Goal: Task Accomplishment & Management: Manage account settings

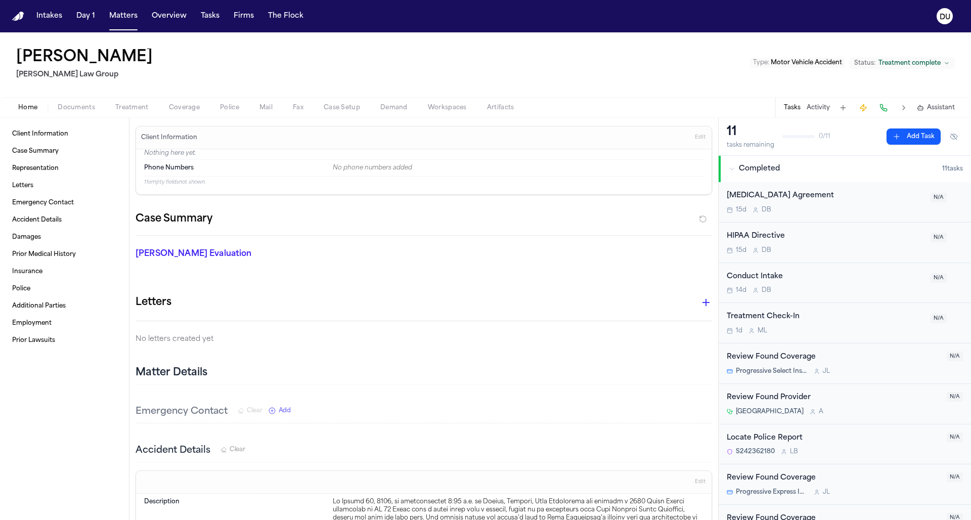
click at [17, 24] on nav "Intakes Day 1 Matters Overview Tasks Firms The Flock DU" at bounding box center [485, 16] width 971 height 32
click at [19, 19] on img "Home" at bounding box center [18, 17] width 12 height 10
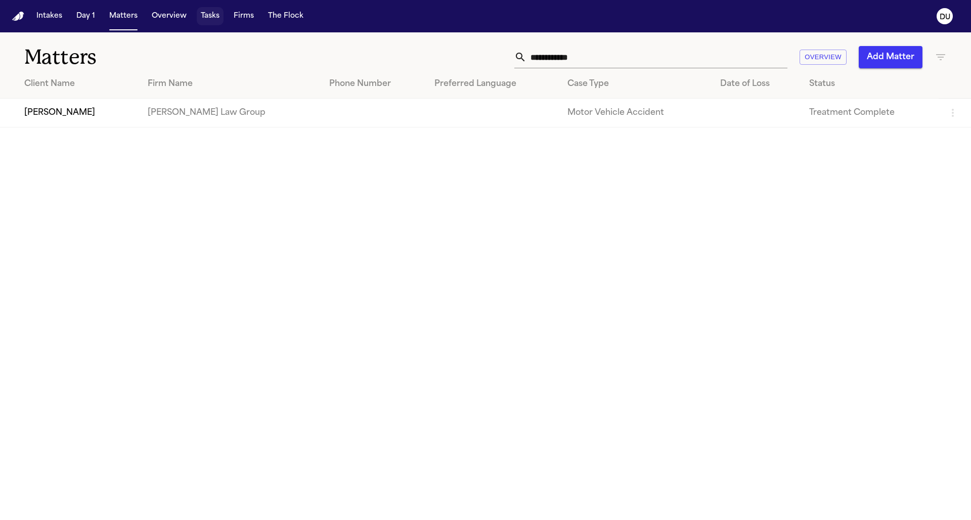
click at [215, 17] on button "Tasks" at bounding box center [210, 16] width 27 height 18
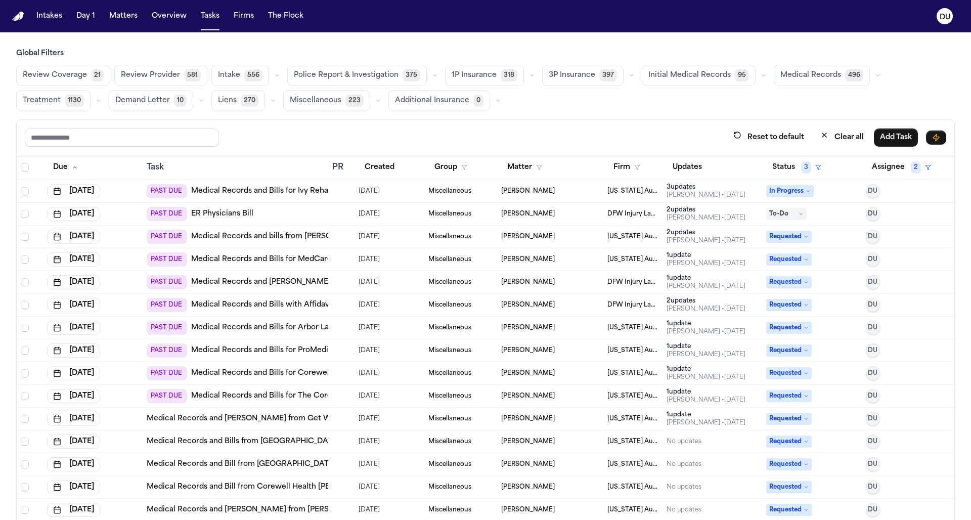
click at [17, 7] on nav "Intakes Day 1 Matters Overview Tasks Firms The Flock DU" at bounding box center [485, 16] width 971 height 32
click at [18, 21] on nav "Intakes Day 1 Matters Overview Tasks Firms The Flock DU" at bounding box center [485, 16] width 971 height 32
click at [16, 18] on img "Home" at bounding box center [18, 17] width 12 height 10
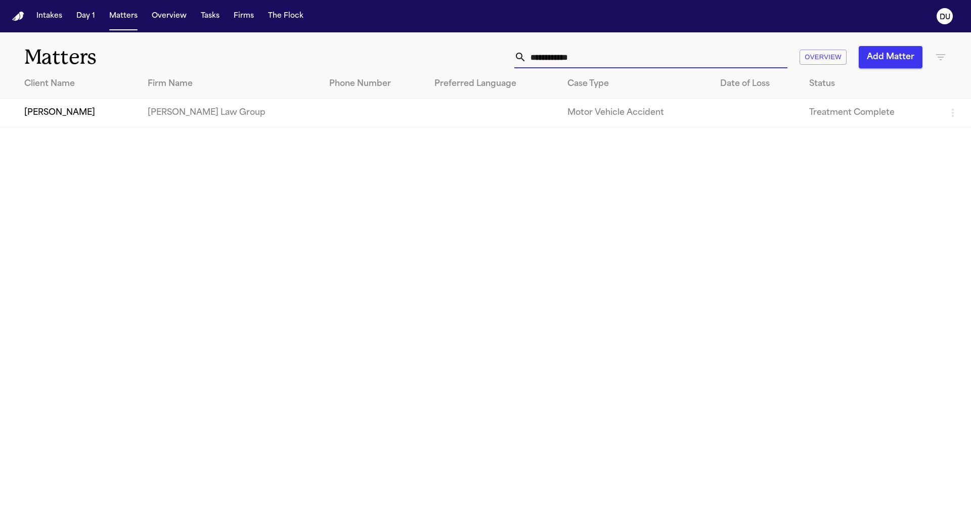
click at [607, 56] on input "**********" at bounding box center [656, 57] width 261 height 22
drag, startPoint x: 607, startPoint y: 56, endPoint x: 512, endPoint y: 55, distance: 94.6
click at [512, 55] on div "**********" at bounding box center [620, 57] width 654 height 22
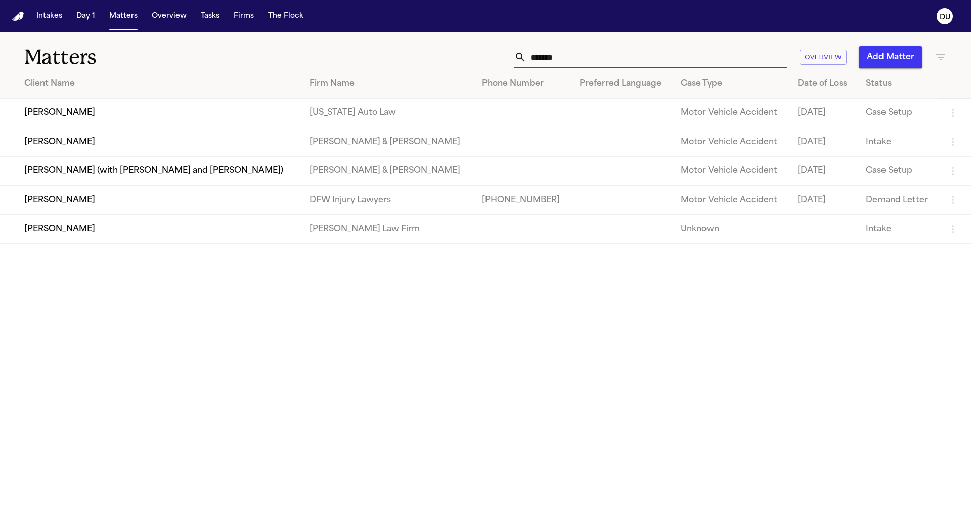
type input "*******"
click at [173, 109] on td "[PERSON_NAME]" at bounding box center [150, 113] width 301 height 29
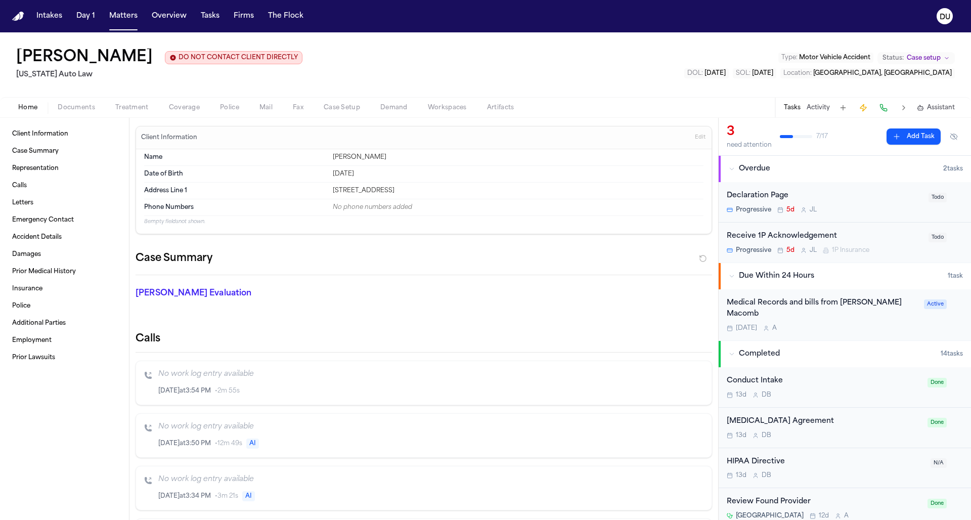
click at [835, 303] on div "Medical Records and bills from McClaren Macomb" at bounding box center [822, 308] width 191 height 23
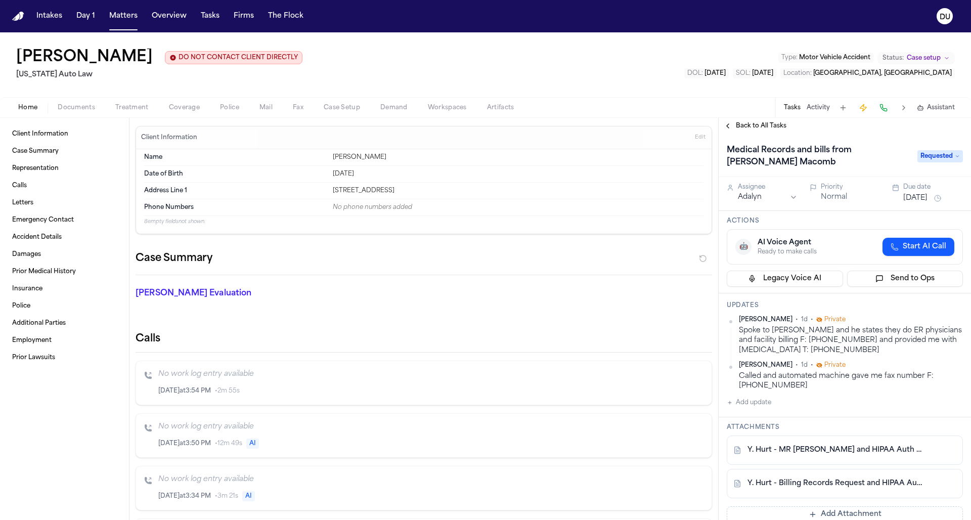
click at [757, 405] on button "Add update" at bounding box center [749, 402] width 44 height 12
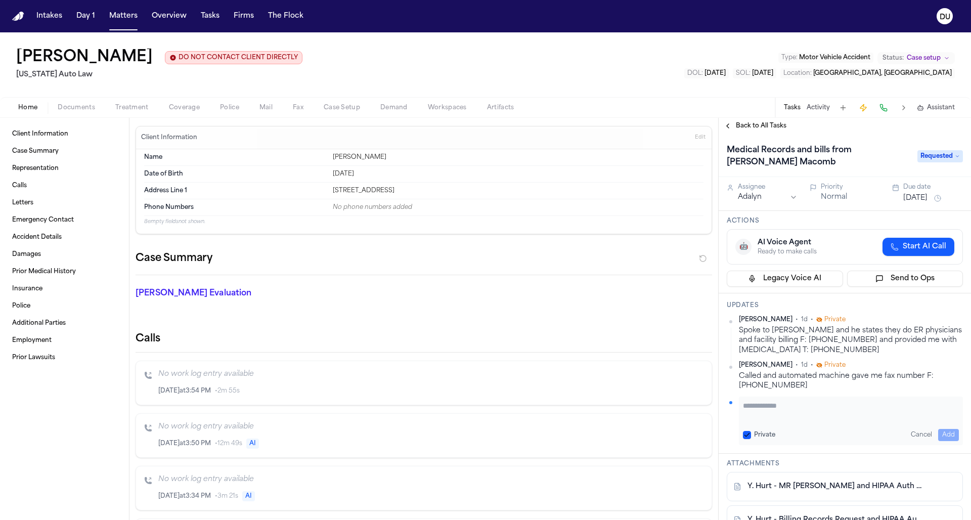
click at [784, 404] on textarea "Add your update" at bounding box center [851, 410] width 216 height 20
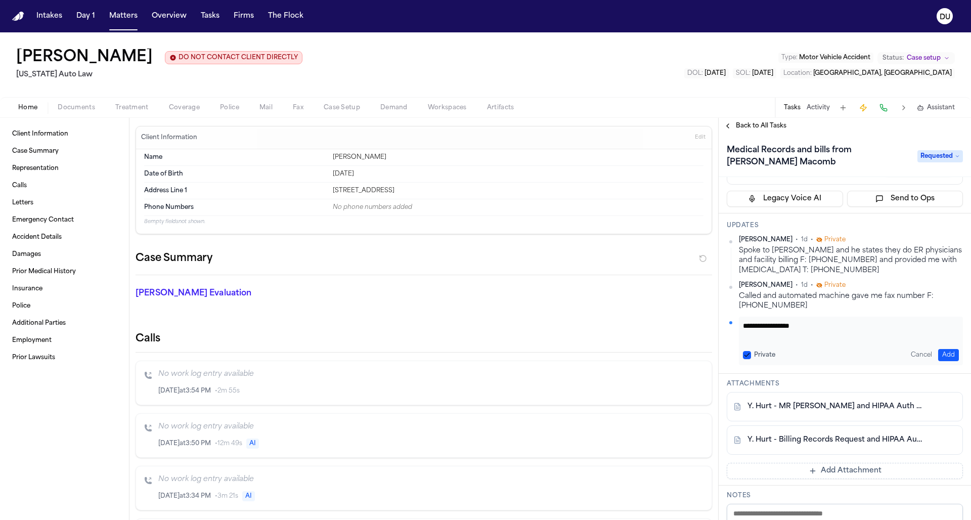
type textarea "**********"
click at [944, 352] on button "Add" at bounding box center [948, 355] width 21 height 12
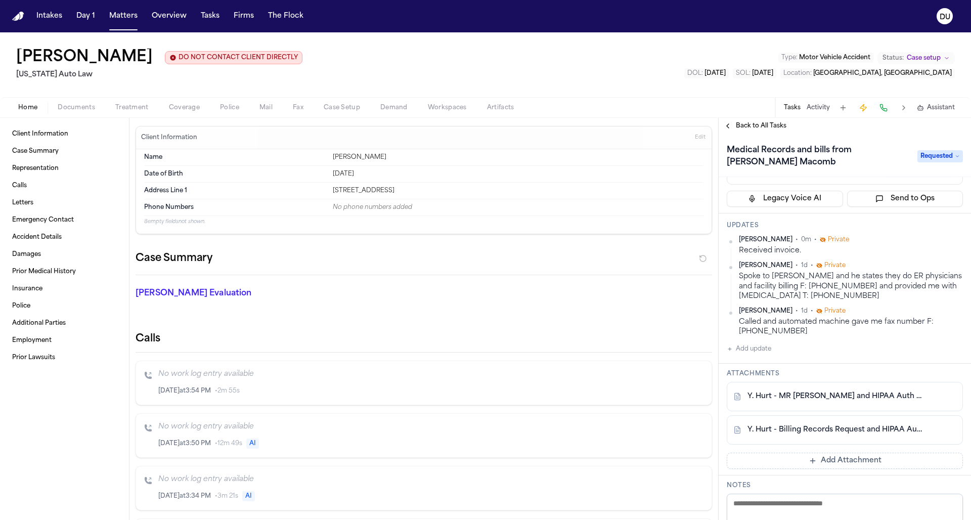
scroll to position [0, 0]
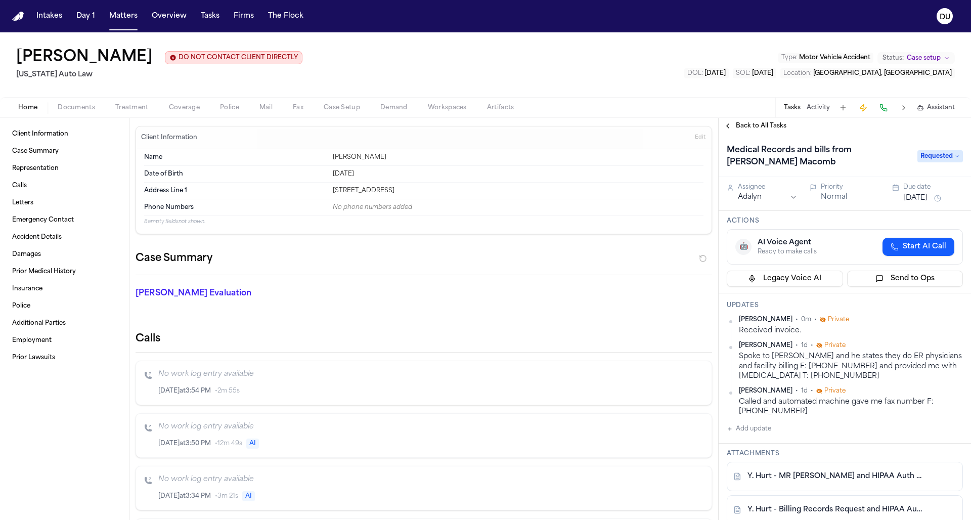
click at [923, 198] on button "Aug 27, 2025" at bounding box center [915, 198] width 24 height 10
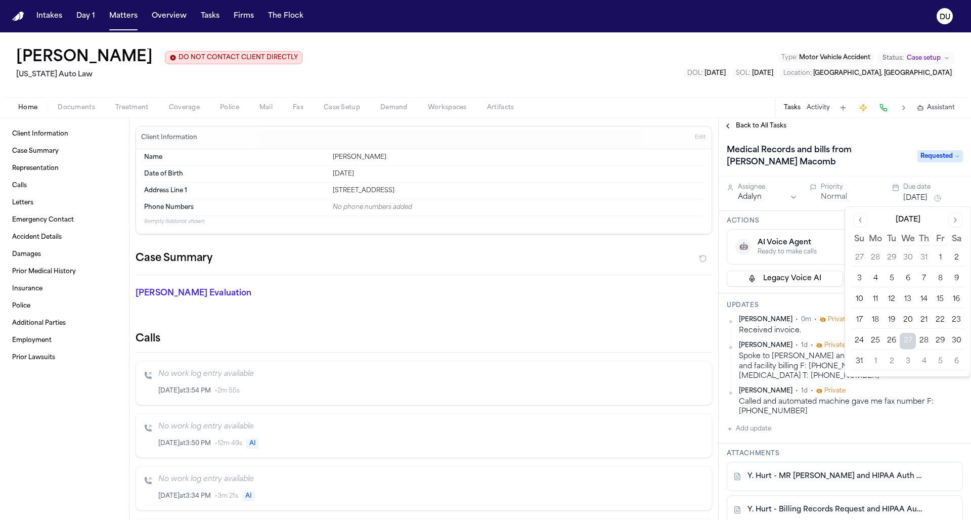
click at [911, 361] on button "3" at bounding box center [907, 361] width 16 height 16
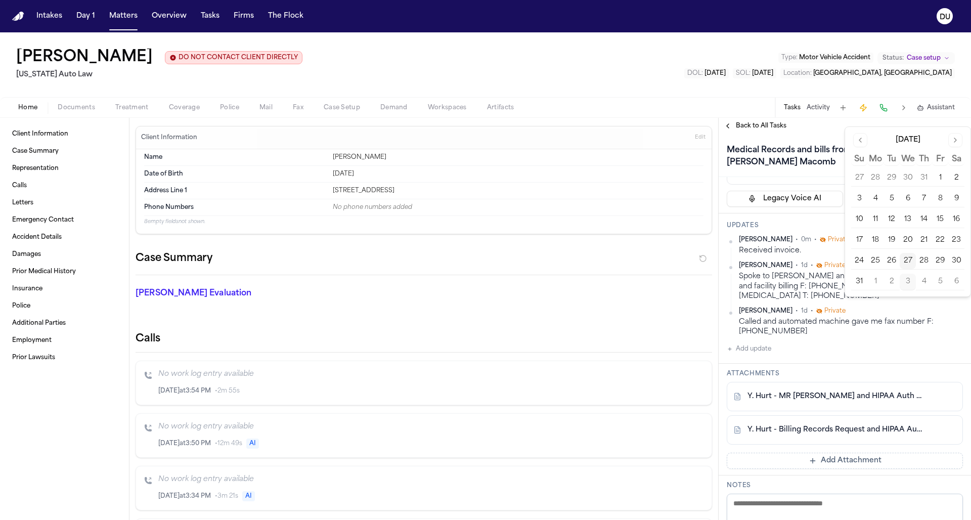
click at [767, 467] on button "Add Attachment" at bounding box center [845, 460] width 236 height 16
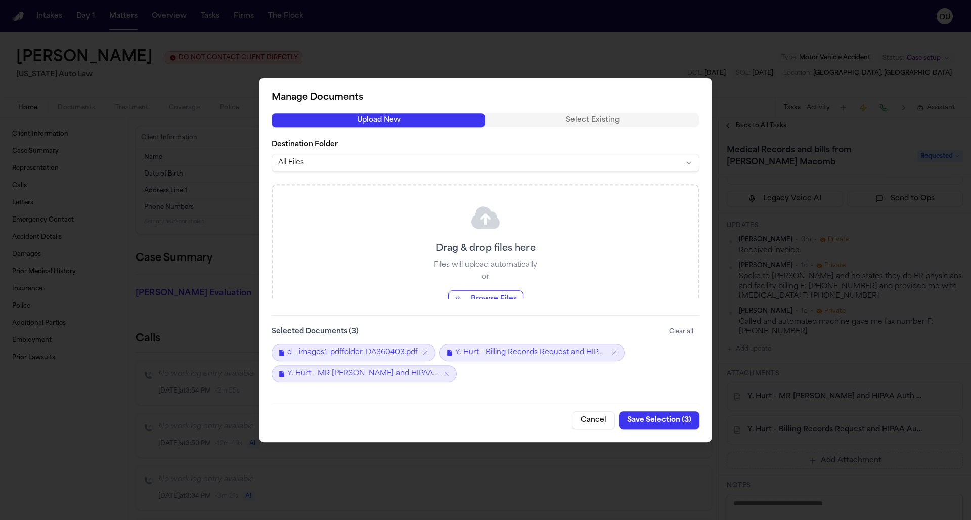
click at [660, 421] on button "Save Selection ( 3 )" at bounding box center [659, 420] width 80 height 18
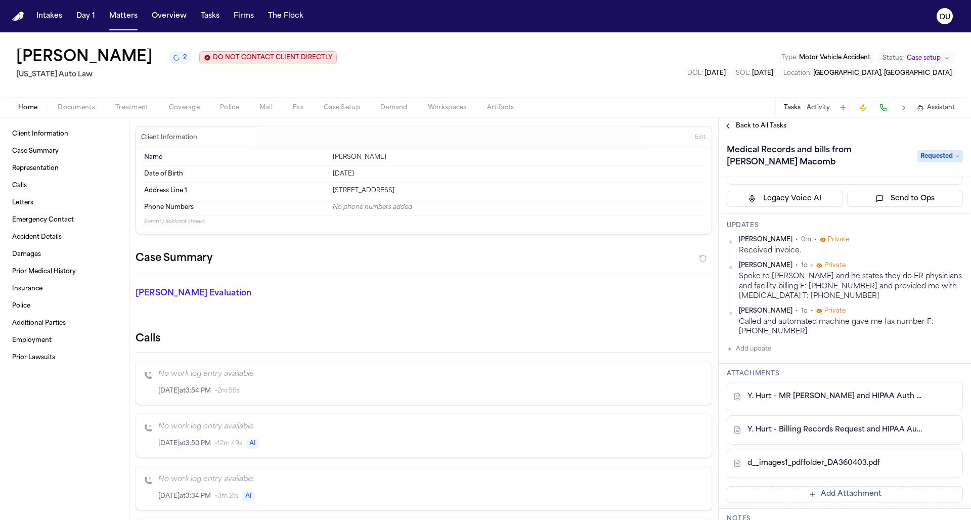
click at [749, 351] on button "Add update" at bounding box center [749, 349] width 44 height 12
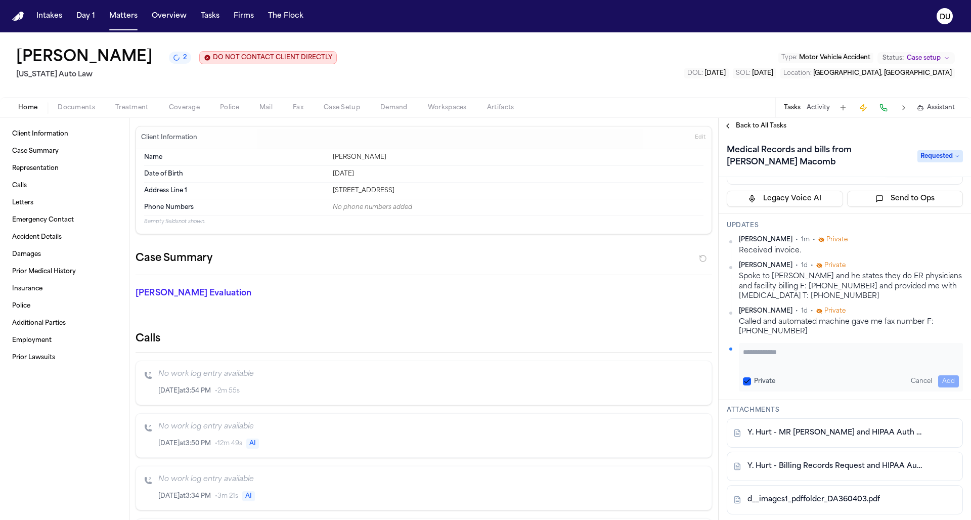
click at [777, 355] on textarea "Add your update" at bounding box center [851, 357] width 216 height 20
paste textarea "**********"
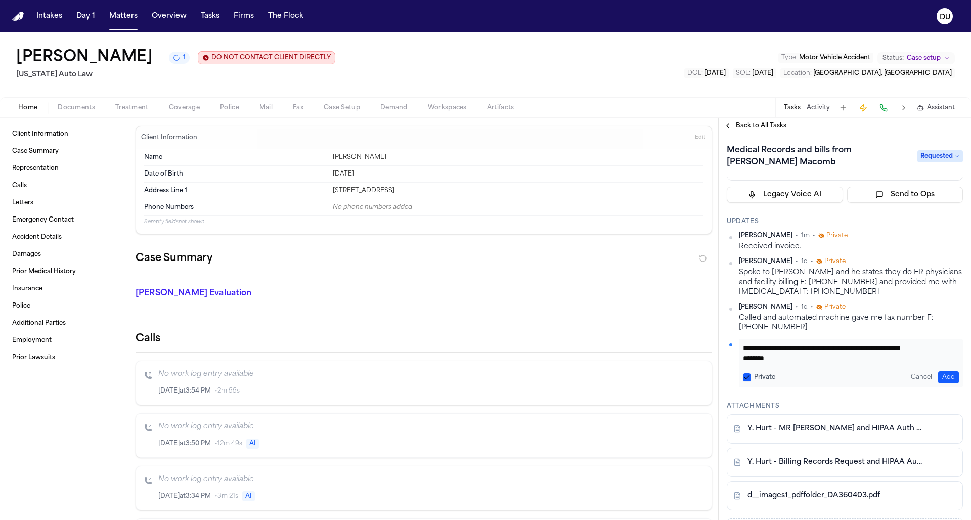
paste textarea "**********"
type textarea "**********"
click at [945, 377] on button "Add" at bounding box center [948, 377] width 21 height 12
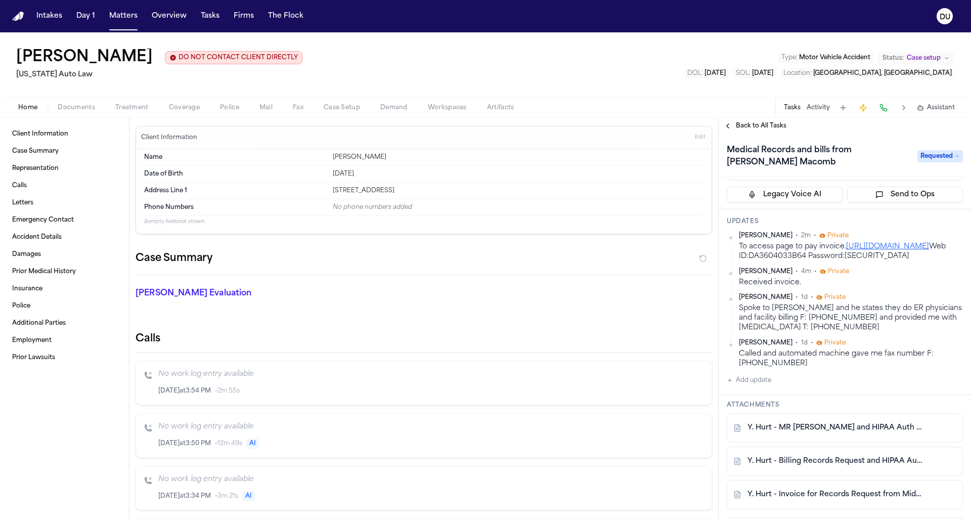
click at [17, 17] on img "Home" at bounding box center [18, 17] width 12 height 10
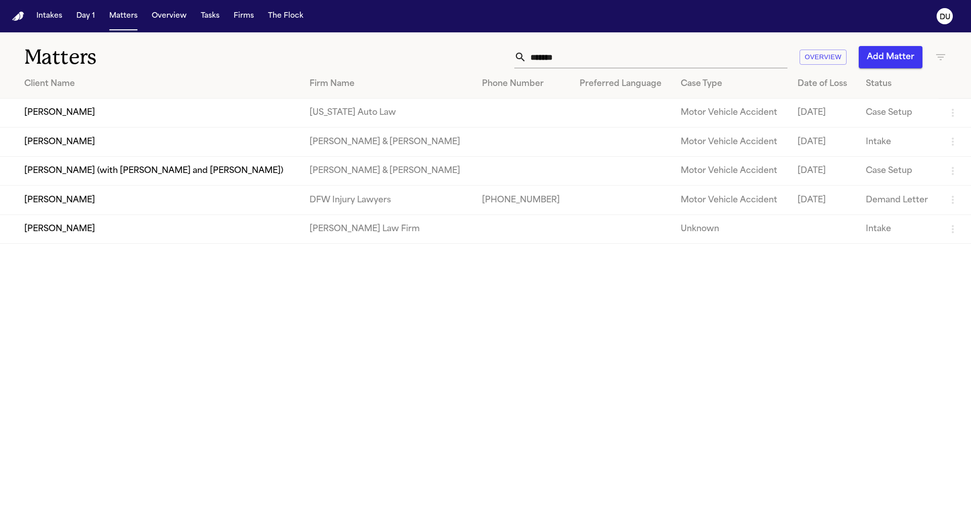
click at [571, 64] on input "*******" at bounding box center [656, 57] width 261 height 22
drag, startPoint x: 569, startPoint y: 56, endPoint x: 507, endPoint y: 61, distance: 62.4
click at [510, 60] on div "******* Overview Add Matter" at bounding box center [620, 57] width 654 height 22
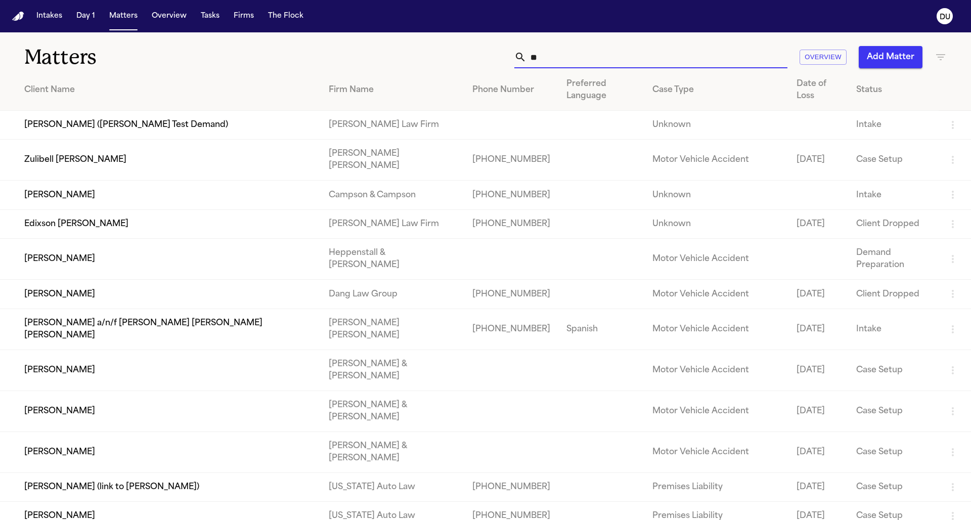
type input "*"
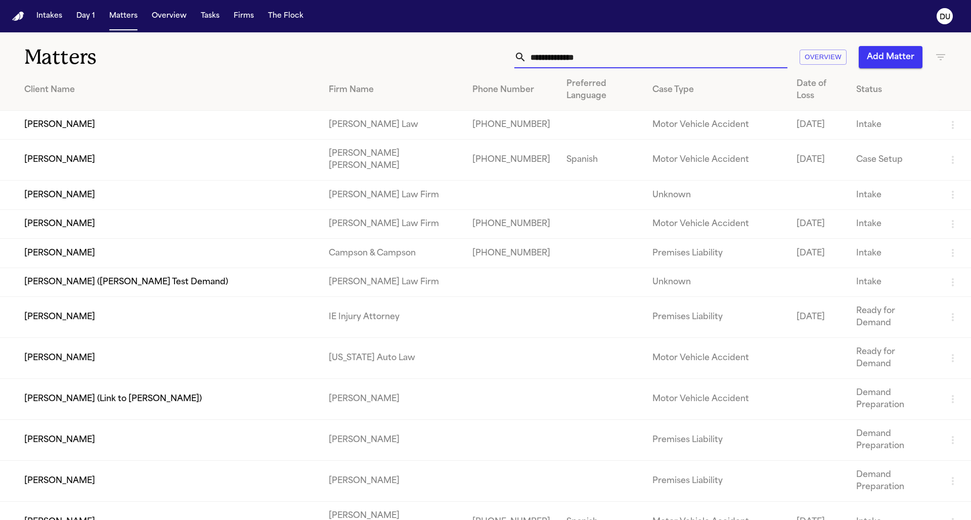
drag, startPoint x: 589, startPoint y: 57, endPoint x: 547, endPoint y: 57, distance: 42.0
click at [516, 63] on div at bounding box center [650, 57] width 273 height 22
drag, startPoint x: 551, startPoint y: 61, endPoint x: 510, endPoint y: 61, distance: 41.0
click at [514, 61] on div at bounding box center [650, 57] width 273 height 22
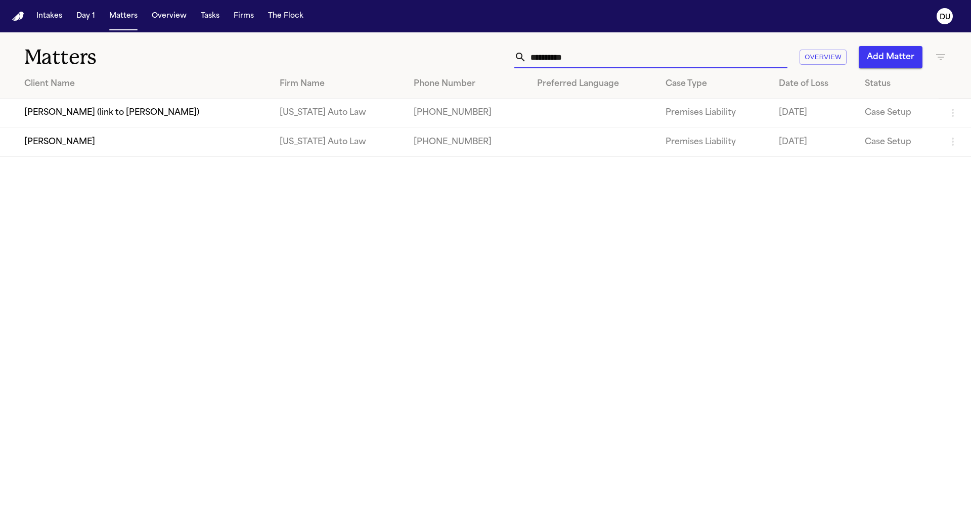
type input "**********"
click at [132, 146] on td "[PERSON_NAME]" at bounding box center [135, 141] width 271 height 29
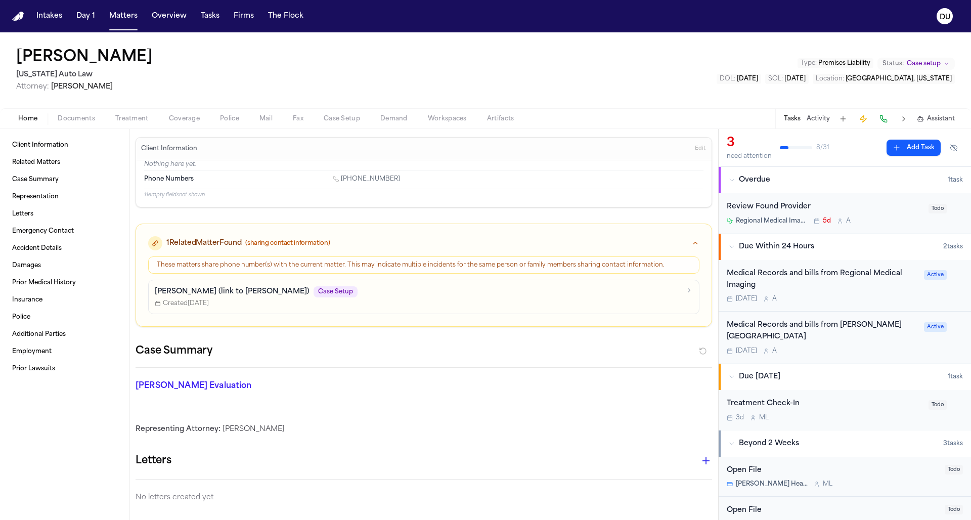
click at [823, 277] on div "Medical Records and bills from Regional Medical Imaging" at bounding box center [822, 279] width 191 height 23
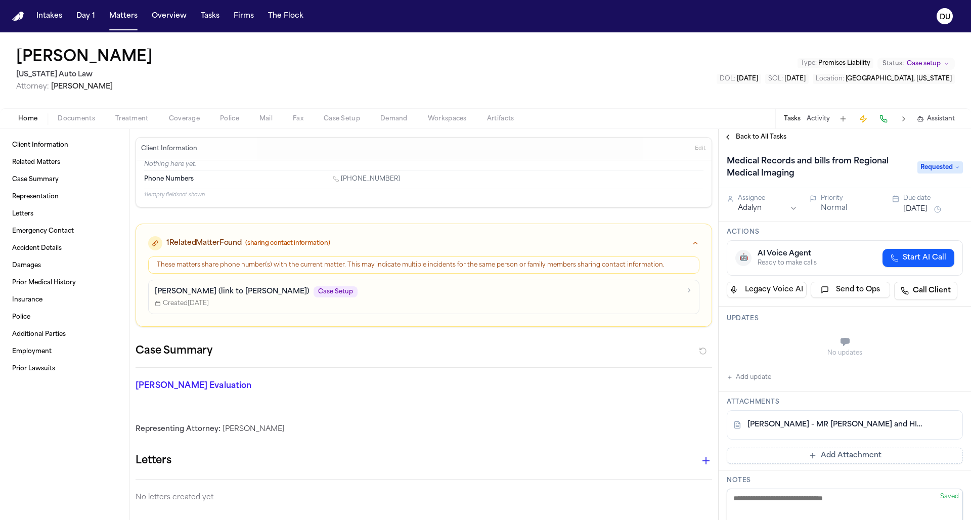
scroll to position [2, 0]
click at [737, 384] on div "Updates No updates Add update" at bounding box center [844, 348] width 252 height 85
click at [739, 380] on button "Add update" at bounding box center [749, 377] width 44 height 12
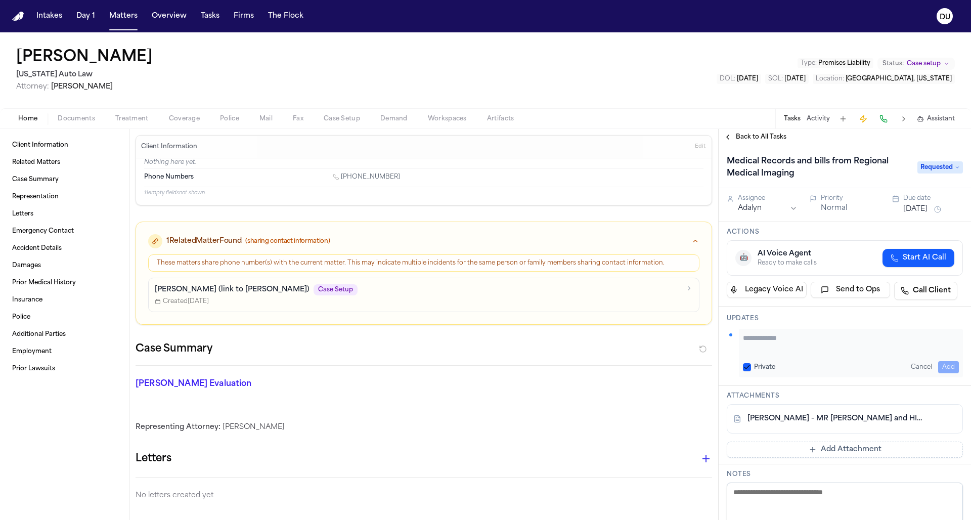
click at [804, 335] on textarea "Add your update" at bounding box center [851, 343] width 216 height 20
type textarea "**********"
click at [948, 367] on button "Add" at bounding box center [948, 367] width 21 height 12
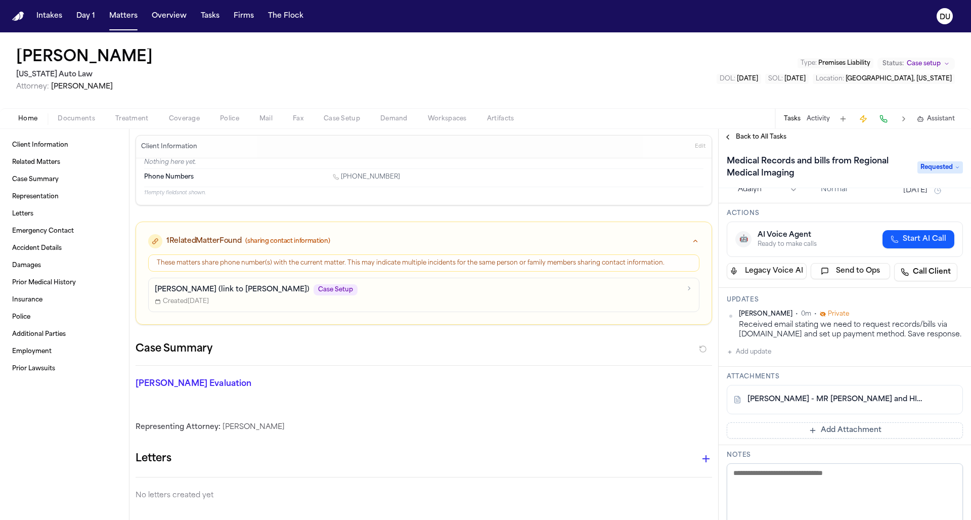
click at [809, 438] on button "Add Attachment" at bounding box center [845, 430] width 236 height 16
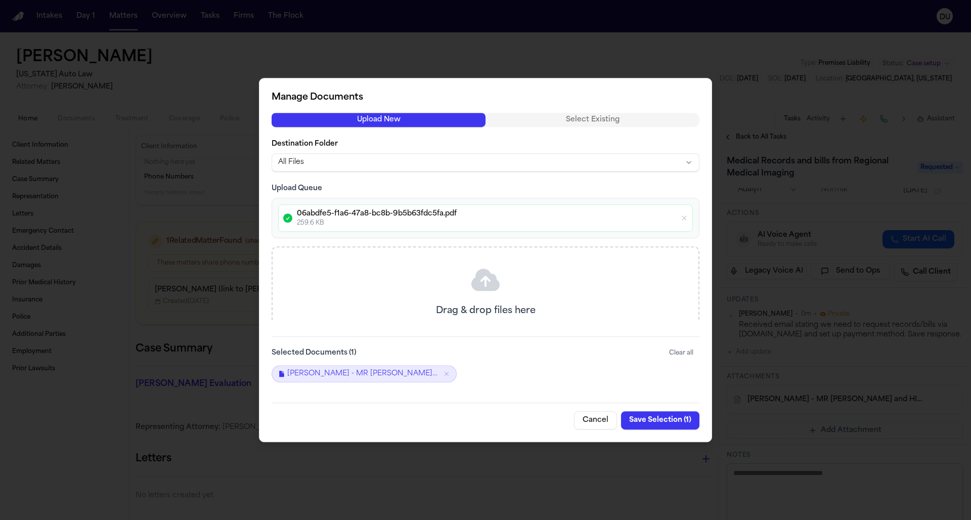
click at [662, 420] on button "Save Selection ( 1 )" at bounding box center [660, 420] width 78 height 18
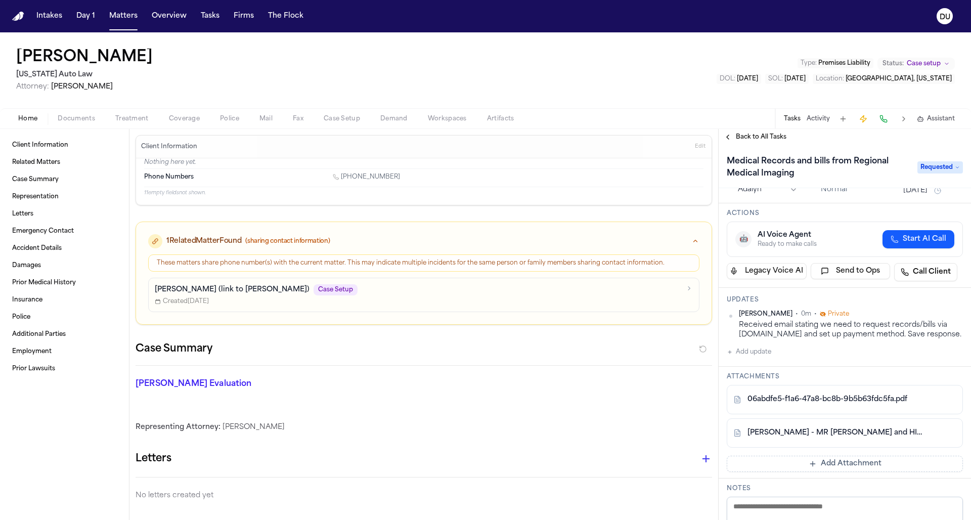
scroll to position [0, 0]
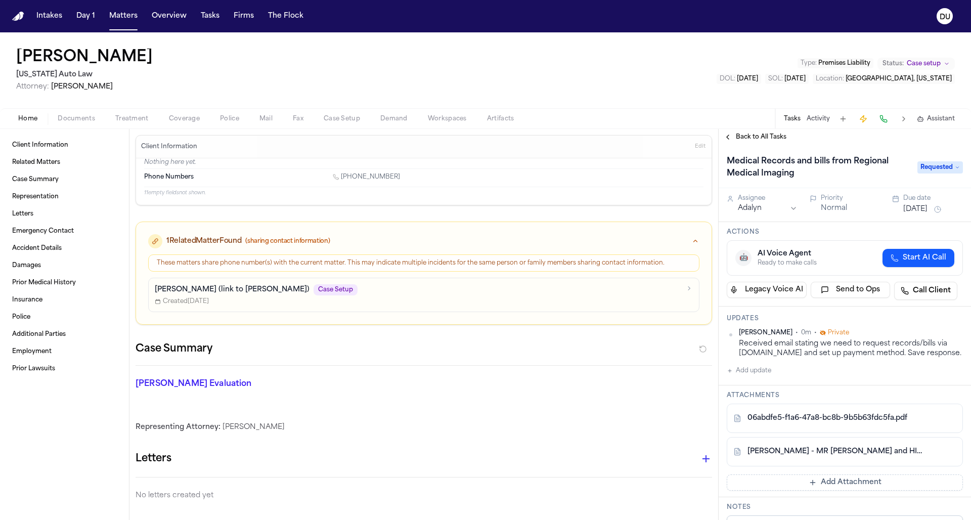
click at [927, 209] on button "Aug 27, 2025" at bounding box center [915, 209] width 24 height 10
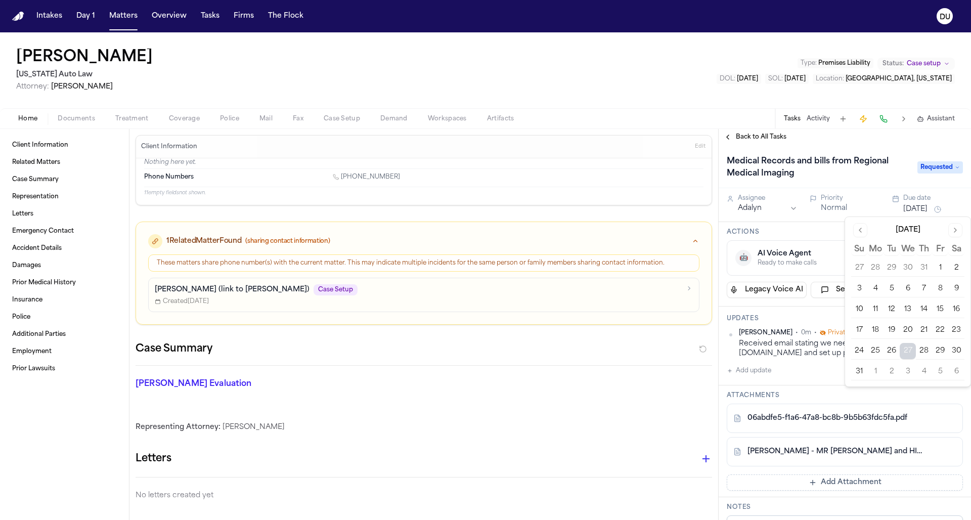
click at [911, 370] on button "3" at bounding box center [907, 372] width 16 height 16
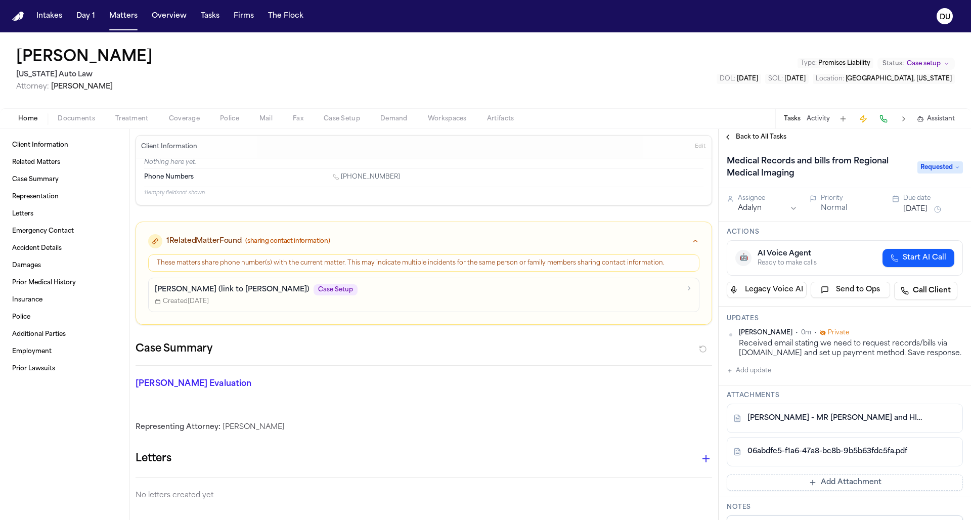
drag, startPoint x: 890, startPoint y: 147, endPoint x: 890, endPoint y: 158, distance: 11.6
click at [890, 147] on div "Medical Records and bills from Regional Medical Imaging Requested" at bounding box center [844, 166] width 252 height 43
click at [842, 490] on button "Add Attachment" at bounding box center [845, 482] width 236 height 16
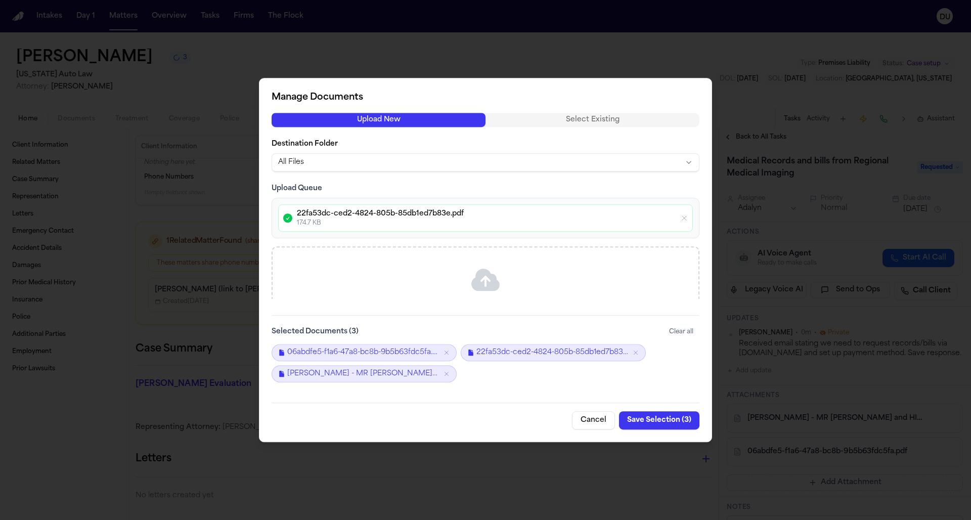
click at [667, 423] on button "Save Selection ( 3 )" at bounding box center [659, 420] width 80 height 18
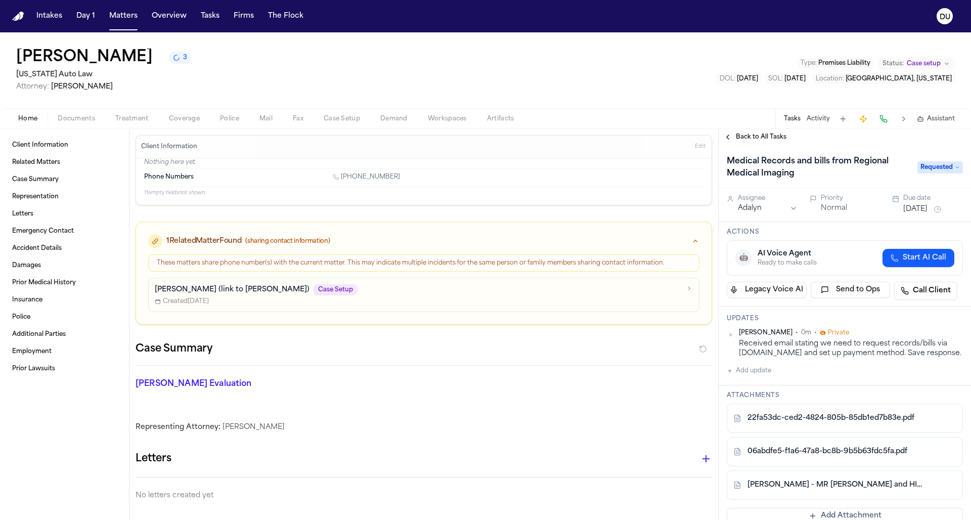
click at [16, 15] on img "Home" at bounding box center [18, 17] width 12 height 10
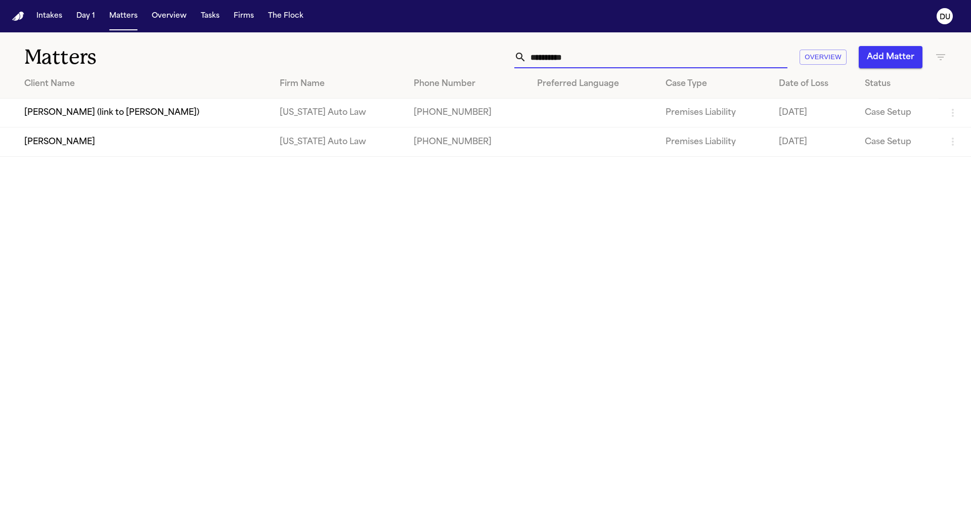
drag, startPoint x: 574, startPoint y: 59, endPoint x: 514, endPoint y: 62, distance: 60.2
click at [515, 61] on div "**********" at bounding box center [650, 57] width 273 height 22
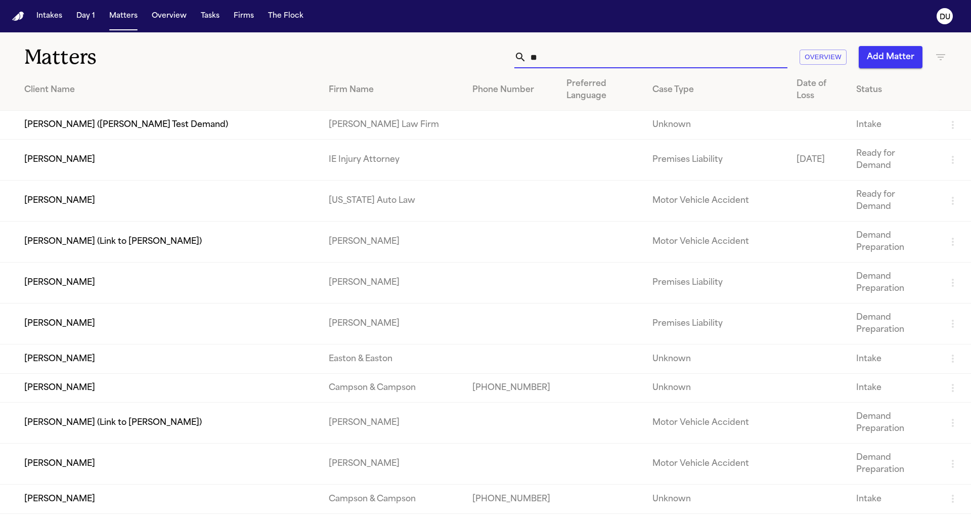
type input "*"
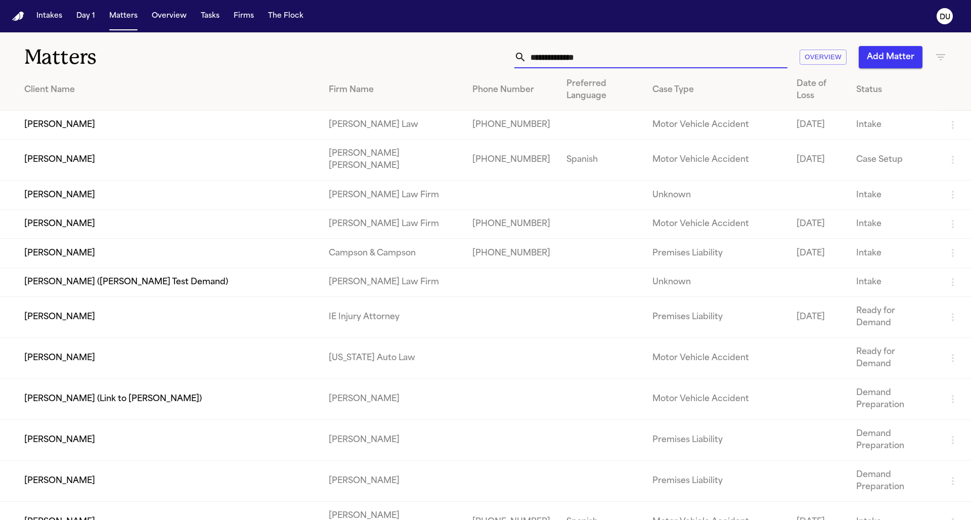
drag, startPoint x: 568, startPoint y: 59, endPoint x: 556, endPoint y: 58, distance: 12.2
click at [514, 63] on div at bounding box center [650, 57] width 273 height 22
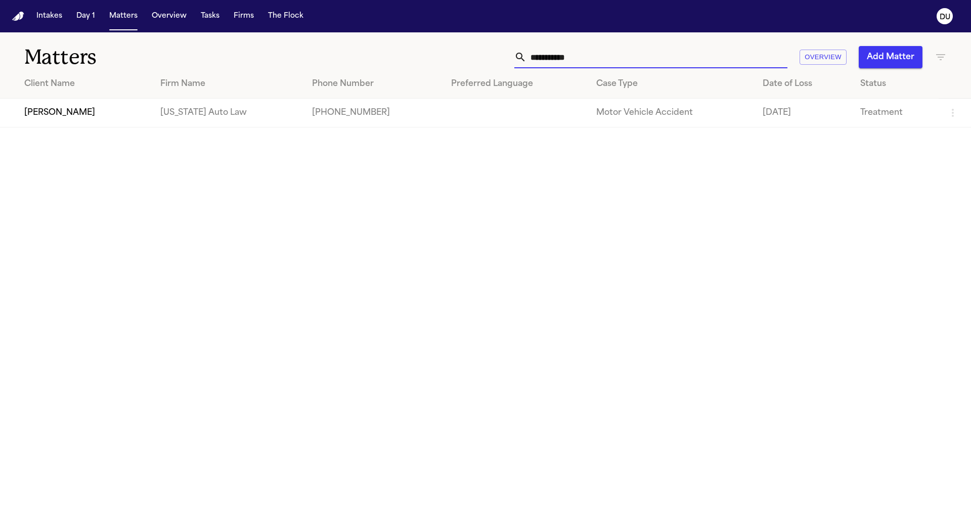
type input "**********"
click at [211, 116] on td "[US_STATE] Auto Law" at bounding box center [228, 113] width 152 height 29
click at [124, 119] on td "[PERSON_NAME]" at bounding box center [76, 113] width 152 height 29
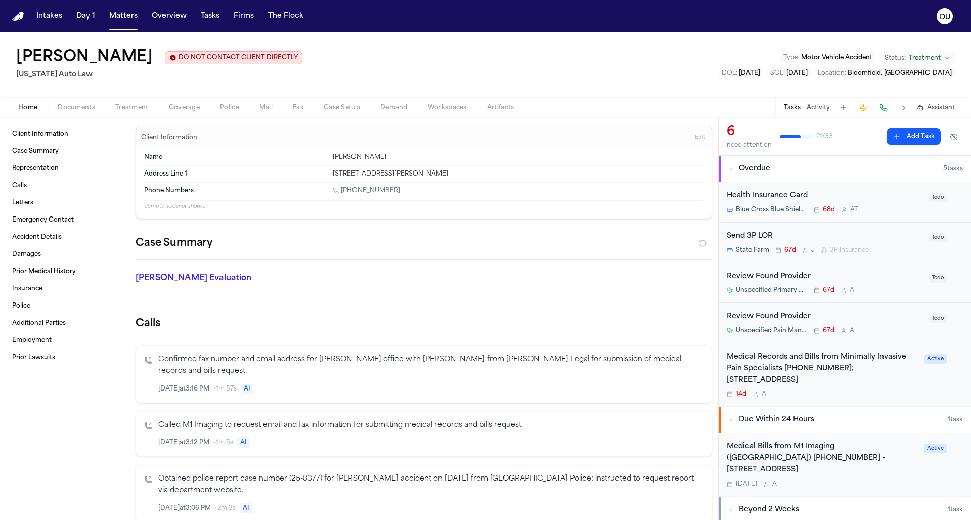
scroll to position [18, 0]
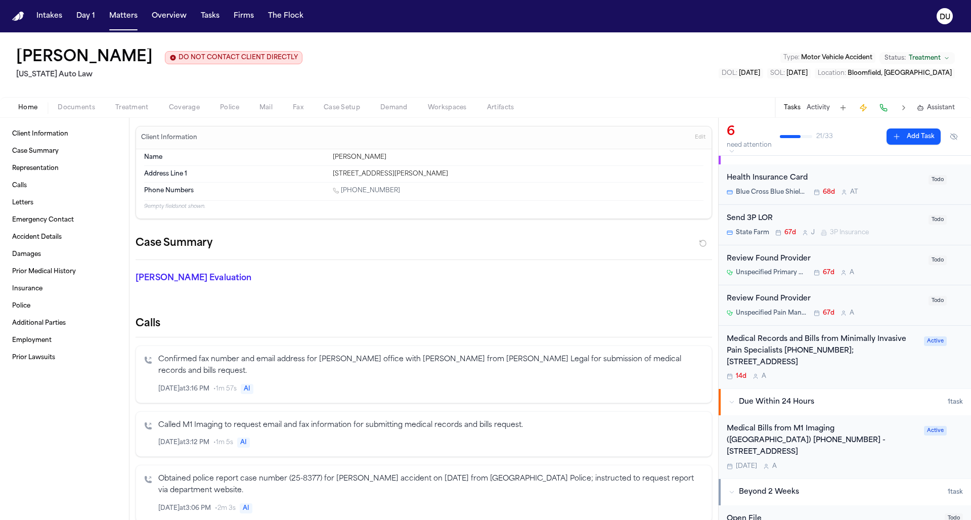
click at [840, 347] on div "Medical Records and Bills from Minimally Invasive Pain Specialists (586) 284-26…" at bounding box center [822, 351] width 191 height 34
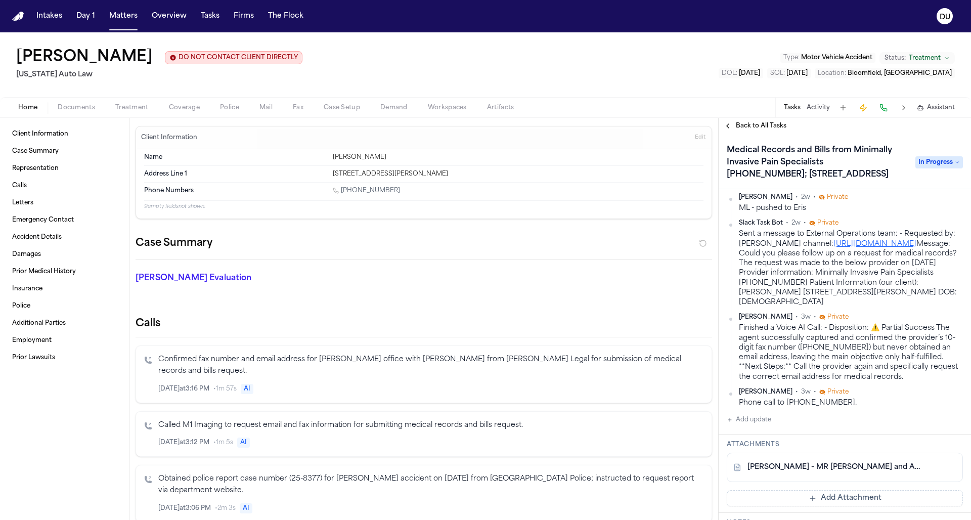
scroll to position [43, 0]
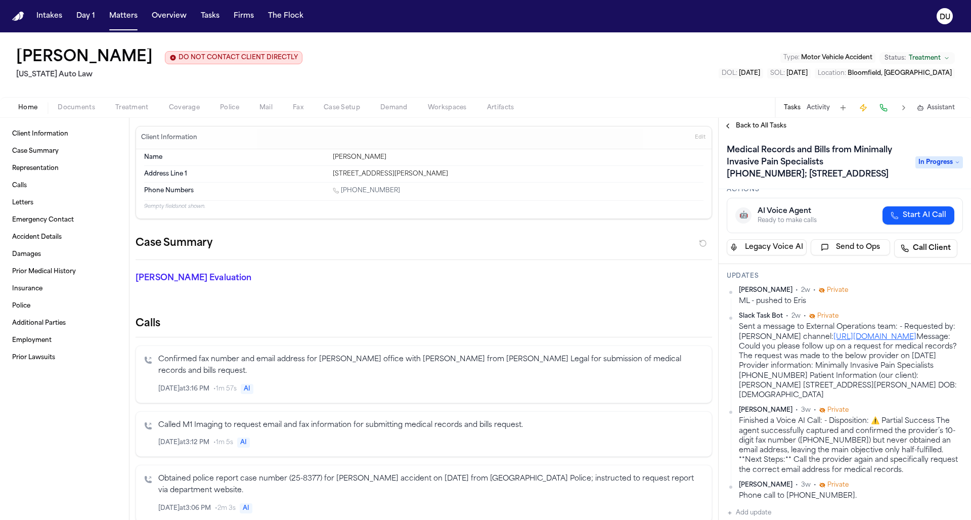
click at [755, 128] on span "Back to All Tasks" at bounding box center [761, 126] width 51 height 8
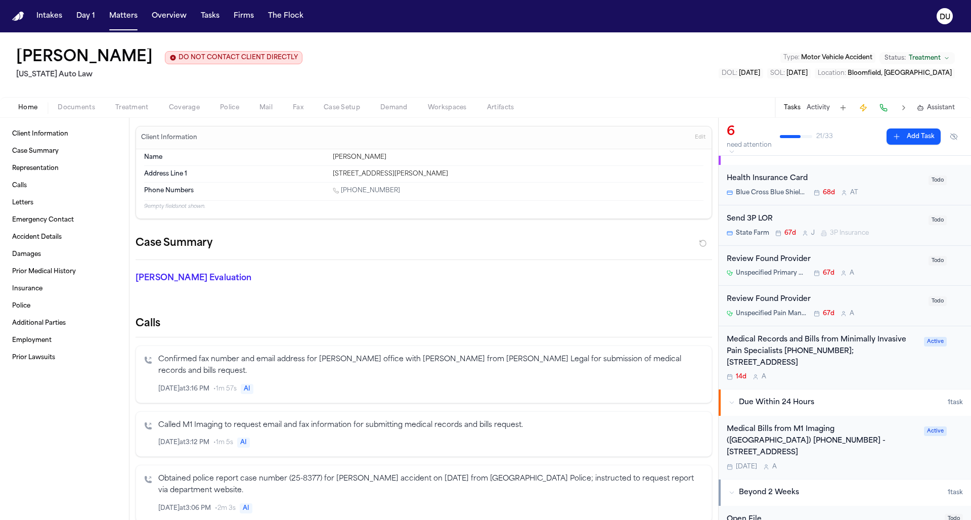
scroll to position [94, 0]
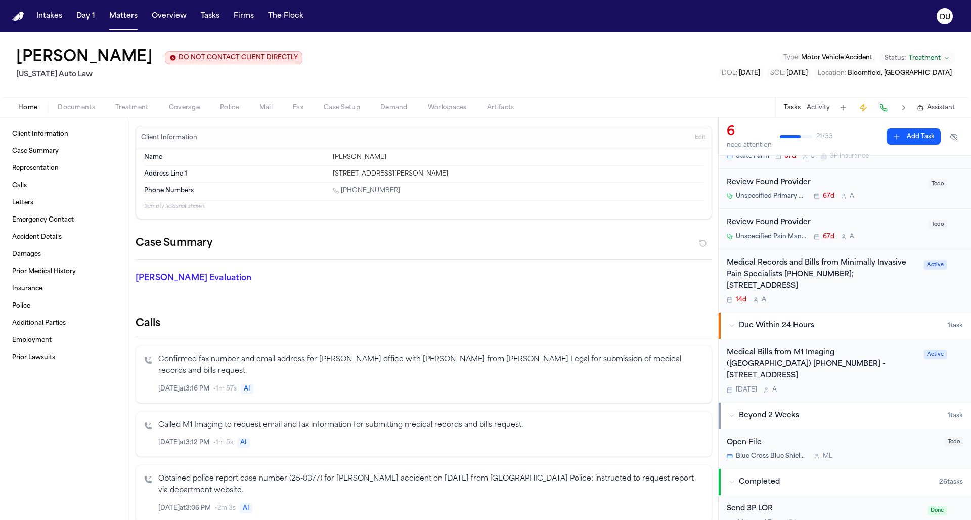
click at [17, 16] on img "Home" at bounding box center [18, 17] width 12 height 10
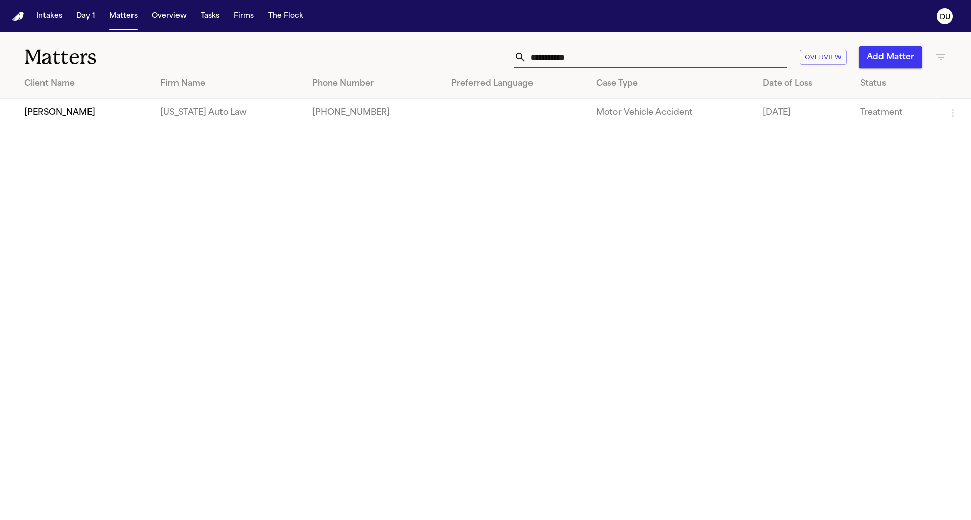
drag, startPoint x: 598, startPoint y: 62, endPoint x: 529, endPoint y: 56, distance: 69.0
click at [529, 56] on input "**********" at bounding box center [656, 57] width 261 height 22
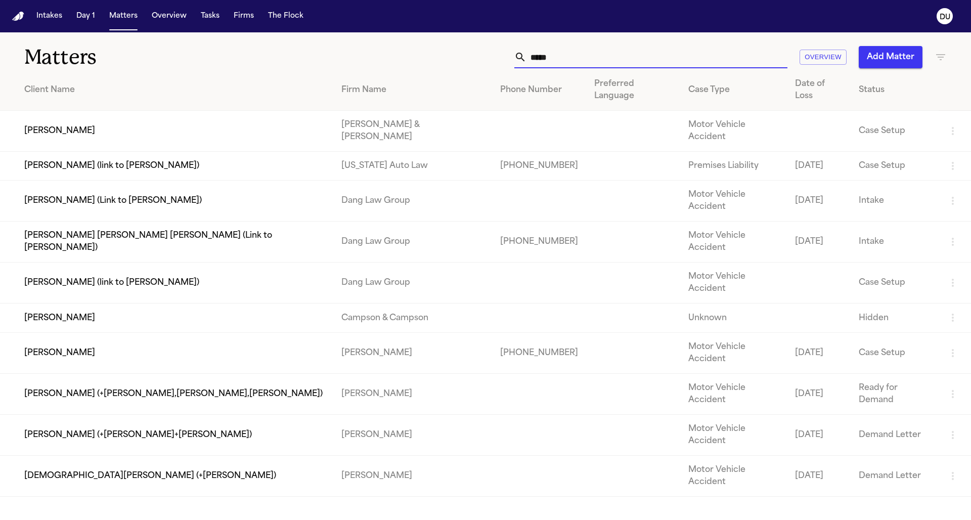
type input "*****"
click at [202, 152] on td "[PERSON_NAME] (link to [PERSON_NAME])" at bounding box center [166, 166] width 333 height 29
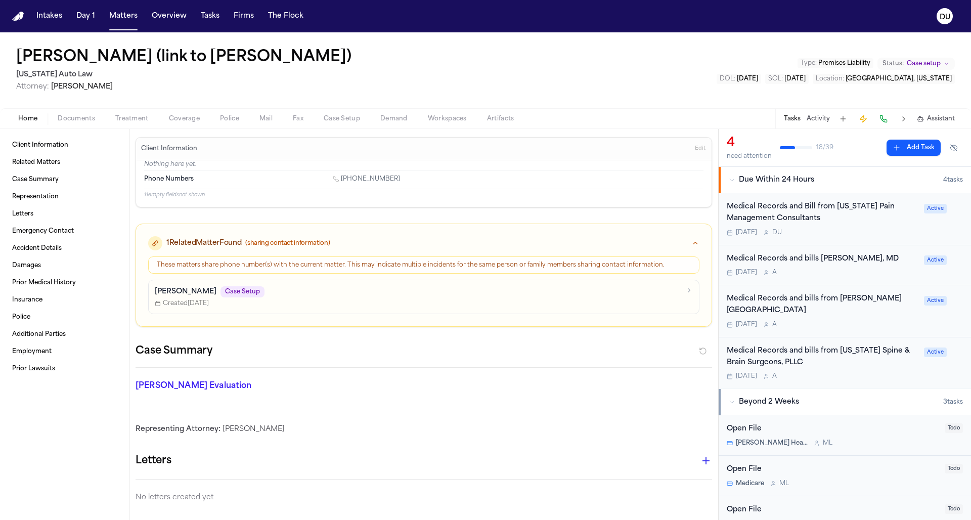
click at [781, 215] on div "Medical Records and Bill from Michigan Pain Management Consultants" at bounding box center [822, 212] width 191 height 23
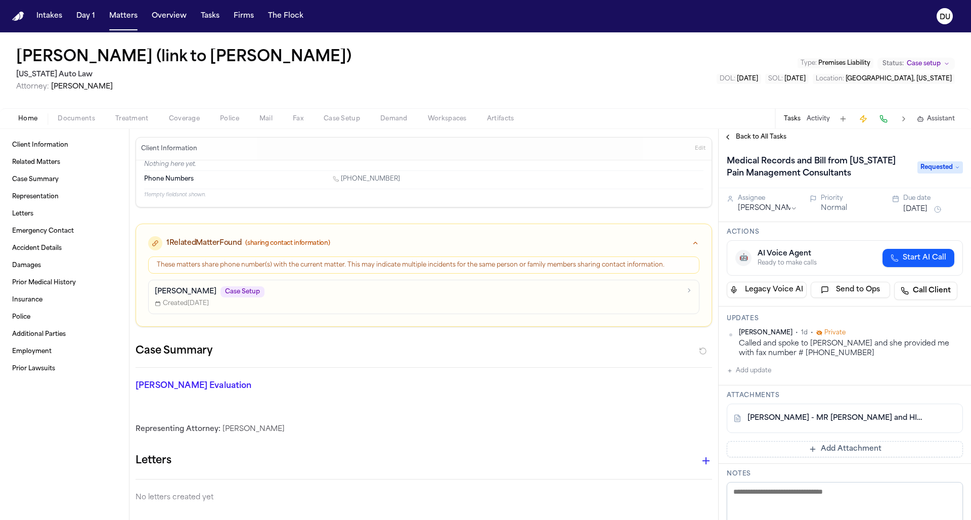
click at [826, 449] on button "Add Attachment" at bounding box center [845, 449] width 236 height 16
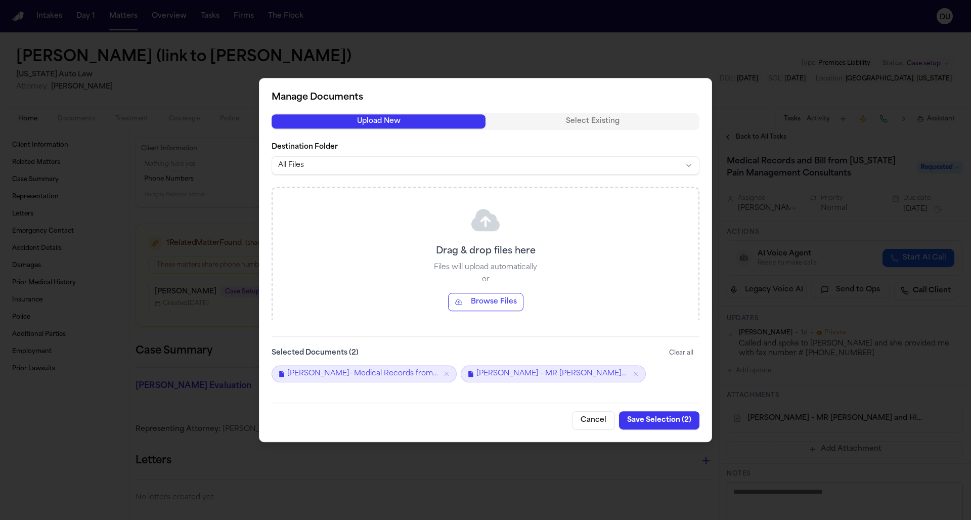
click at [644, 416] on button "Save Selection ( 2 )" at bounding box center [659, 420] width 80 height 18
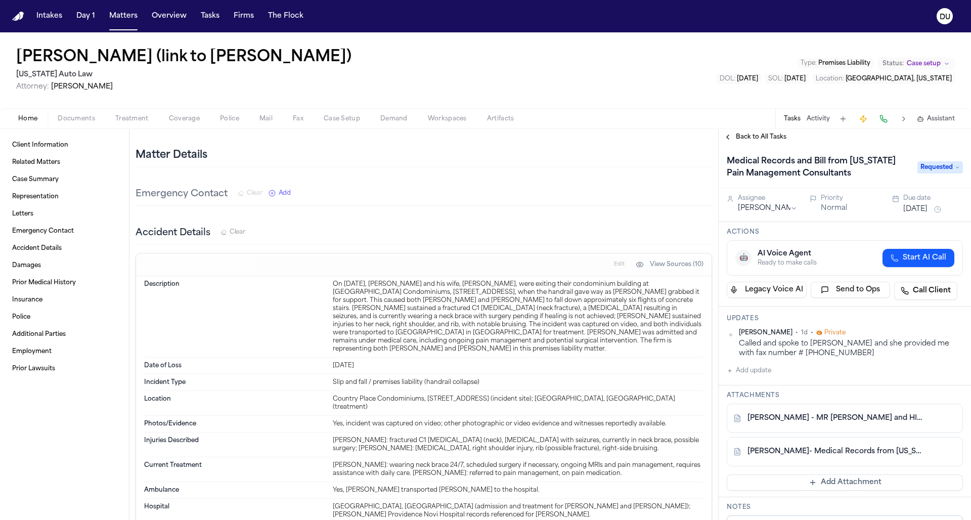
scroll to position [401, 0]
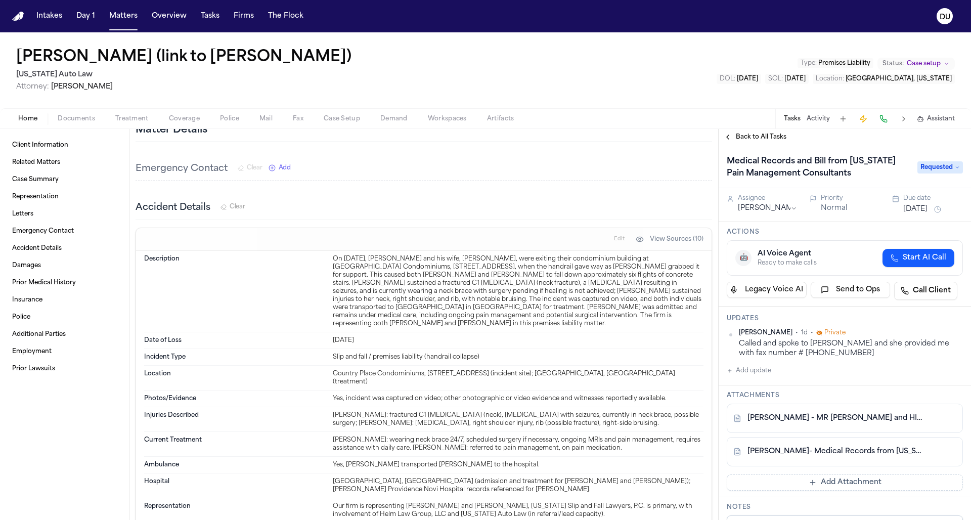
click at [748, 373] on button "Add update" at bounding box center [749, 371] width 44 height 12
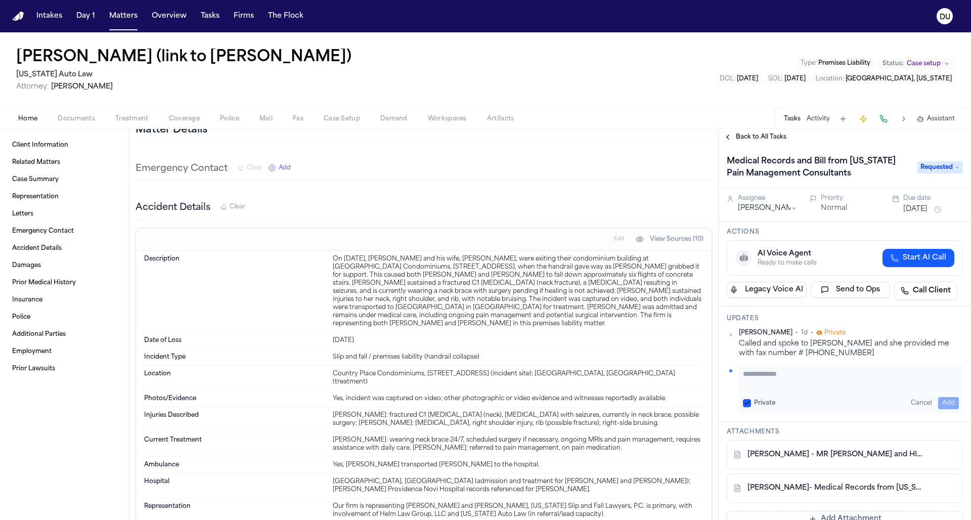
click at [778, 373] on textarea "Add your update" at bounding box center [851, 379] width 216 height 20
type textarea "**********"
click at [943, 402] on button "Add" at bounding box center [948, 403] width 21 height 12
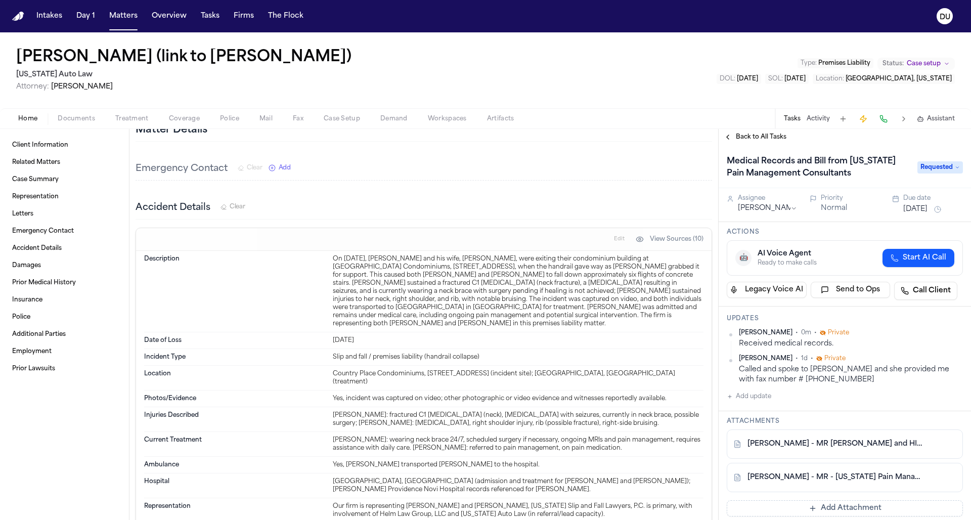
click at [927, 210] on button "Aug 27, 2025" at bounding box center [915, 209] width 24 height 10
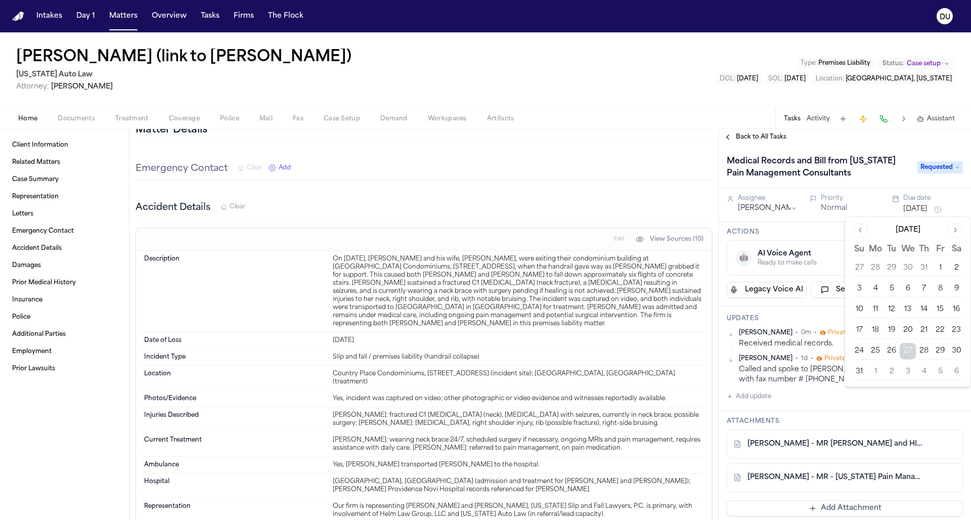
click at [910, 376] on button "3" at bounding box center [907, 372] width 16 height 16
click at [877, 186] on div "Medical Records and Bill from Michigan Pain Management Consultants Requested" at bounding box center [844, 166] width 252 height 43
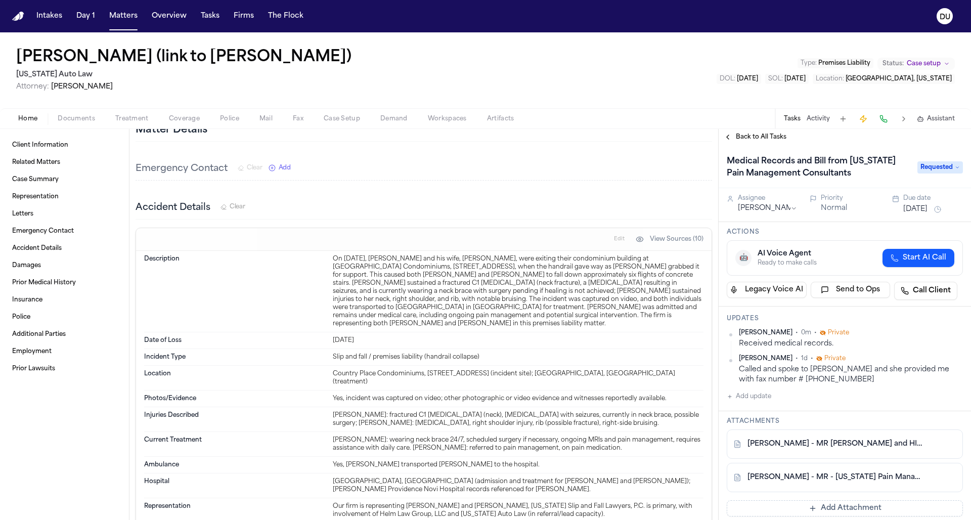
click at [751, 397] on button "Add update" at bounding box center [749, 396] width 44 height 12
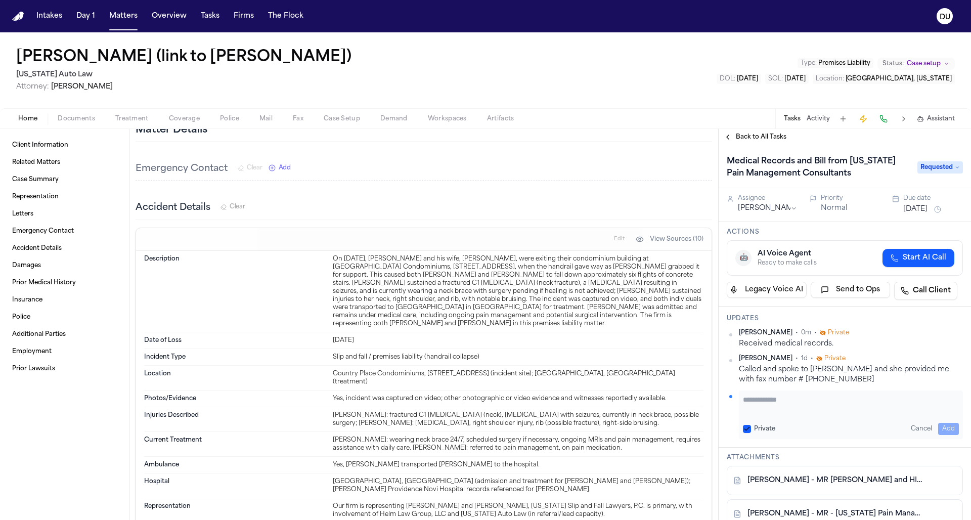
click at [758, 395] on textarea "Add your update" at bounding box center [851, 404] width 216 height 20
type textarea "**********"
click at [943, 430] on button "Add" at bounding box center [948, 429] width 21 height 12
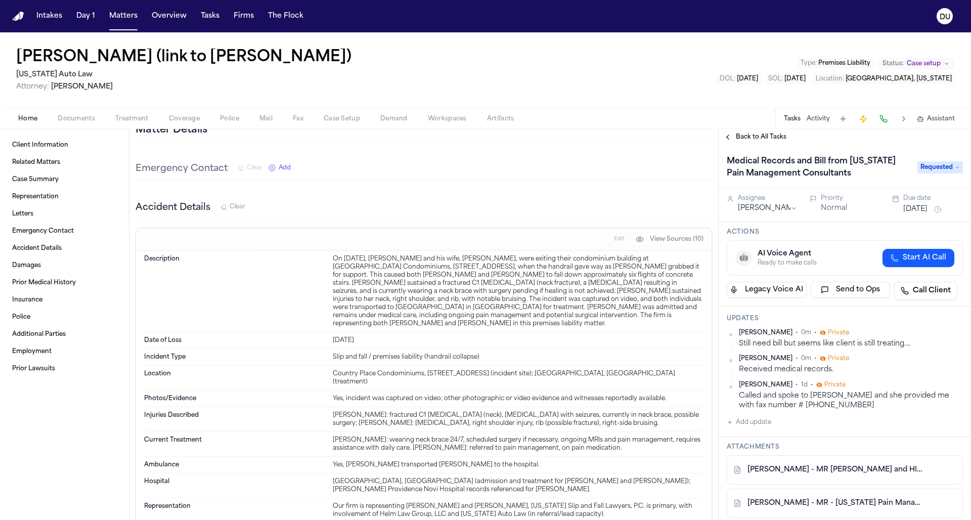
click at [936, 169] on span "Requested" at bounding box center [940, 167] width 46 height 12
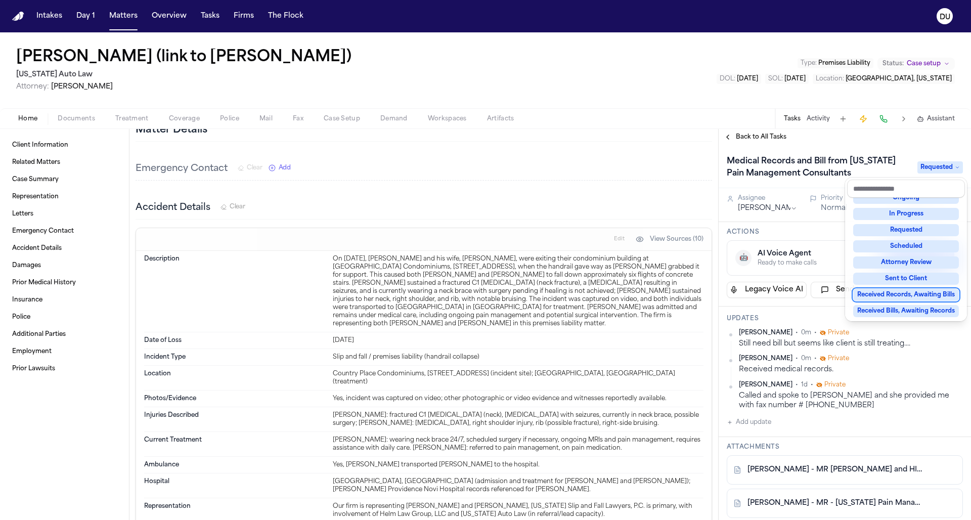
click at [937, 291] on div "Received Records, Awaiting Bills" at bounding box center [906, 295] width 106 height 12
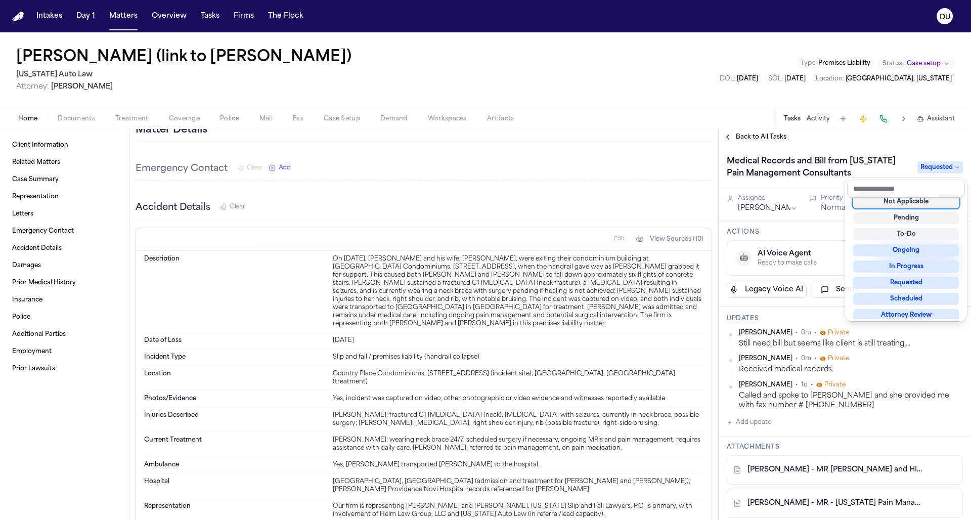
scroll to position [4, 0]
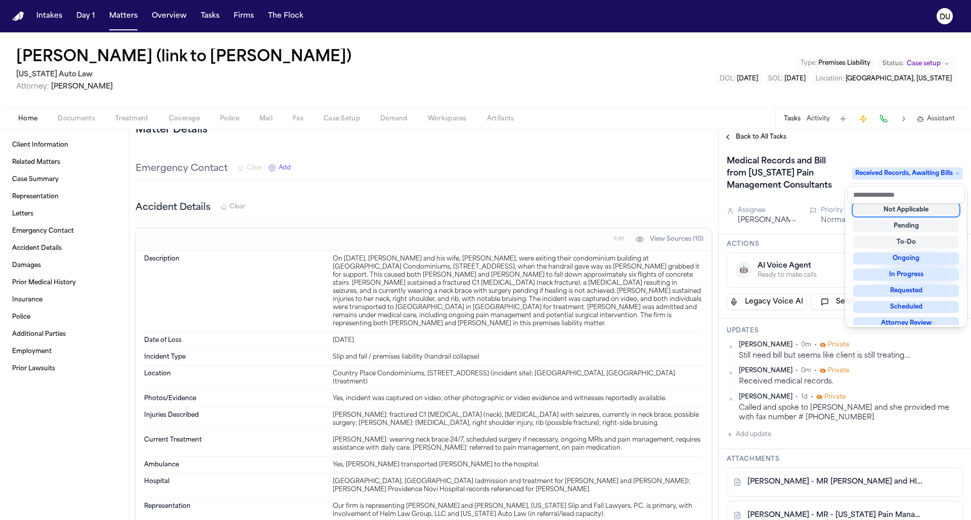
click at [900, 147] on div "Medical Records and Bill from Michigan Pain Management Consultants Received Rec…" at bounding box center [844, 172] width 252 height 55
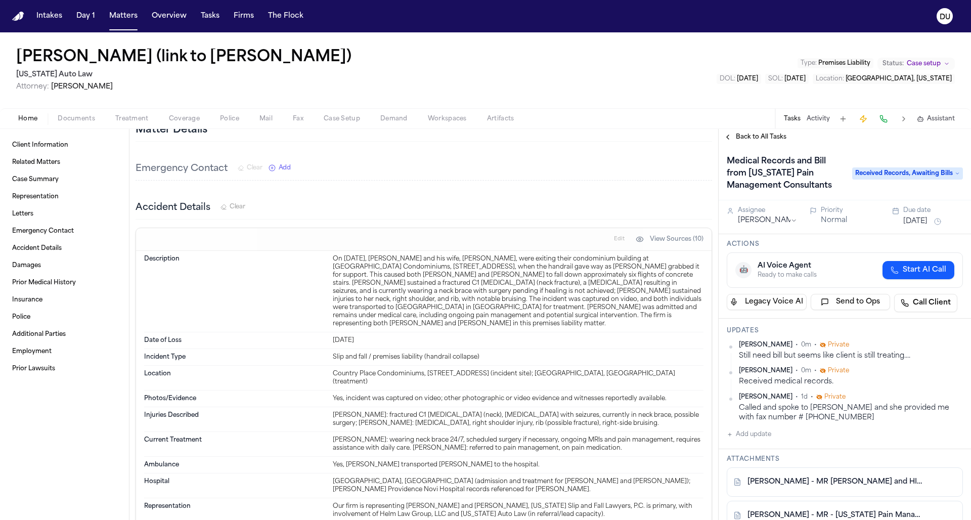
click at [759, 140] on span "Back to All Tasks" at bounding box center [761, 137] width 51 height 8
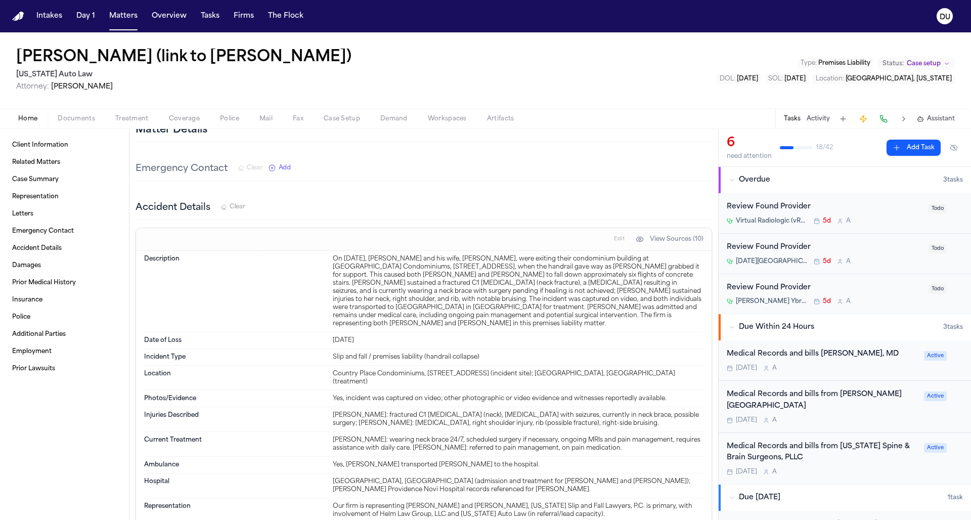
click at [23, 18] on img "Home" at bounding box center [18, 17] width 12 height 10
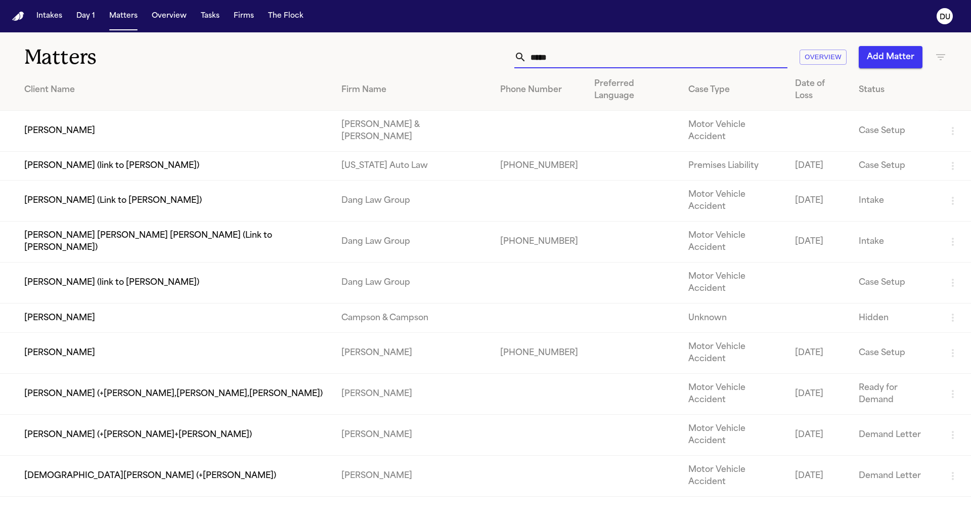
drag, startPoint x: 581, startPoint y: 56, endPoint x: 521, endPoint y: 59, distance: 60.2
click at [521, 59] on div "*****" at bounding box center [650, 57] width 273 height 22
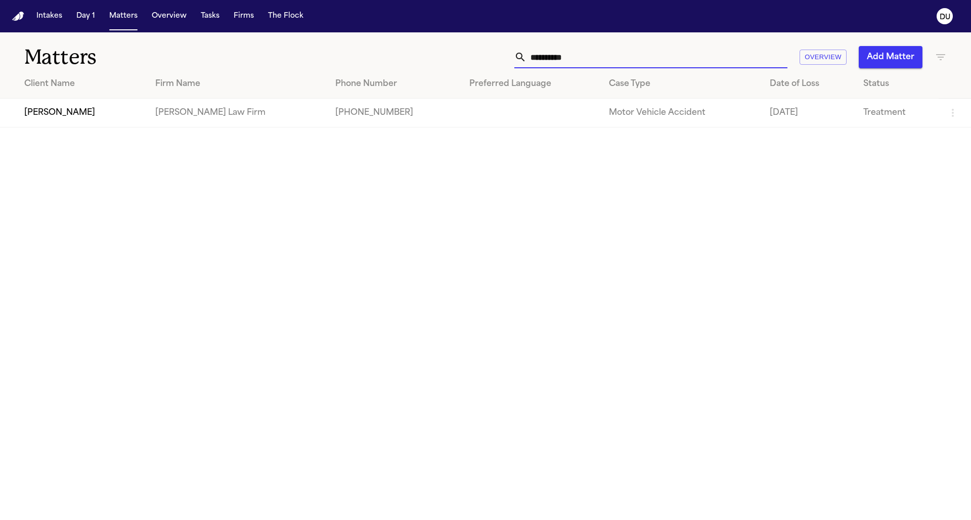
type input "**********"
click at [212, 111] on td "[PERSON_NAME] Law Firm" at bounding box center [237, 113] width 180 height 29
click at [248, 121] on td "[PERSON_NAME] Law Firm" at bounding box center [237, 113] width 180 height 29
click at [100, 123] on td "[PERSON_NAME]" at bounding box center [73, 113] width 147 height 29
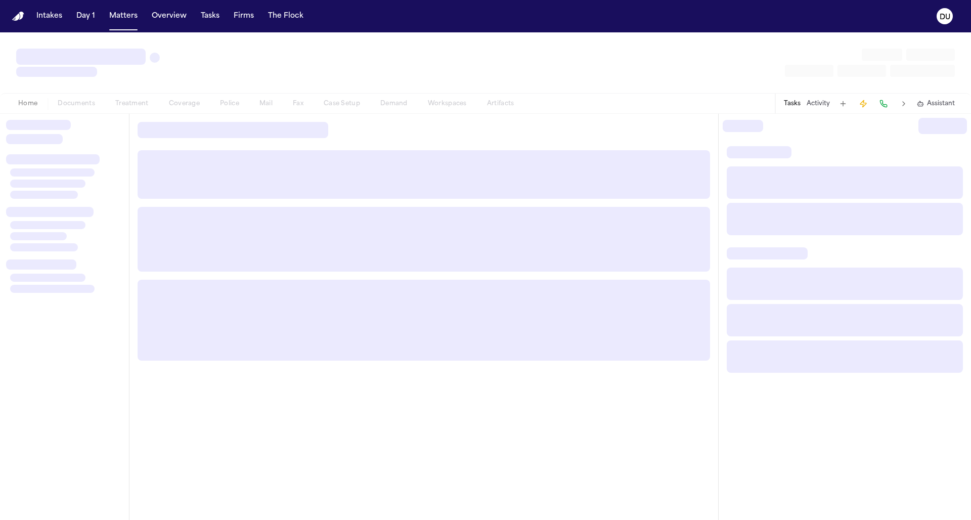
click at [100, 123] on div at bounding box center [64, 134] width 117 height 28
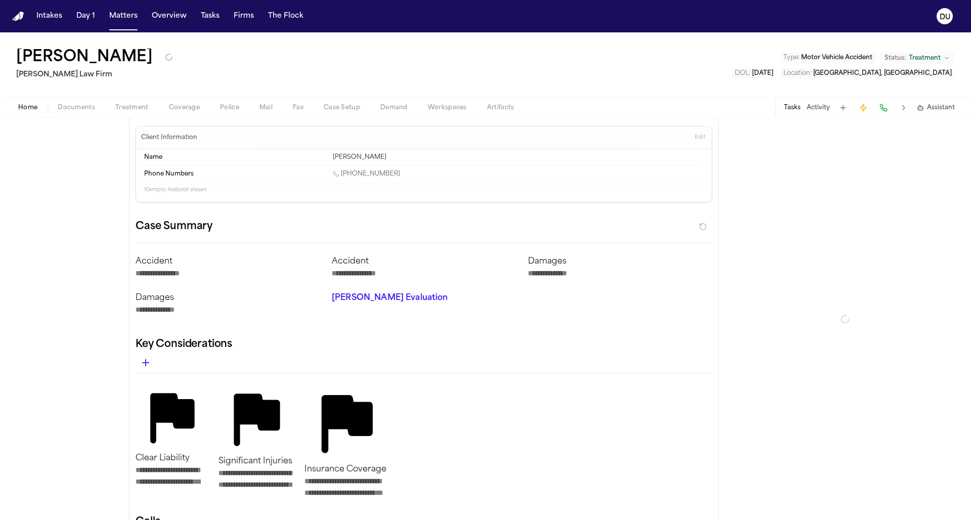
type textarea "*"
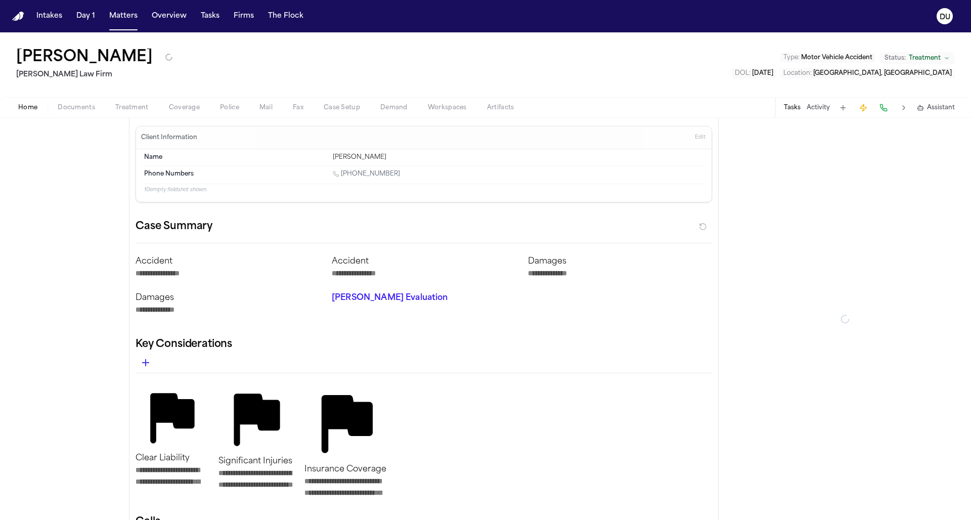
type textarea "*"
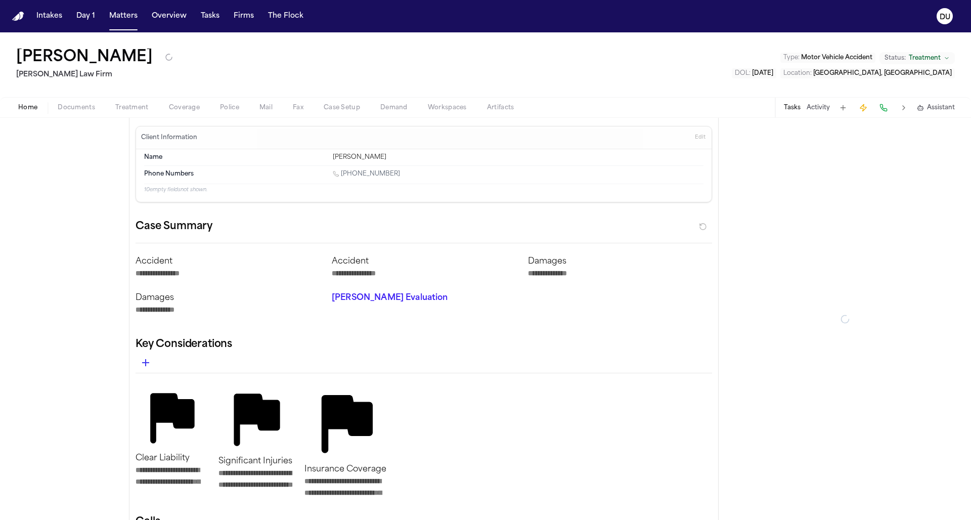
type textarea "*"
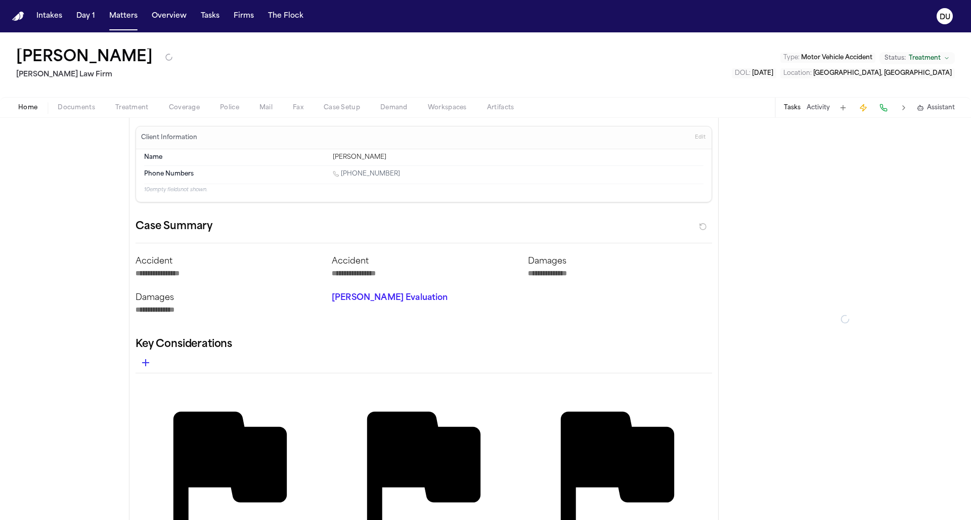
type textarea "*"
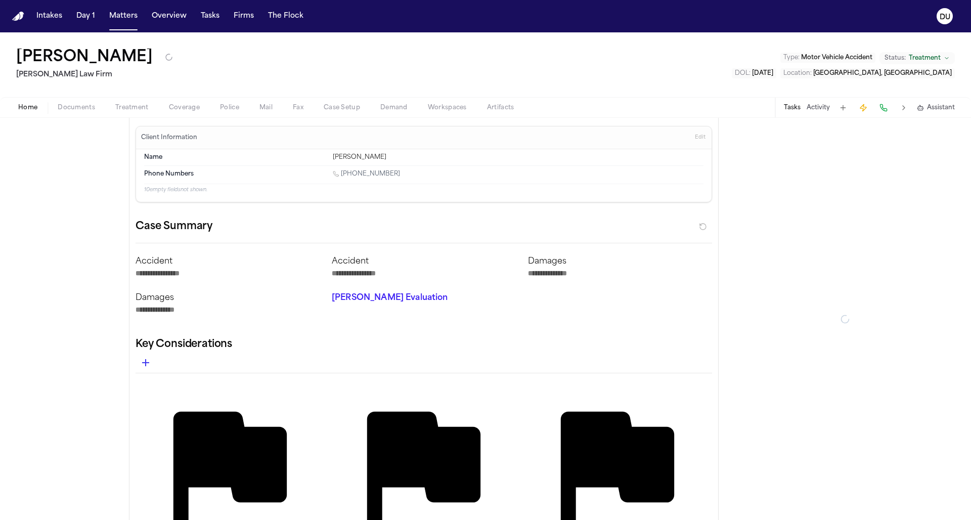
type textarea "*"
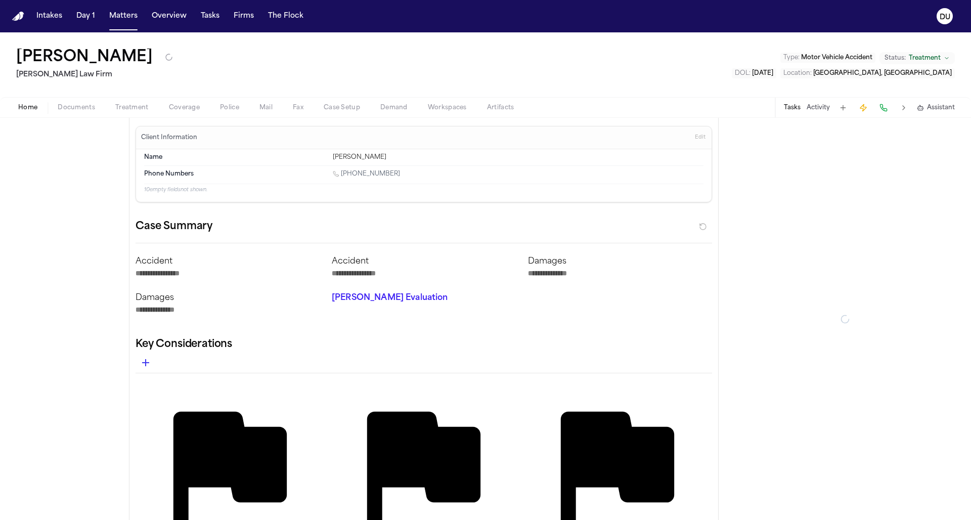
type textarea "*"
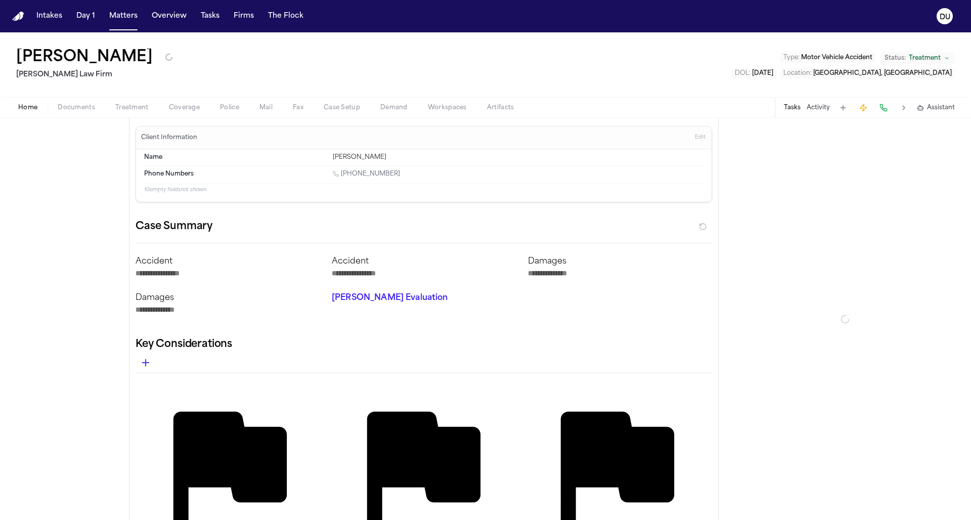
type textarea "*"
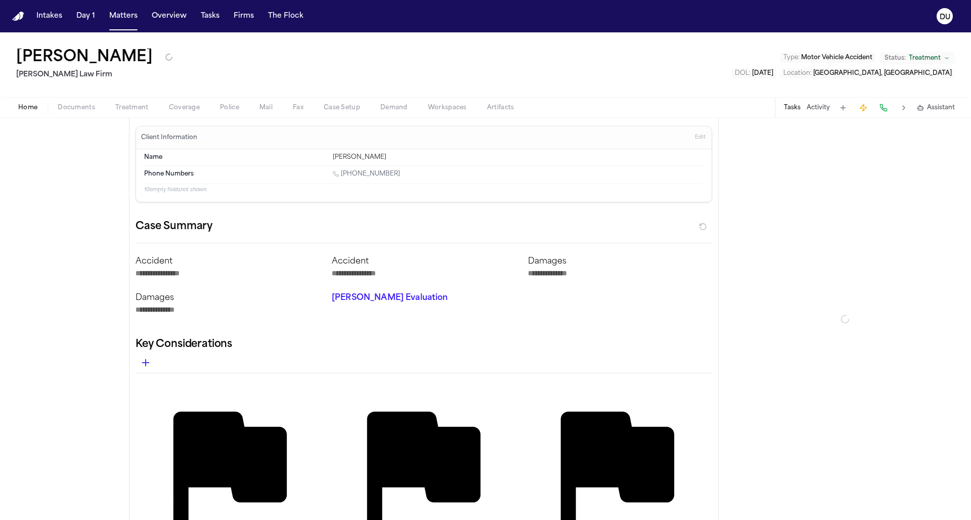
type textarea "*"
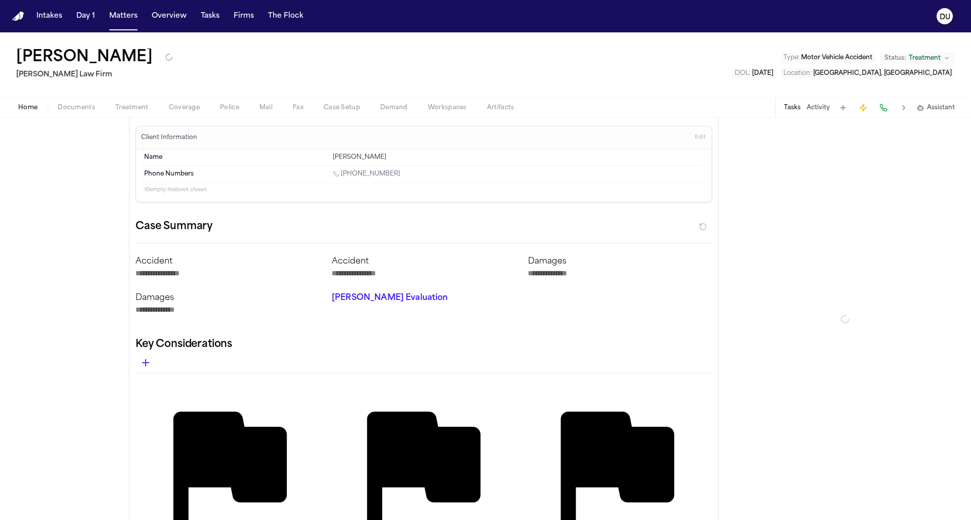
type textarea "*"
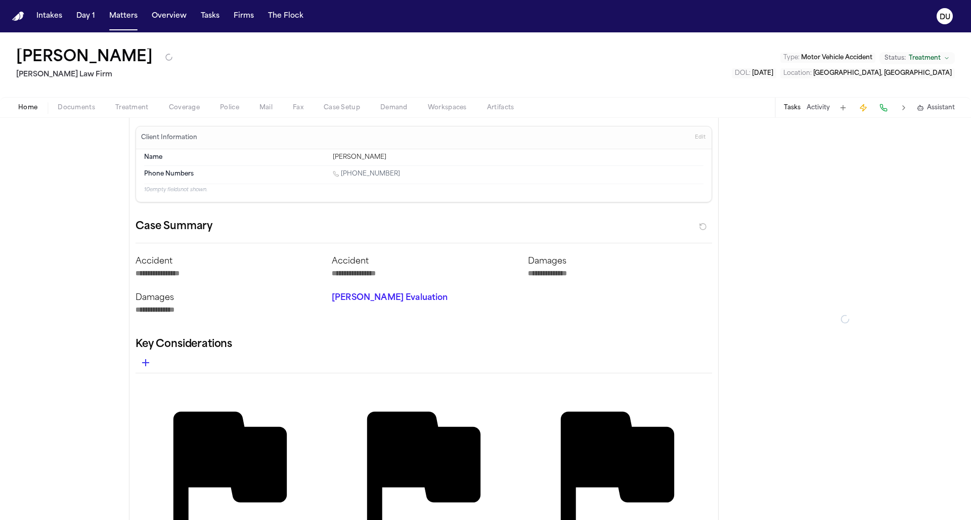
type textarea "*"
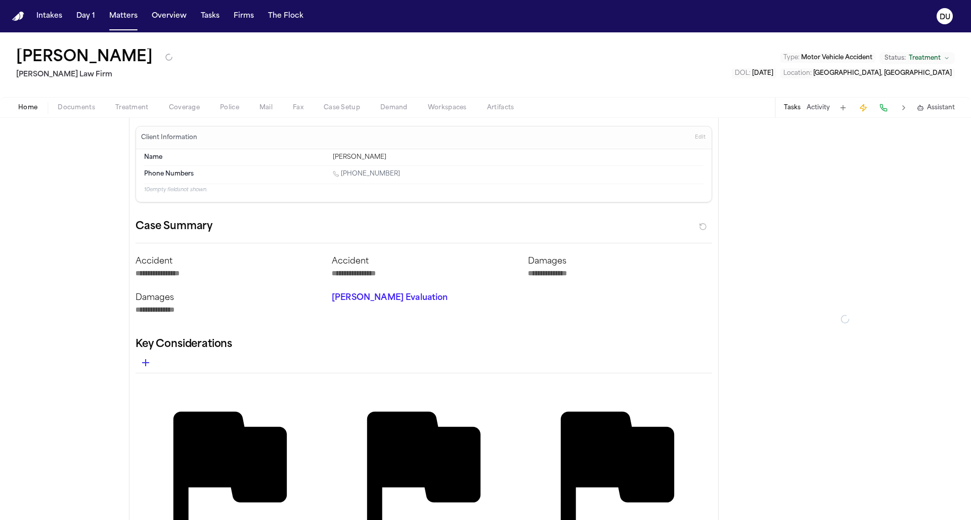
type textarea "*"
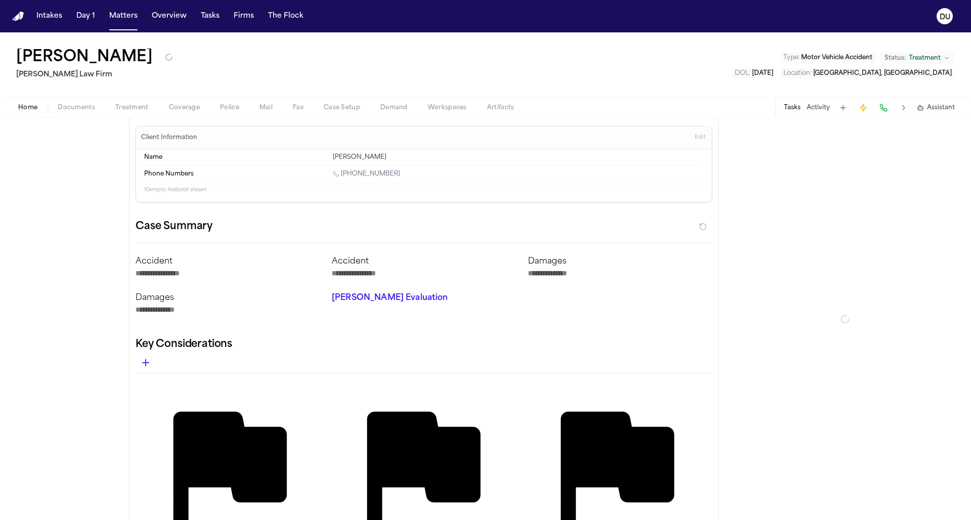
type textarea "*"
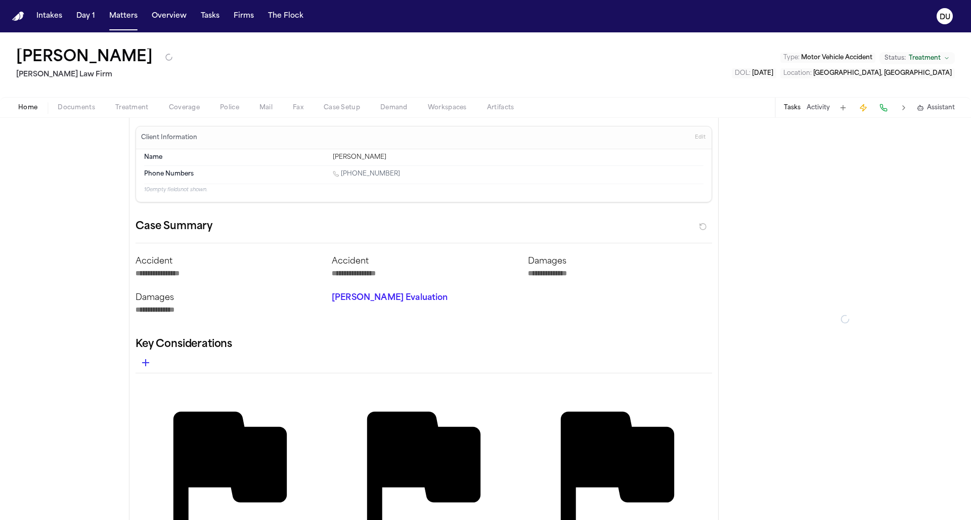
type textarea "*"
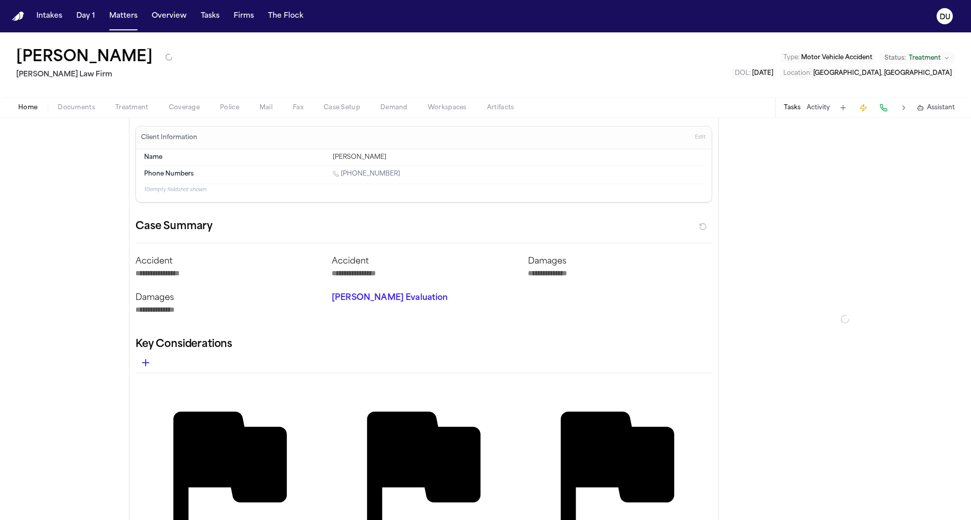
type textarea "*"
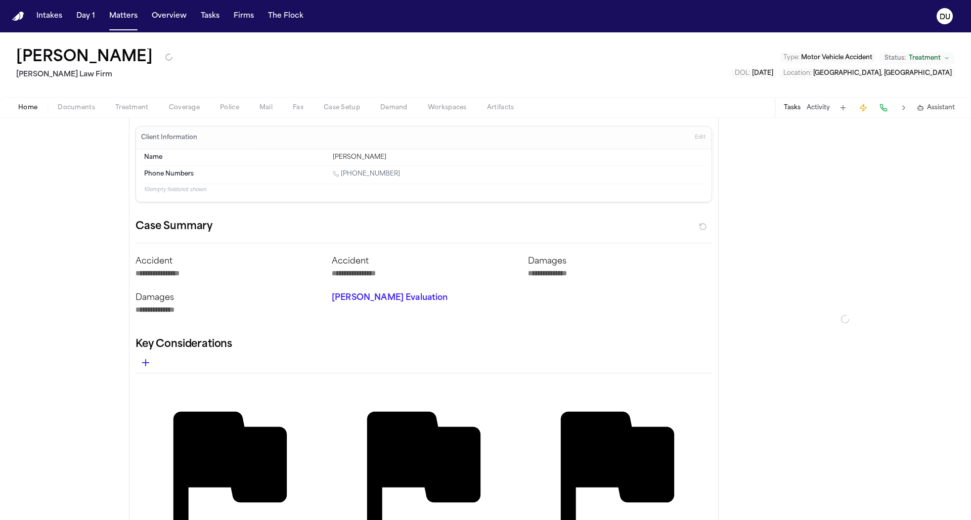
type textarea "*"
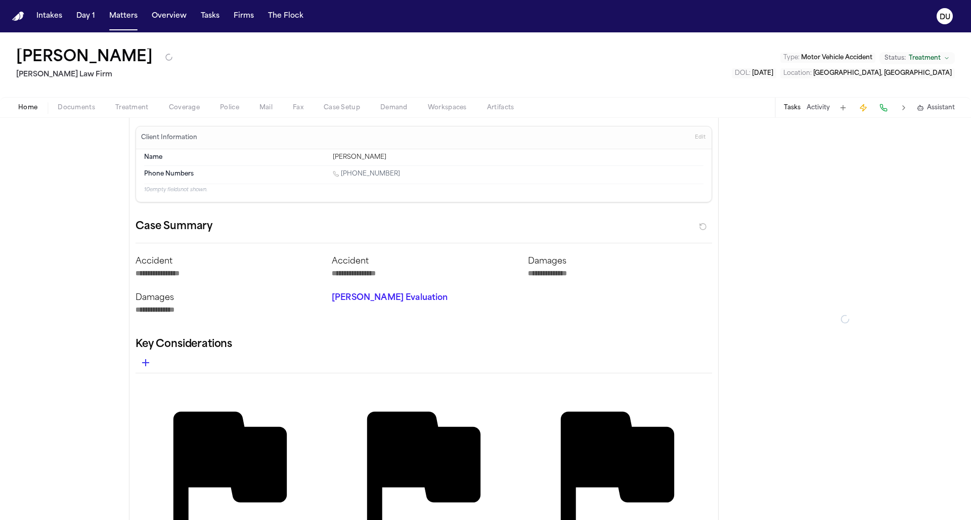
type textarea "*"
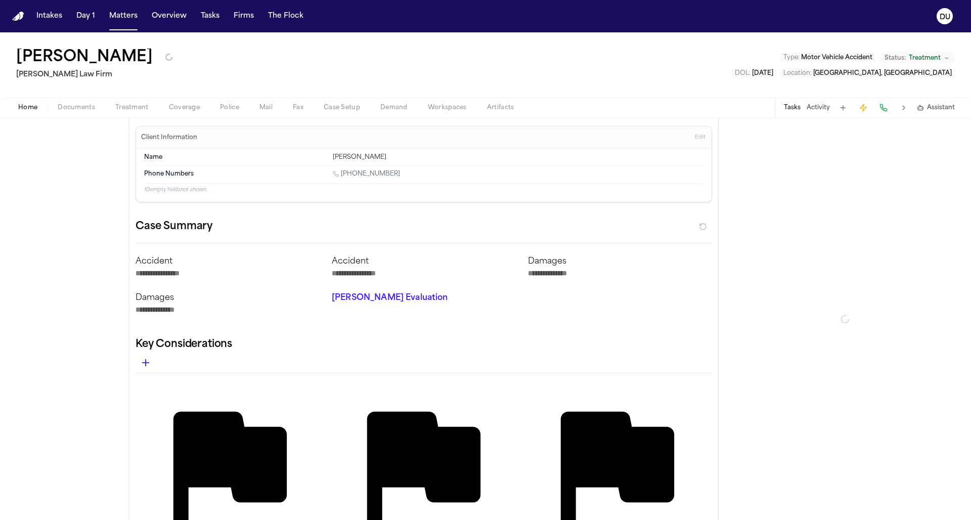
type textarea "*"
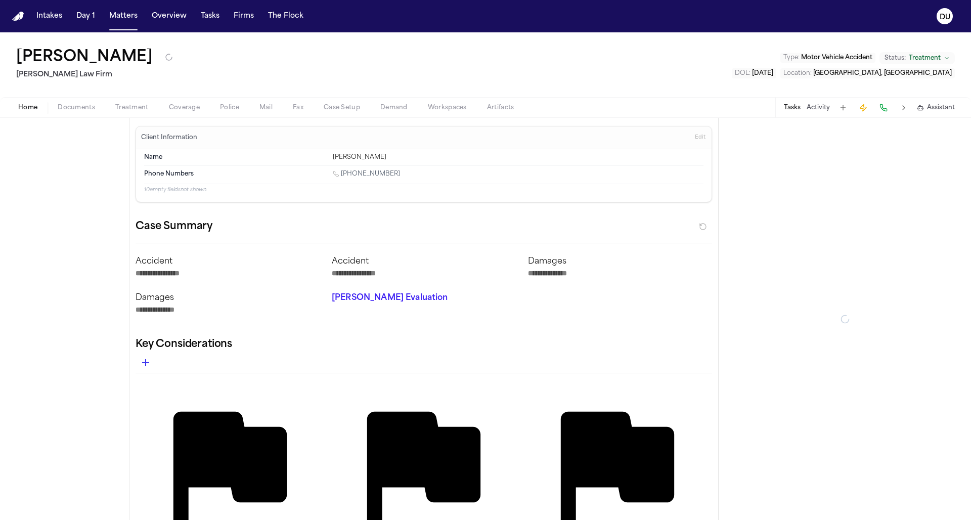
type textarea "*"
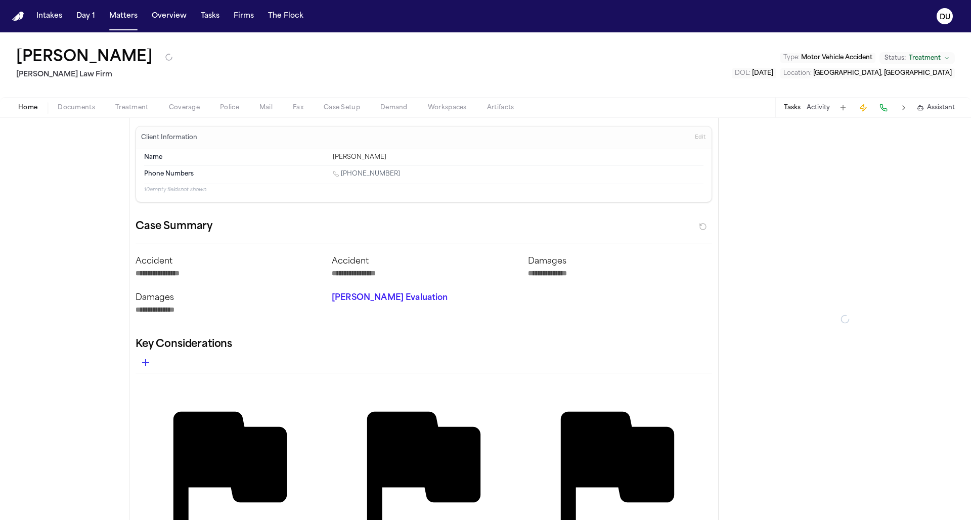
type textarea "*"
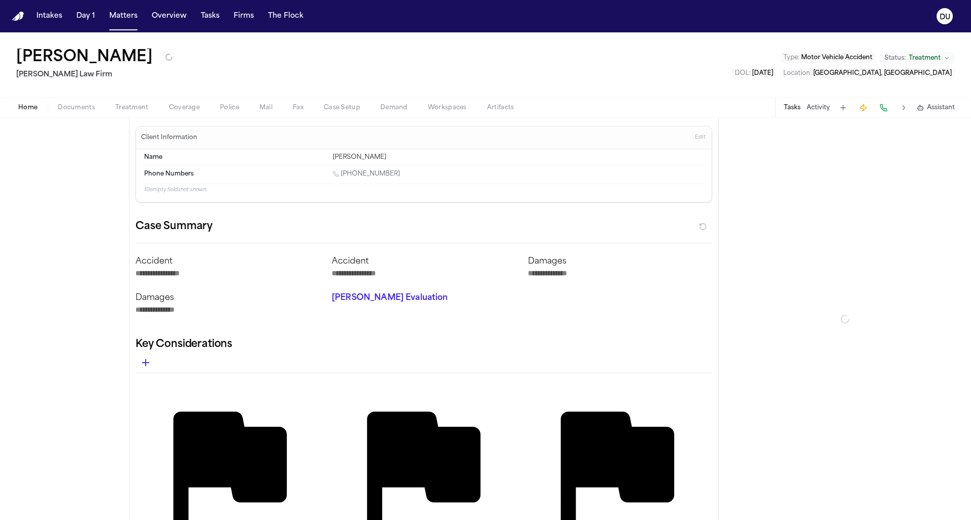
type textarea "*"
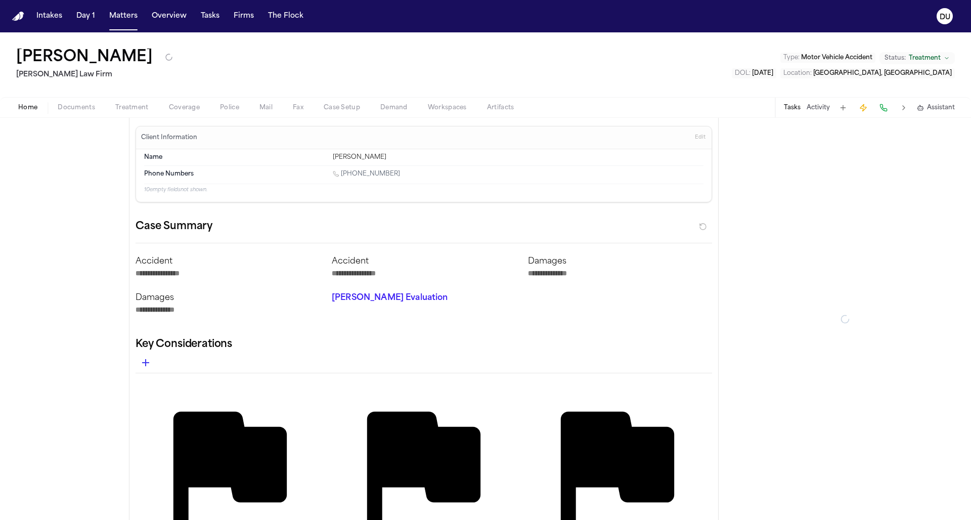
type textarea "*"
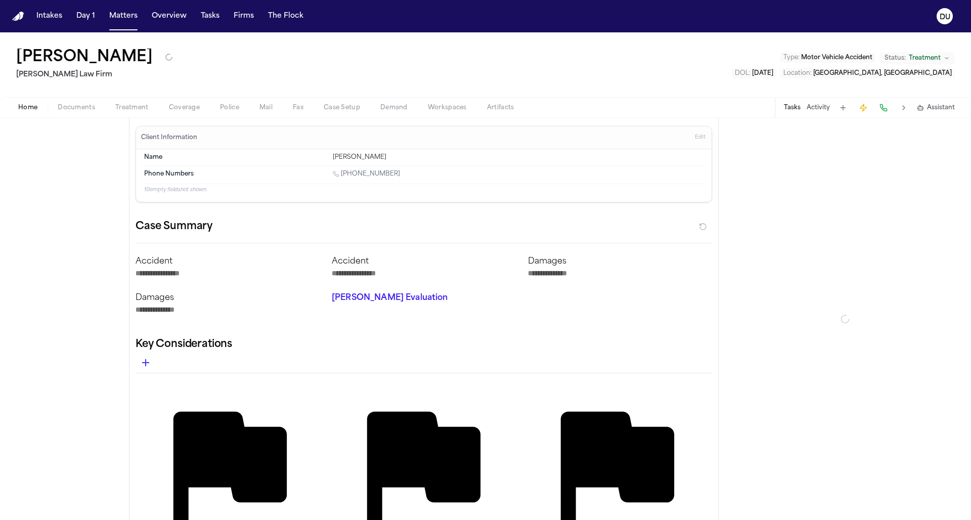
type textarea "*"
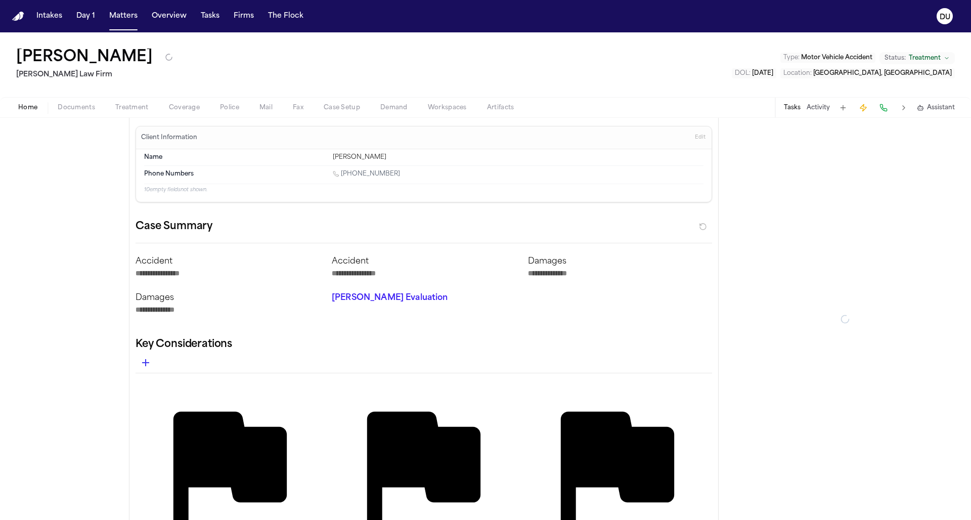
type textarea "*"
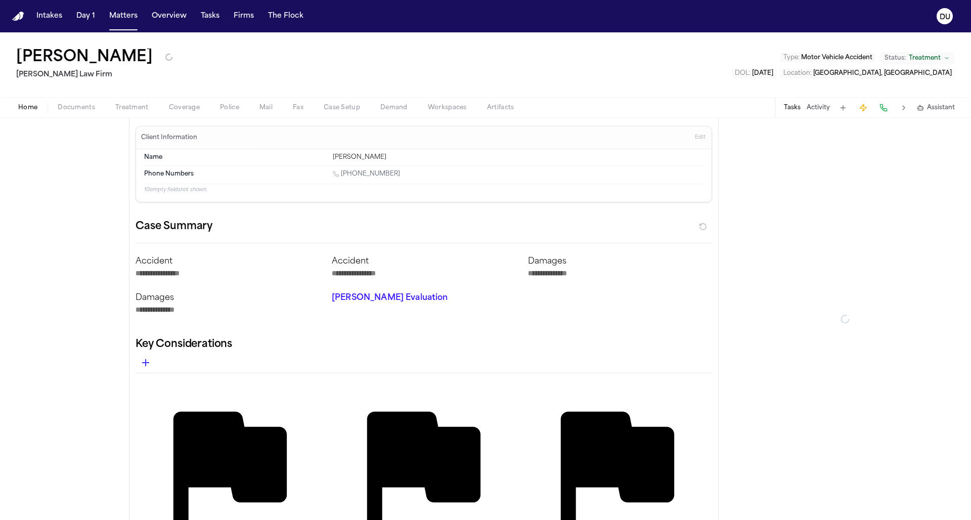
type textarea "*"
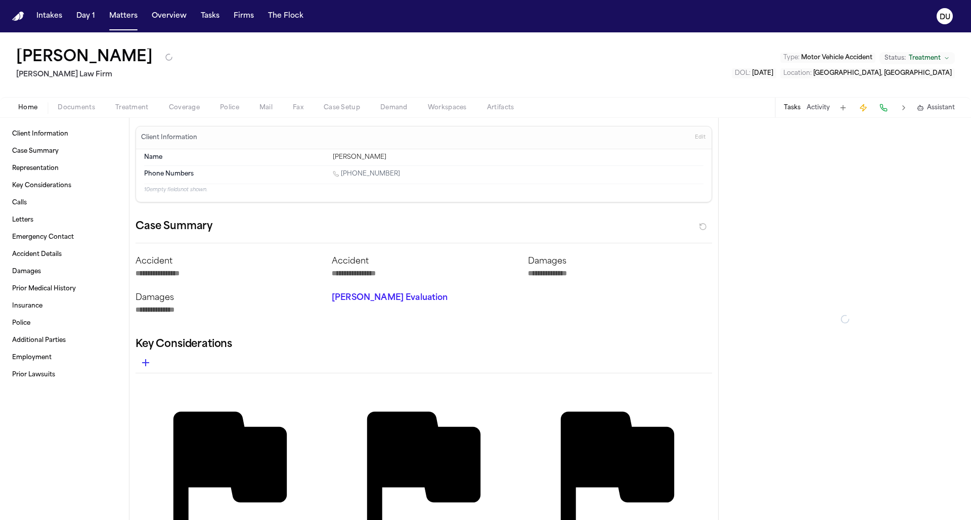
type textarea "*"
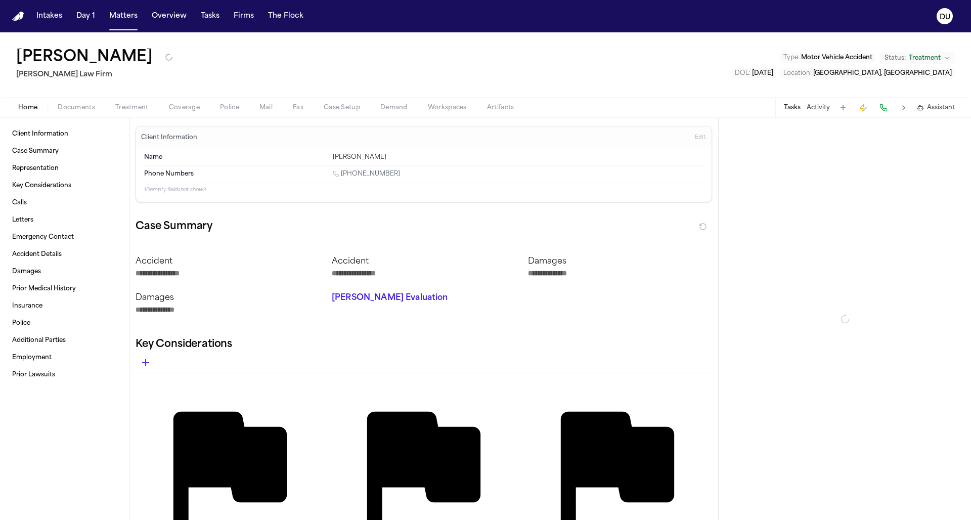
type textarea "*"
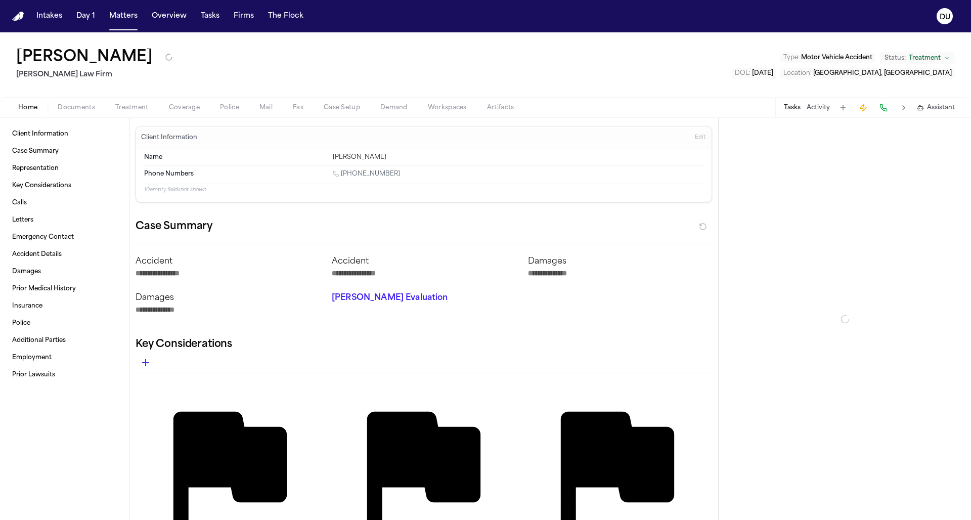
type textarea "*"
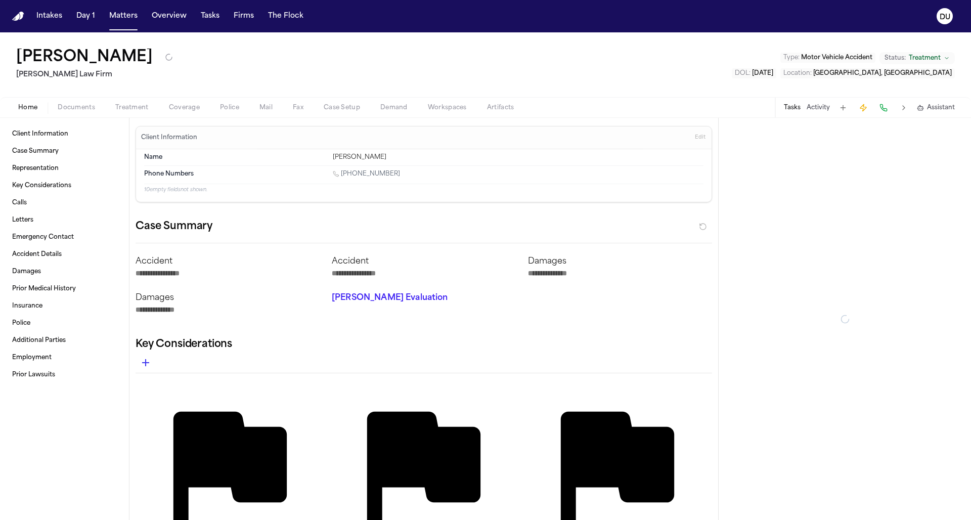
type textarea "*"
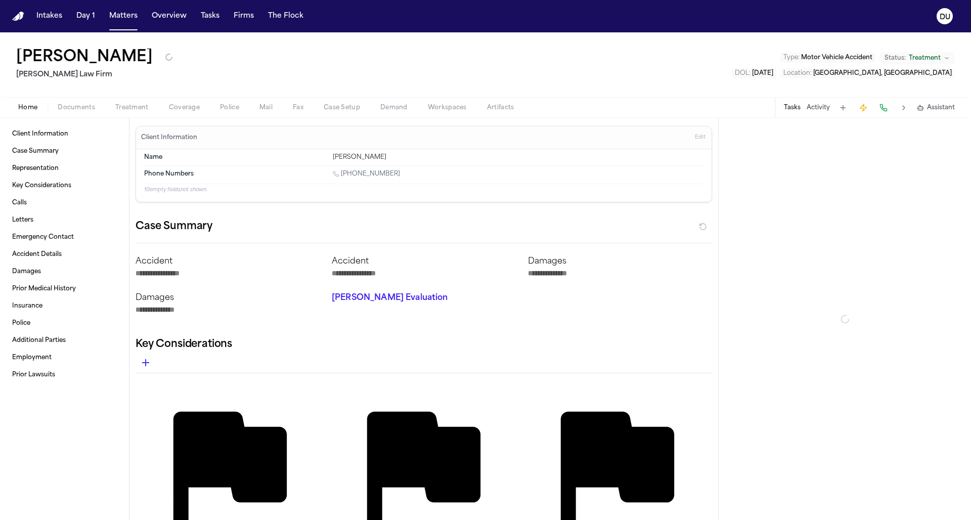
type textarea "*"
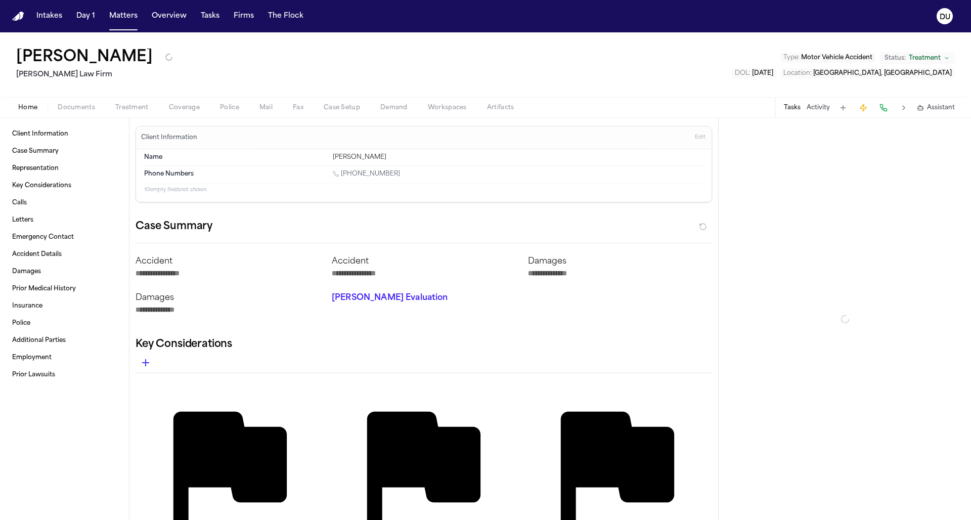
type textarea "*"
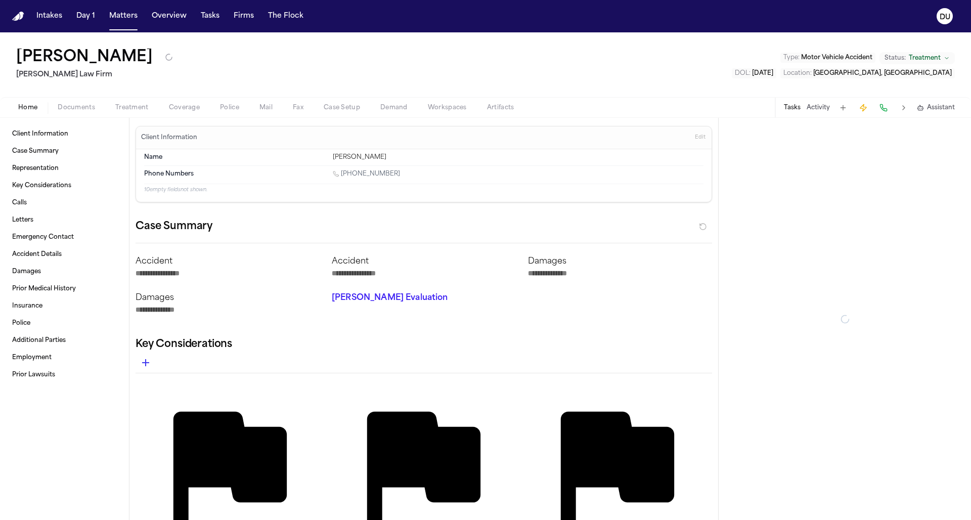
type textarea "*"
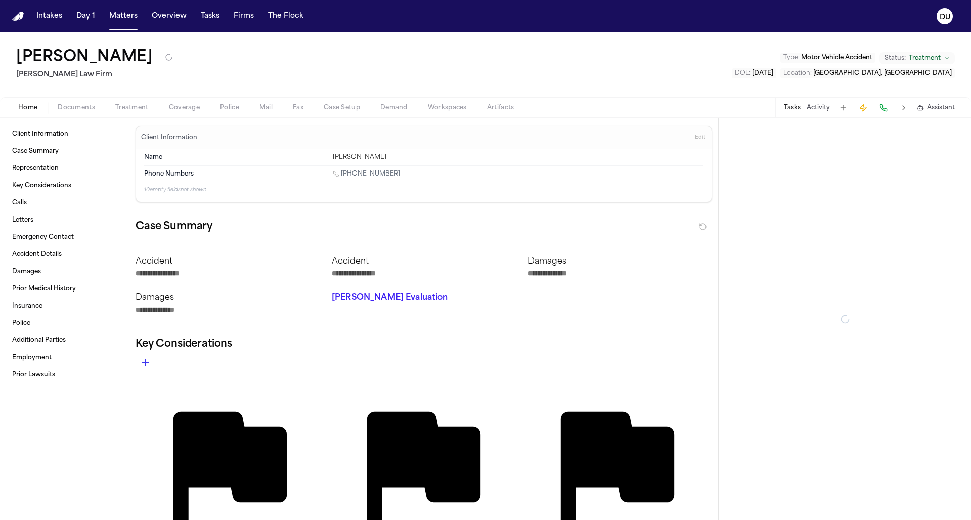
type textarea "*"
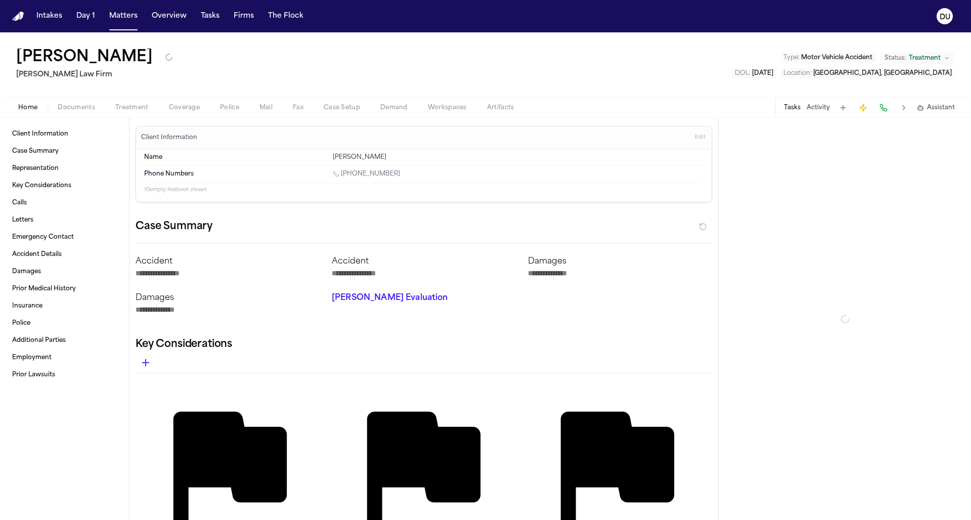
type textarea "*"
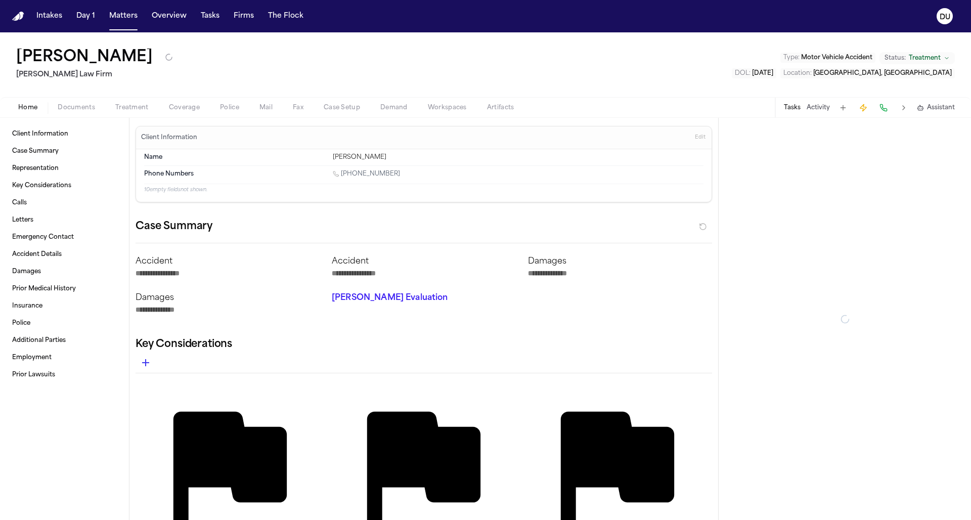
type textarea "*"
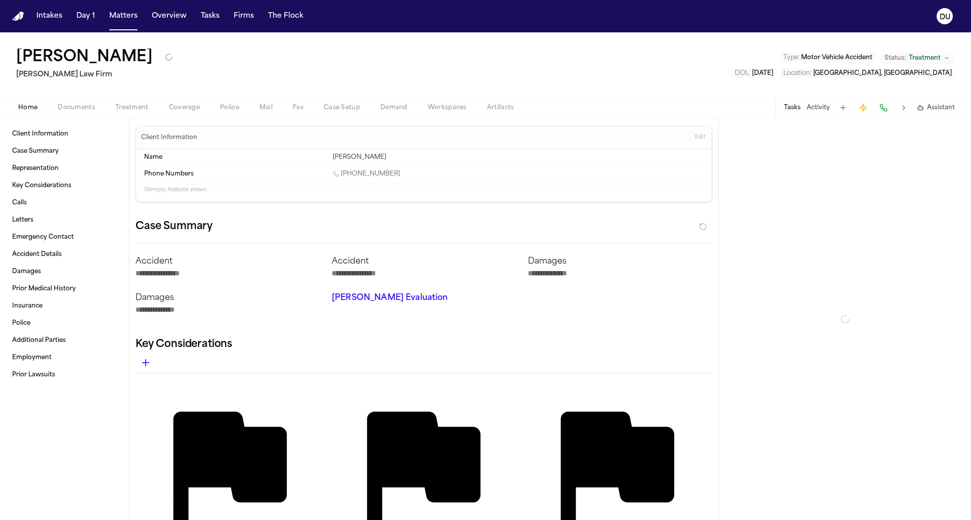
type textarea "*"
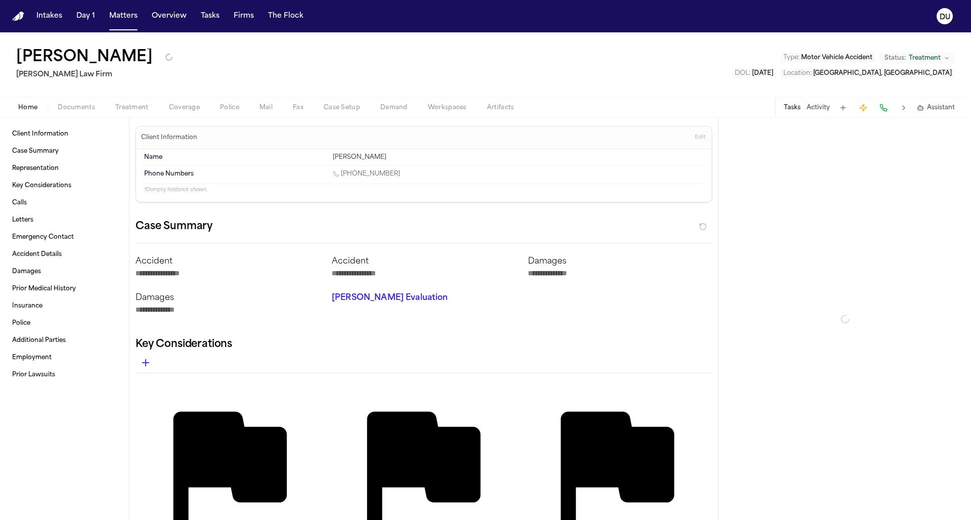
type textarea "*"
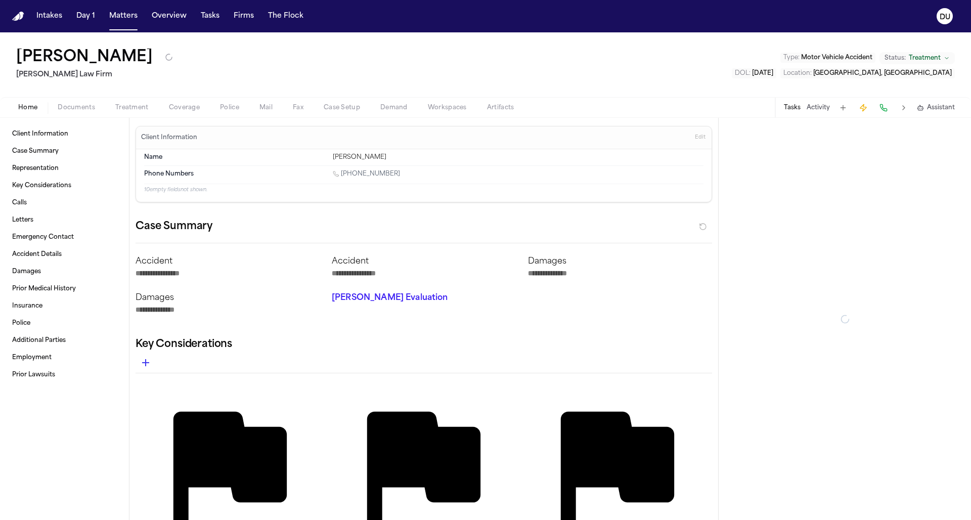
type textarea "*"
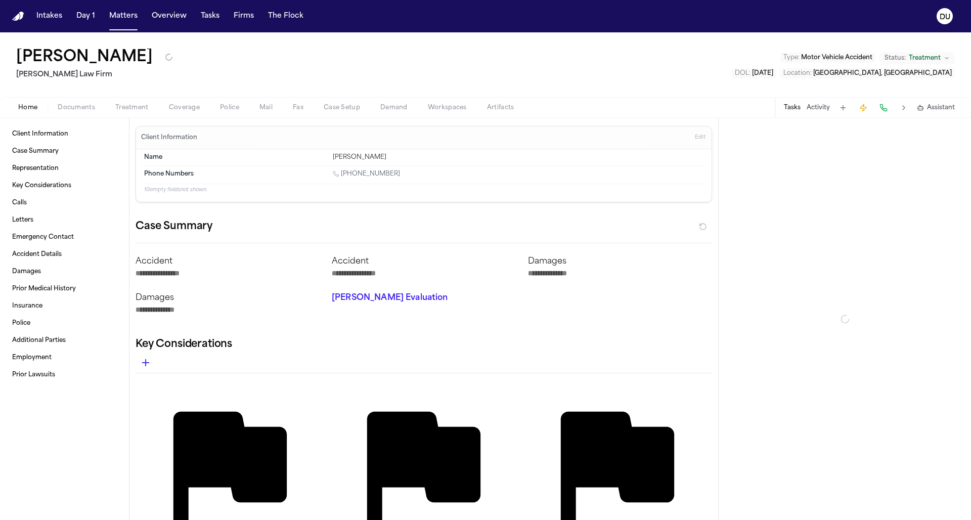
type textarea "*"
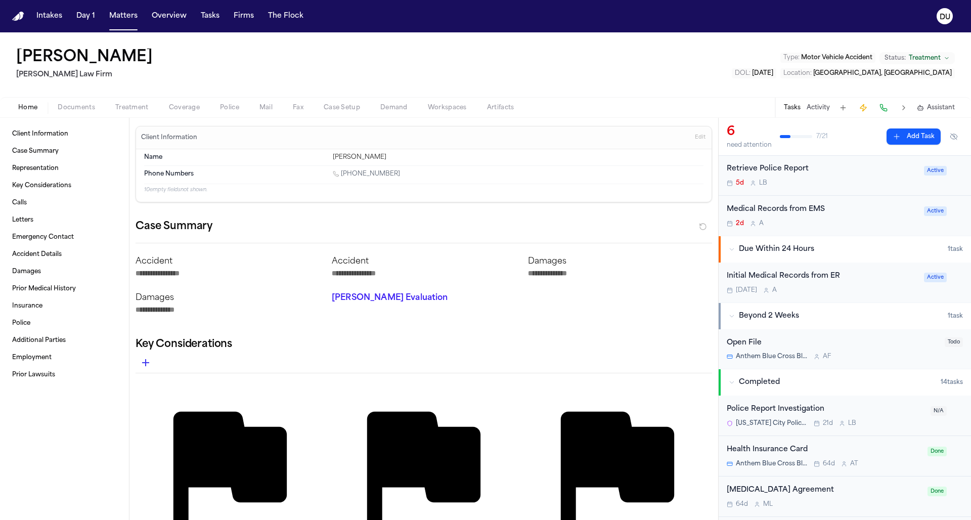
scroll to position [64, 0]
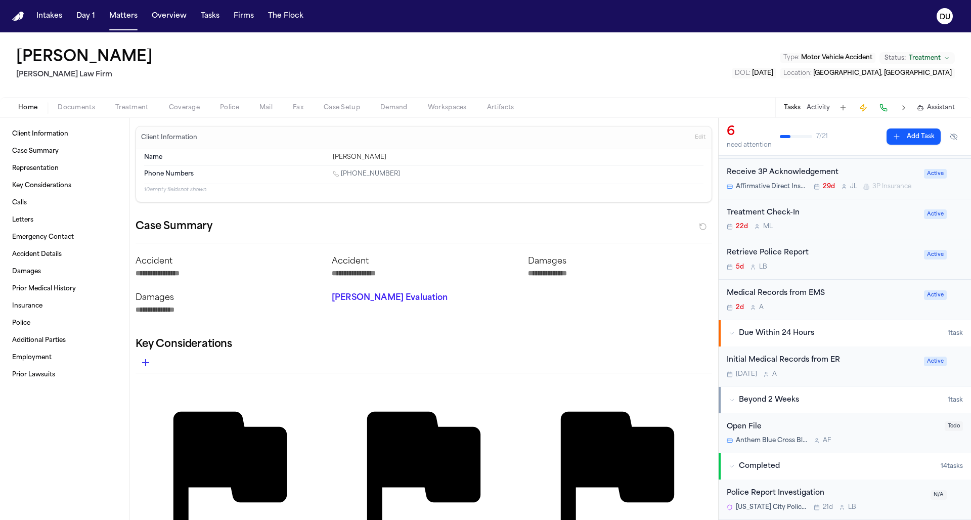
click at [791, 372] on div "Initial Medical Records from ER Tomorrow A" at bounding box center [822, 366] width 191 height 24
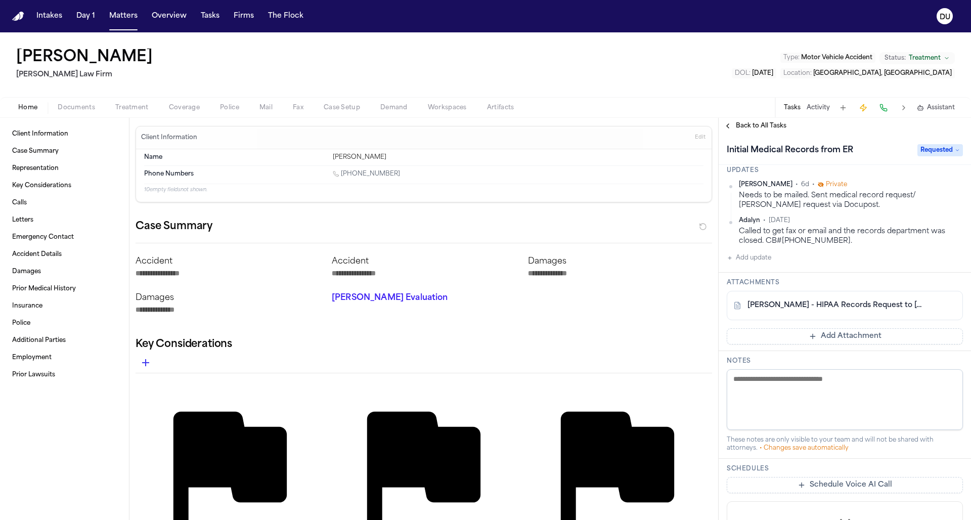
scroll to position [8, 0]
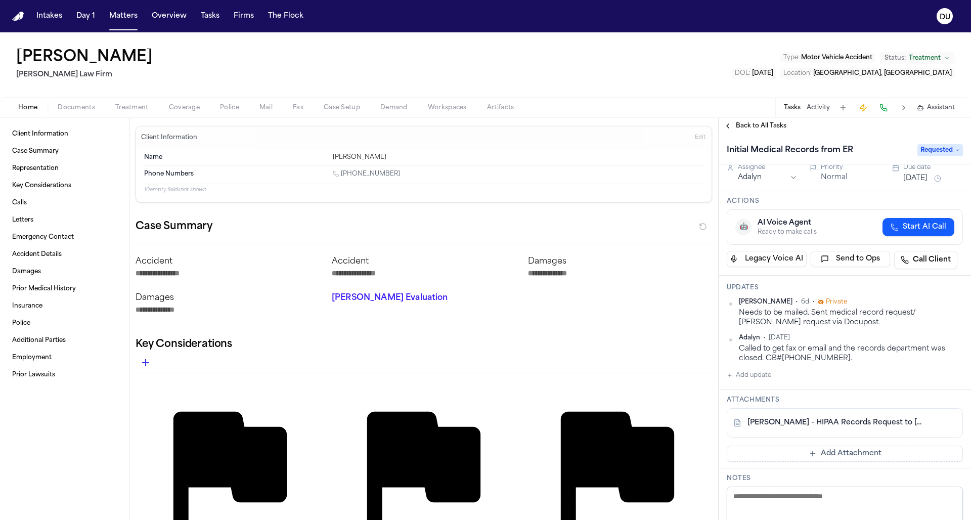
click at [945, 152] on span "Requested" at bounding box center [940, 150] width 46 height 12
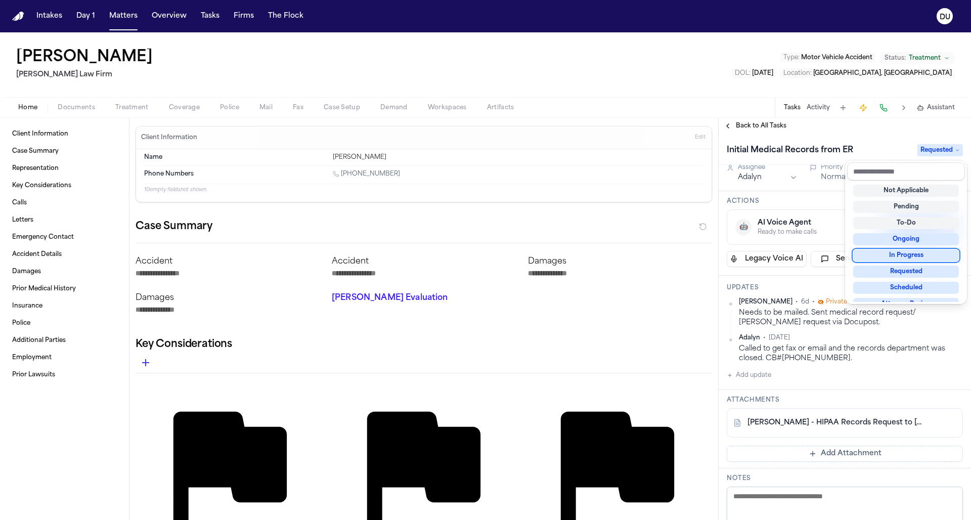
scroll to position [84, 0]
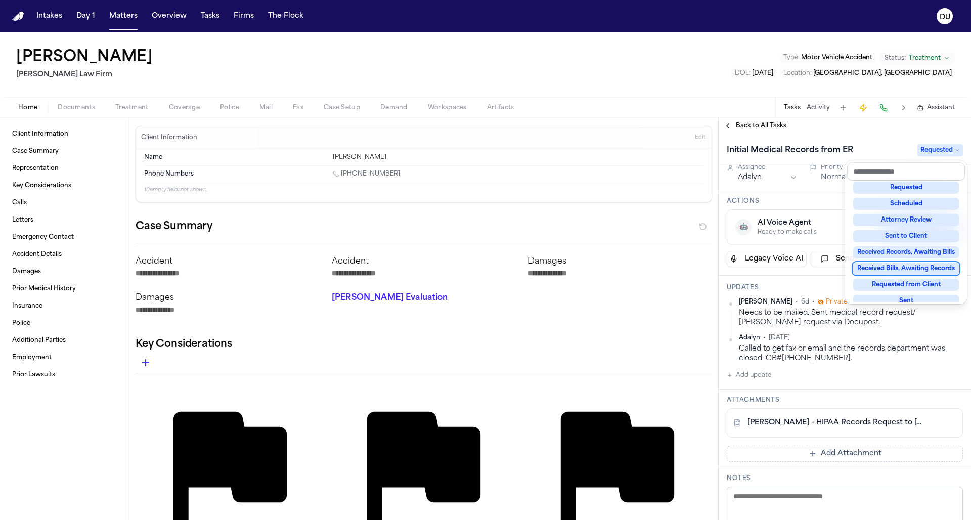
click at [920, 269] on div "Received Bills, Awaiting Records" at bounding box center [906, 268] width 106 height 12
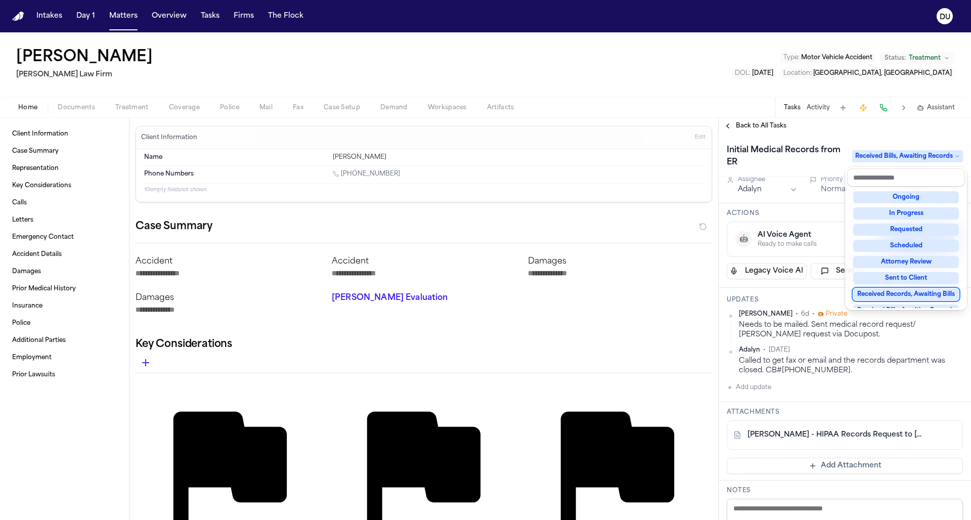
click at [746, 387] on div "Initial Medical Records from ER Received Bills, Awaiting Records Assignee Adaly…" at bounding box center [844, 327] width 252 height 386
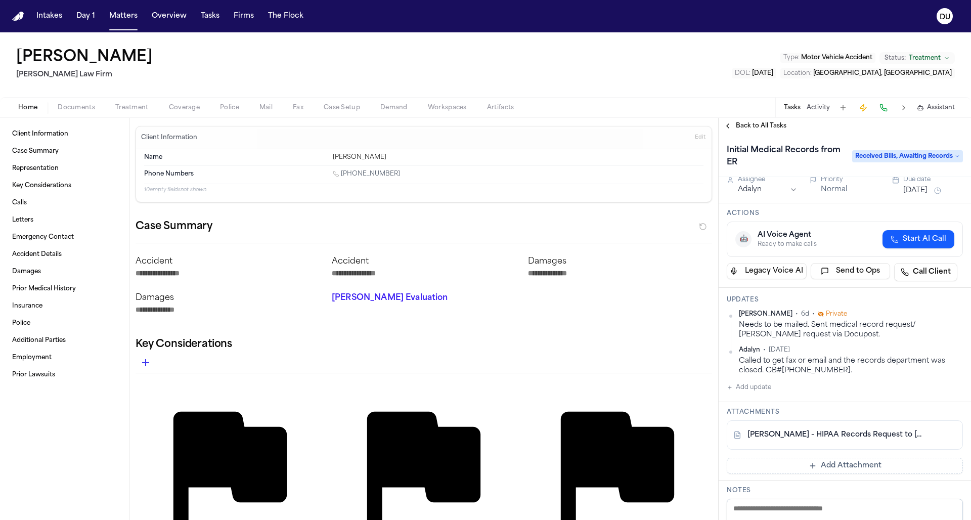
click at [746, 388] on button "Add update" at bounding box center [749, 387] width 44 height 12
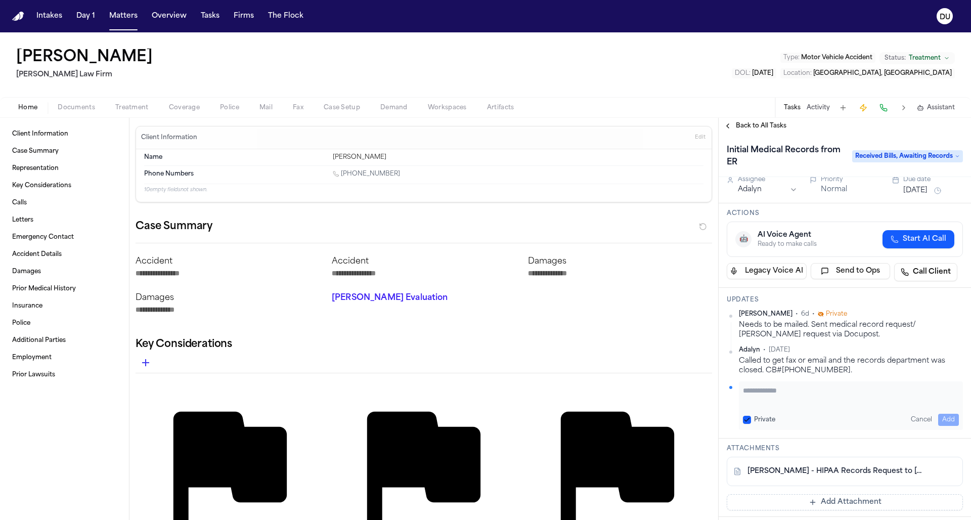
click at [773, 389] on textarea "Add your update" at bounding box center [851, 395] width 216 height 20
click at [940, 417] on button "Add" at bounding box center [948, 420] width 21 height 12
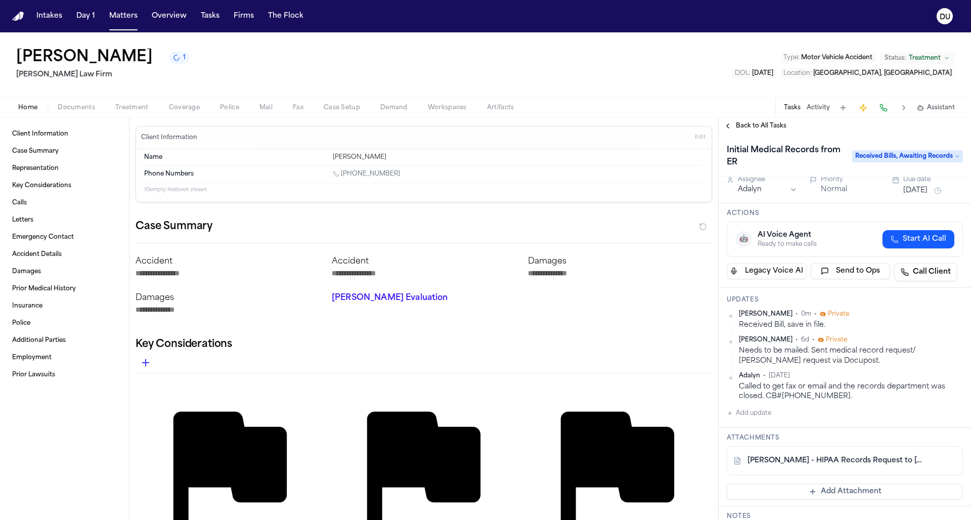
scroll to position [89, 0]
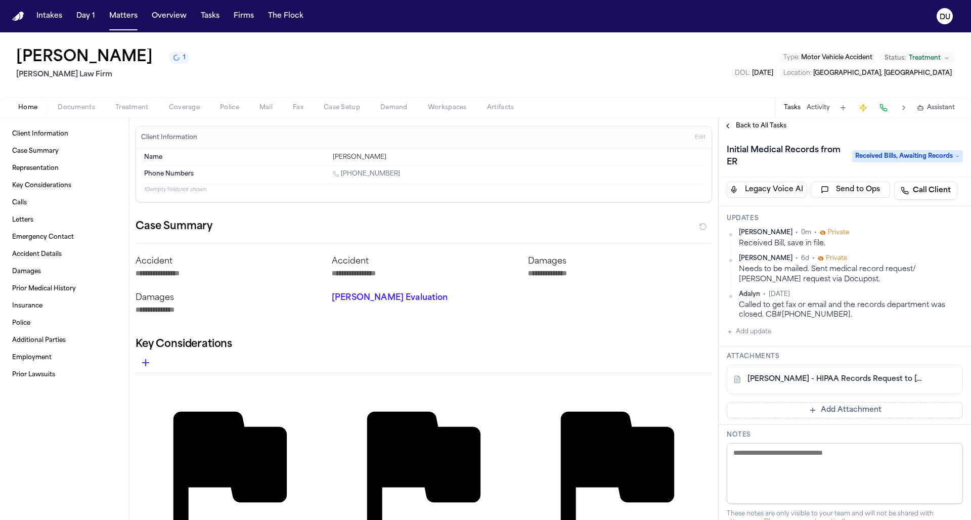
click at [839, 410] on button "Add Attachment" at bounding box center [845, 410] width 236 height 16
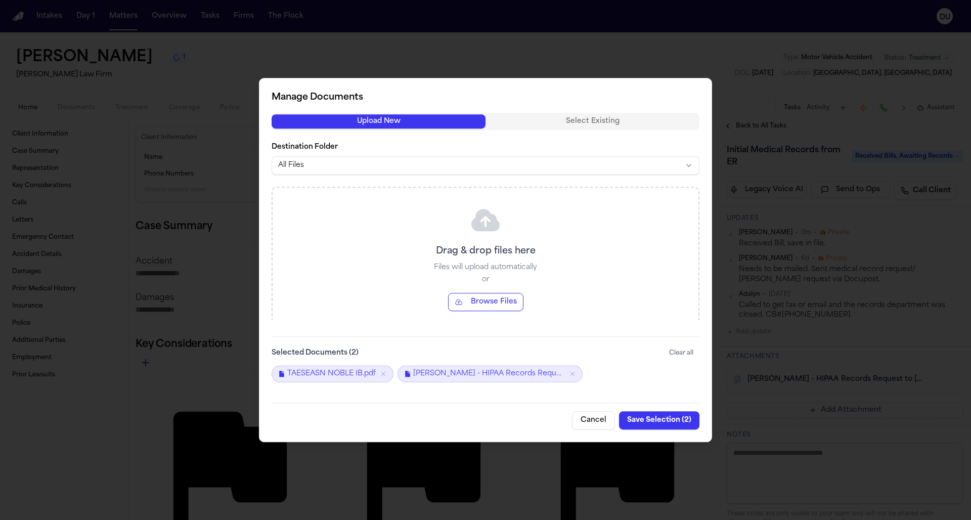
click at [670, 422] on button "Save Selection ( 2 )" at bounding box center [659, 420] width 80 height 18
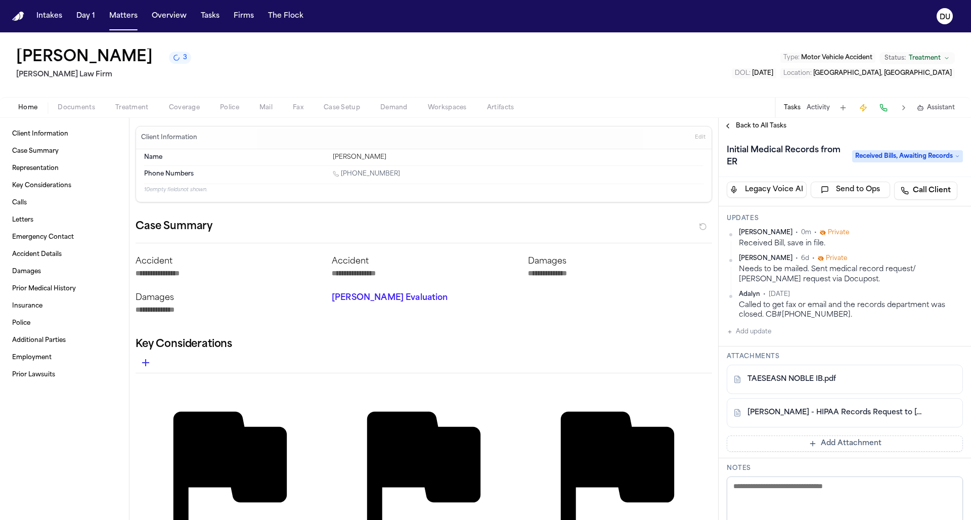
click at [18, 19] on img "Home" at bounding box center [18, 17] width 12 height 10
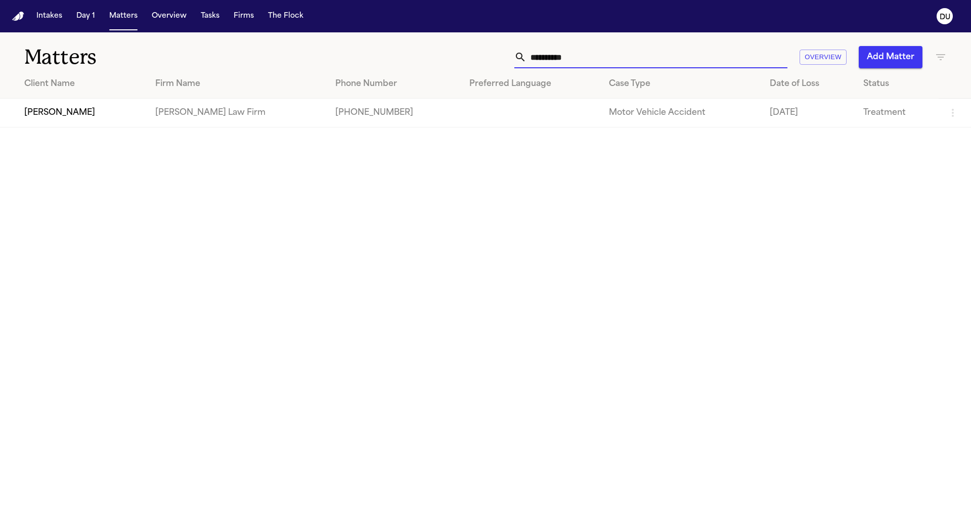
drag, startPoint x: 590, startPoint y: 57, endPoint x: 522, endPoint y: 59, distance: 68.3
click at [522, 59] on div "**********" at bounding box center [650, 57] width 273 height 22
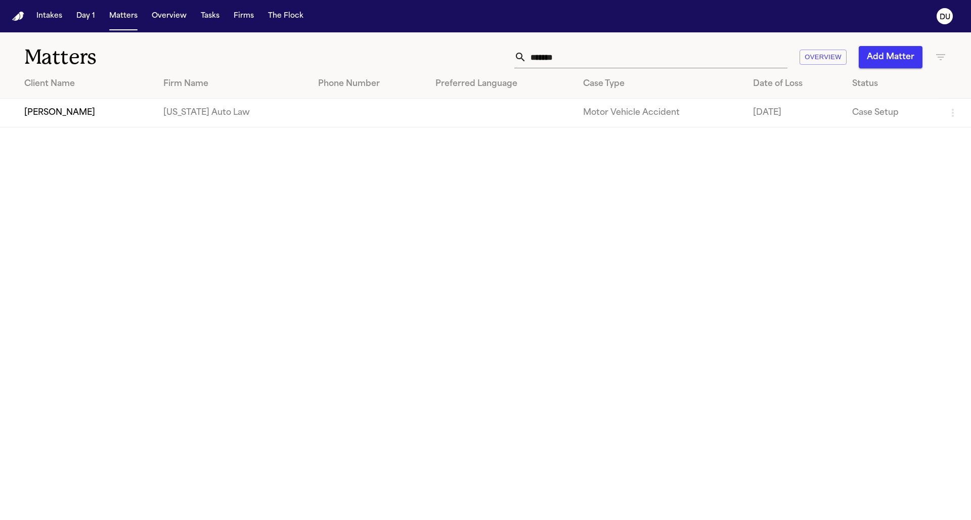
click at [178, 116] on td "[US_STATE] Auto Law" at bounding box center [232, 113] width 155 height 29
click at [79, 115] on td "[PERSON_NAME]" at bounding box center [77, 113] width 155 height 29
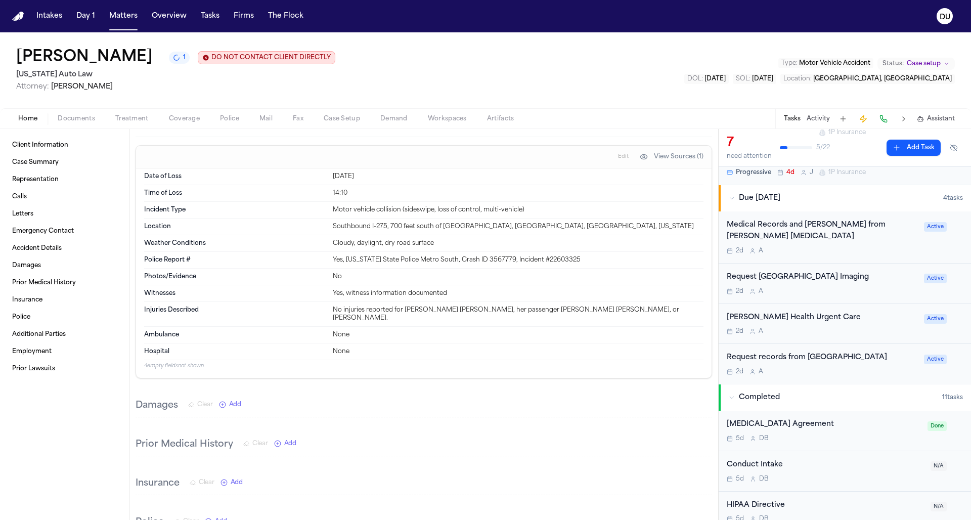
scroll to position [816, 0]
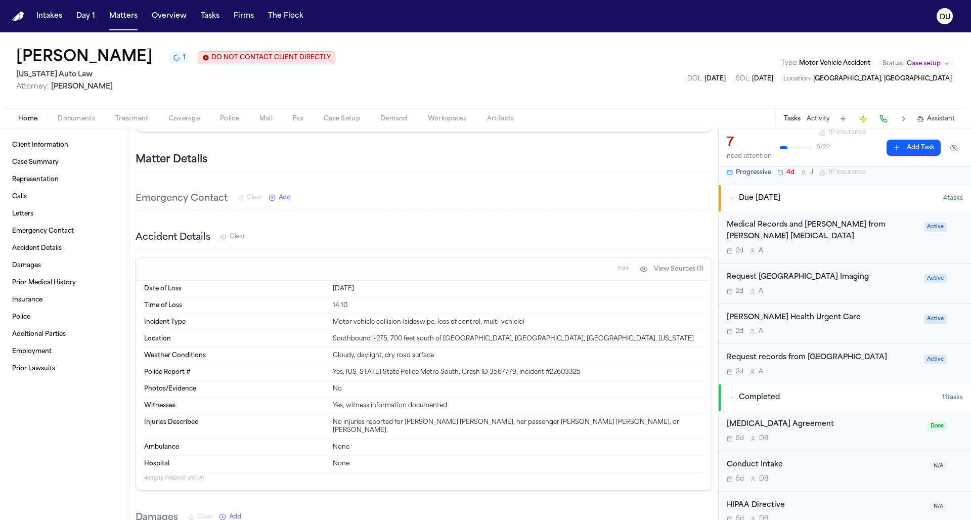
click at [871, 227] on div "Medical Records and Bill from Rodnick Chiropractic" at bounding box center [822, 230] width 191 height 23
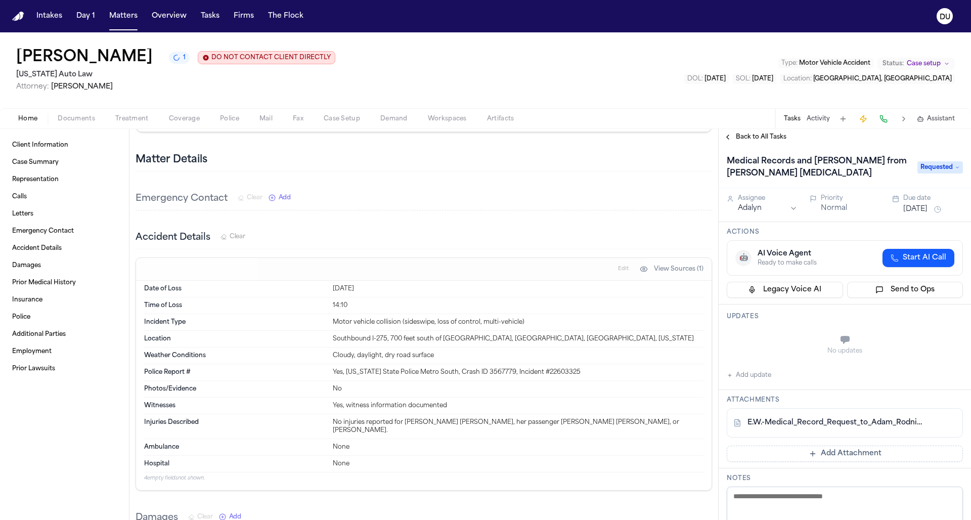
click at [935, 168] on span "Requested" at bounding box center [940, 167] width 46 height 12
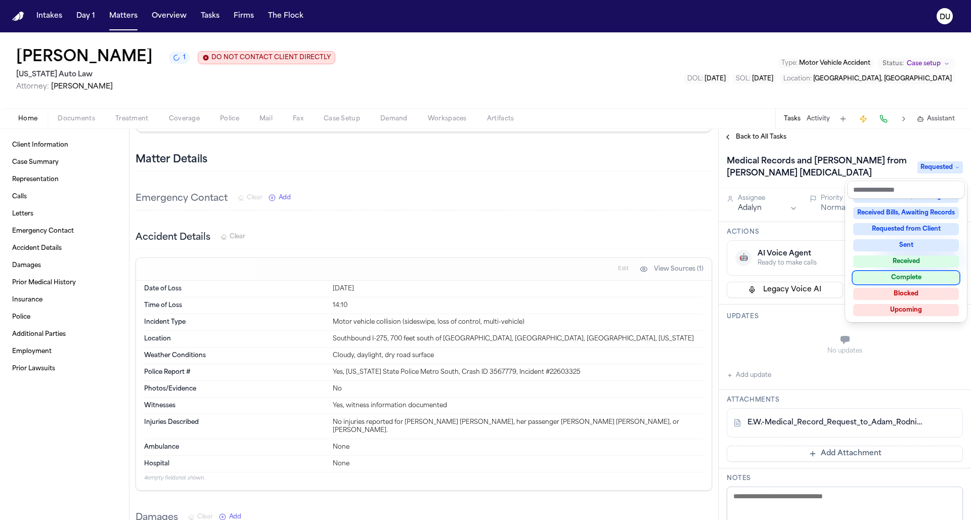
scroll to position [156, 0]
click at [931, 277] on div "Complete" at bounding box center [906, 280] width 106 height 12
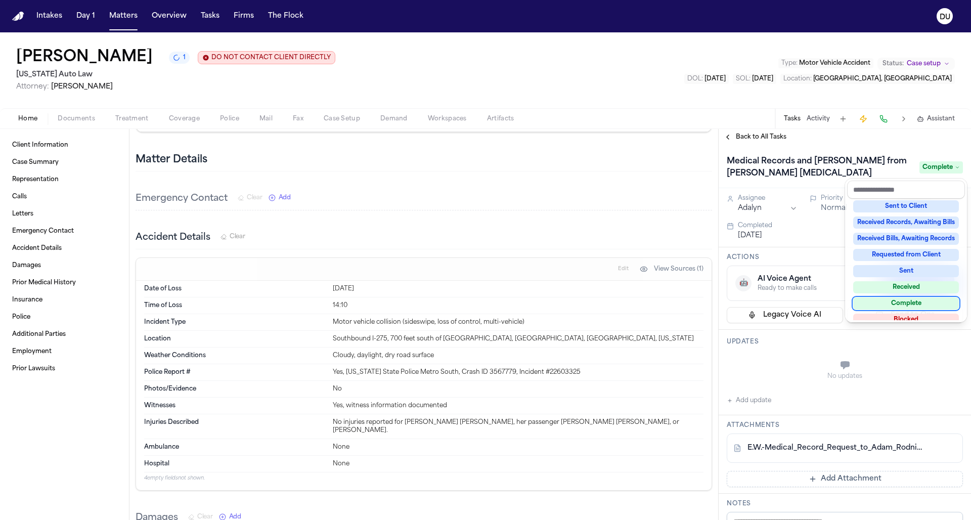
click at [750, 405] on div "Medical Records and Bill from Rodnick Chiropractic Complete Assignee Adalyn Pri…" at bounding box center [844, 332] width 252 height 375
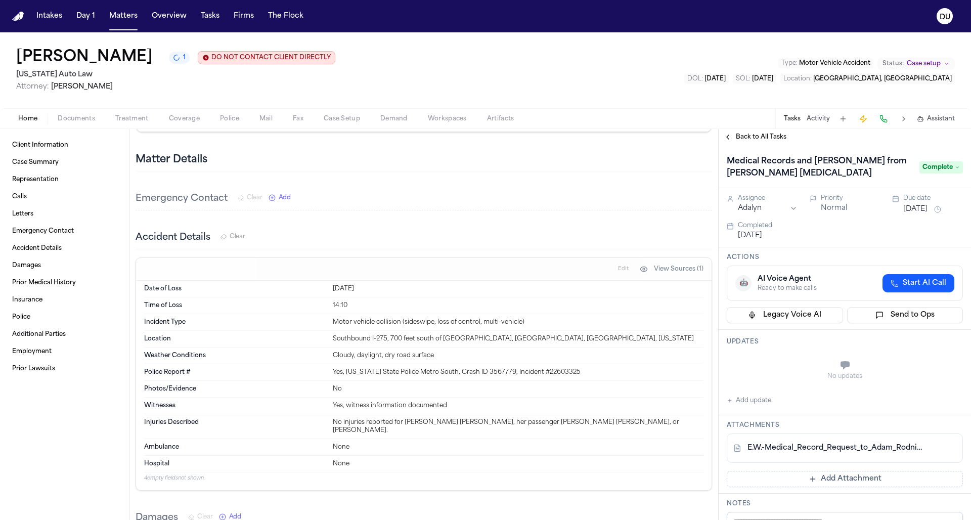
click at [751, 403] on button "Add update" at bounding box center [749, 400] width 44 height 12
click at [794, 365] on textarea "Add your update" at bounding box center [851, 366] width 216 height 20
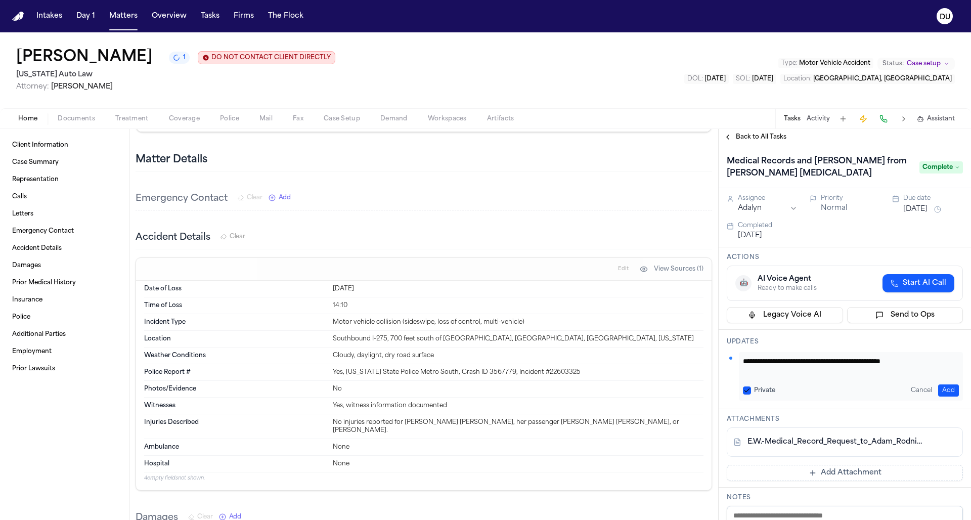
click at [943, 391] on button "Add" at bounding box center [948, 390] width 21 height 12
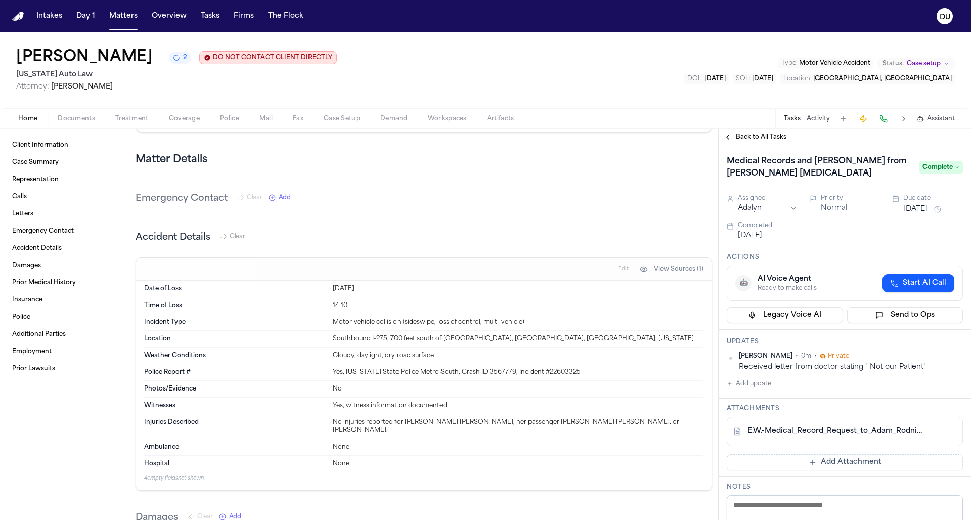
click at [828, 465] on button "Add Attachment" at bounding box center [845, 462] width 236 height 16
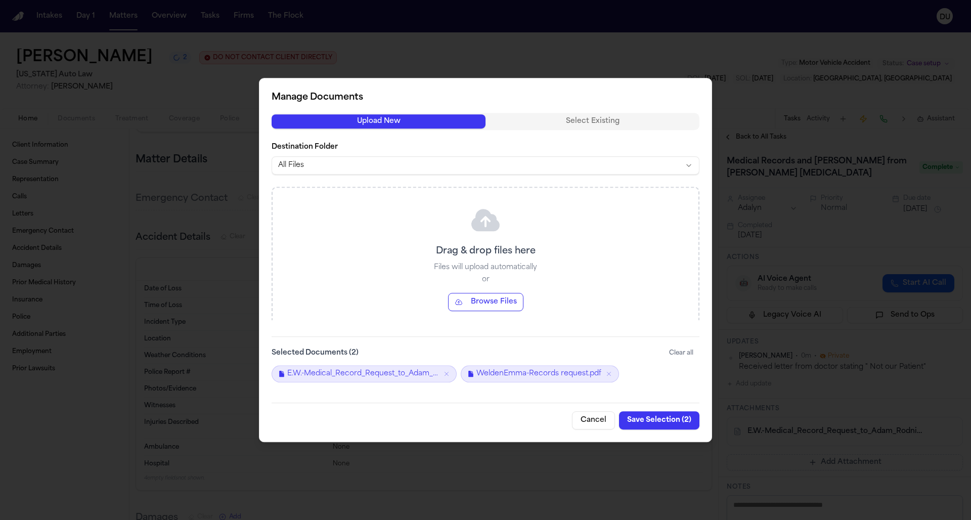
click at [659, 421] on button "Save Selection ( 2 )" at bounding box center [659, 420] width 80 height 18
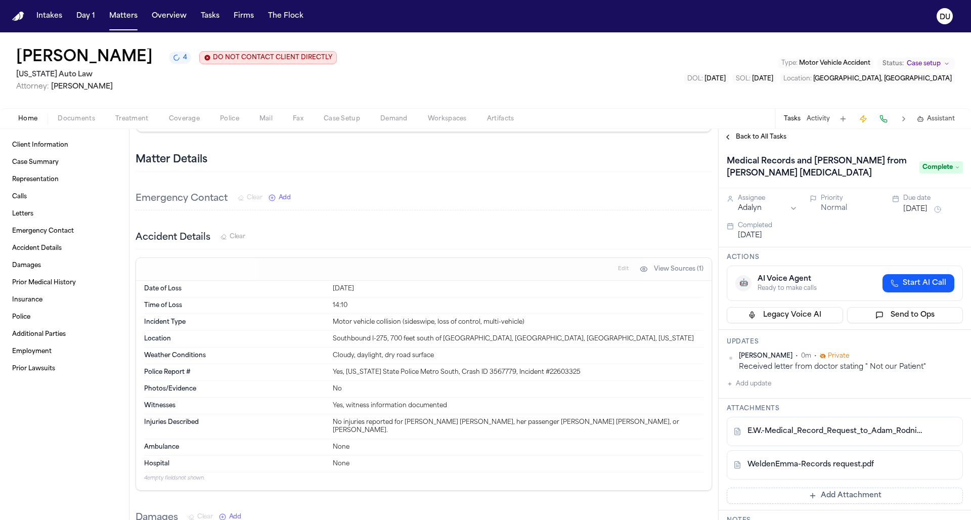
click at [754, 387] on button "Add update" at bounding box center [749, 384] width 44 height 12
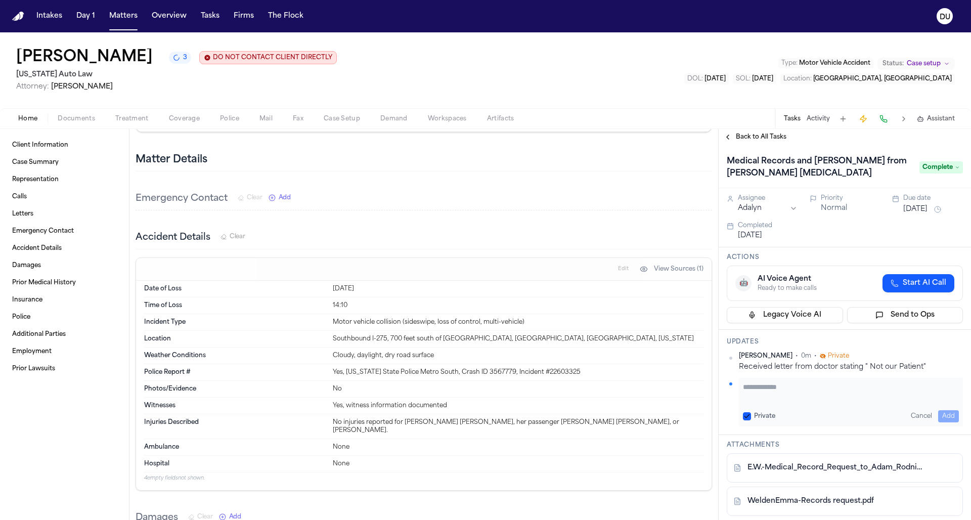
click at [783, 397] on textarea "Add your update" at bounding box center [851, 392] width 216 height 20
paste textarea "**********"
click at [945, 416] on button "Add" at bounding box center [948, 416] width 21 height 12
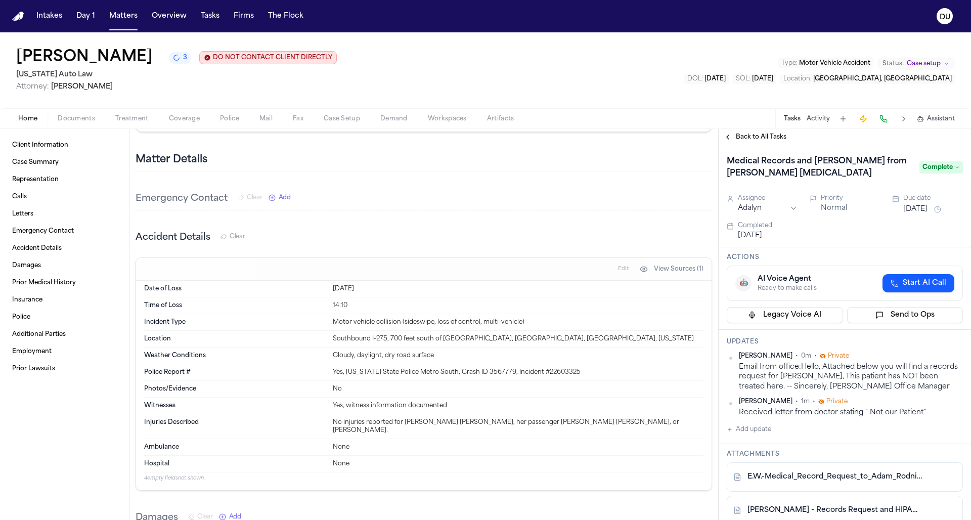
scroll to position [85, 0]
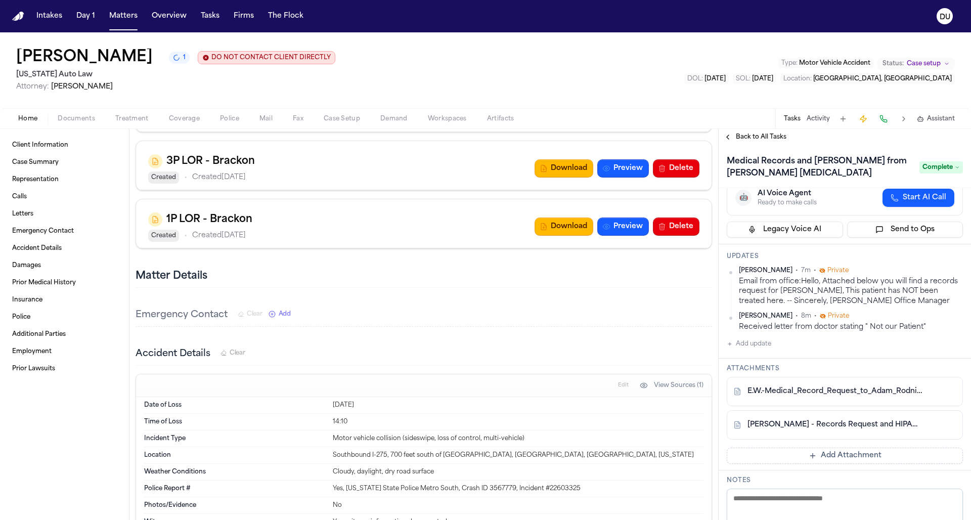
click at [22, 13] on img "Home" at bounding box center [18, 17] width 12 height 10
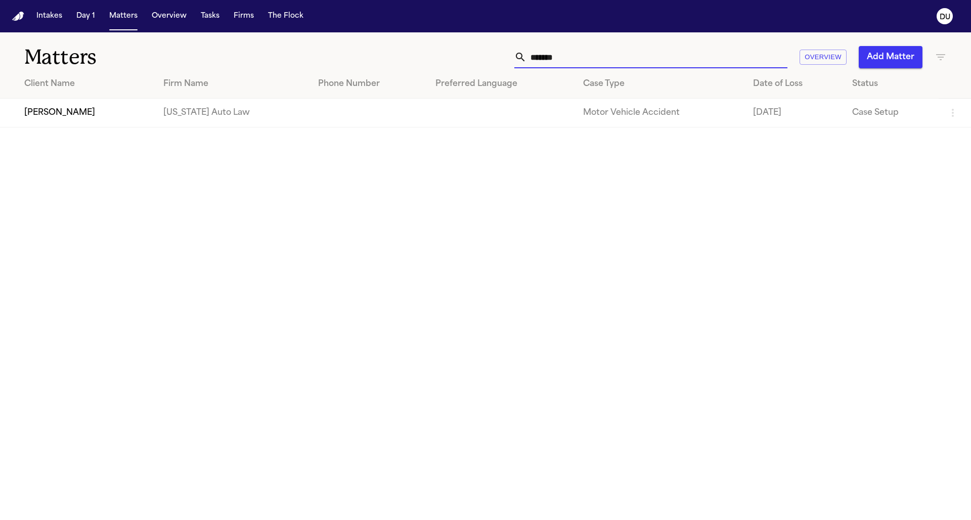
drag, startPoint x: 598, startPoint y: 56, endPoint x: 522, endPoint y: 61, distance: 76.0
click at [522, 61] on div "*******" at bounding box center [650, 57] width 273 height 22
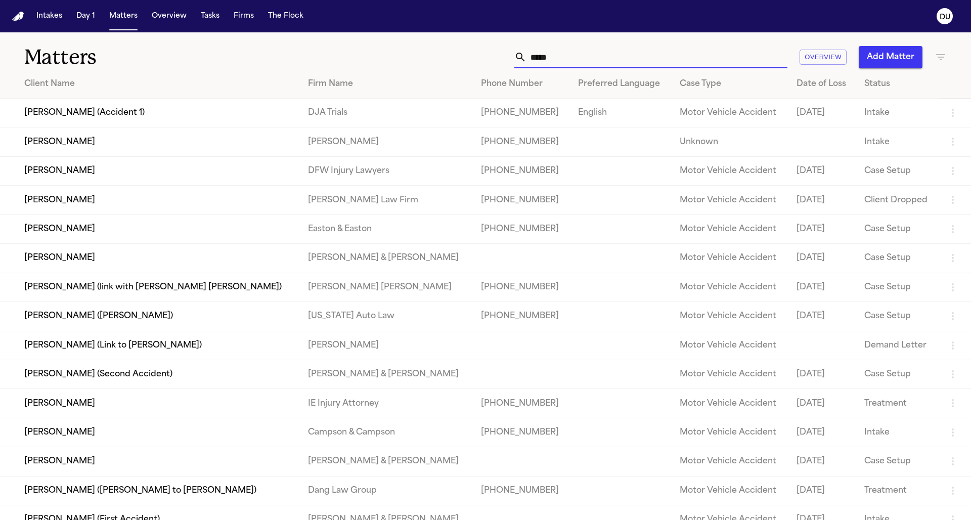
drag, startPoint x: 562, startPoint y: 59, endPoint x: 497, endPoint y: 62, distance: 64.8
click at [497, 62] on div "***** Overview Add Matter" at bounding box center [620, 57] width 654 height 22
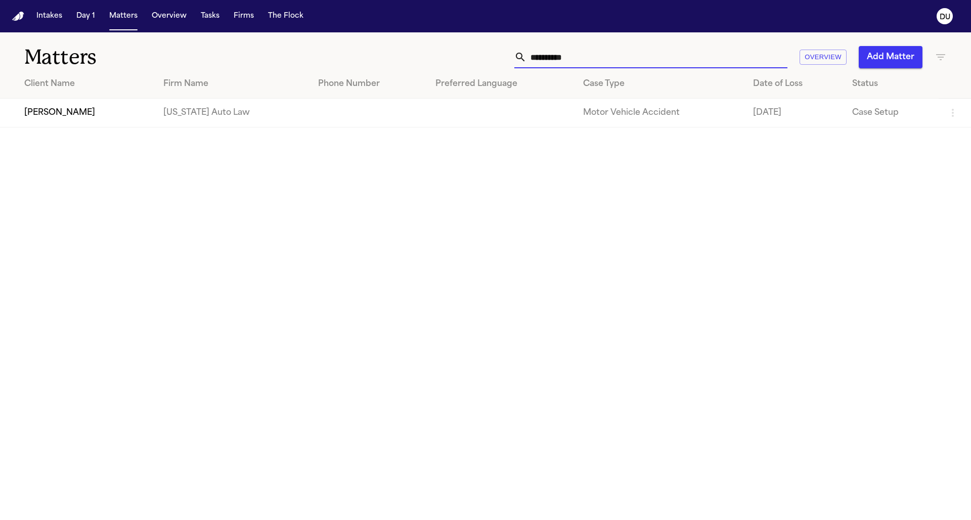
click at [359, 106] on td at bounding box center [368, 113] width 117 height 29
click at [359, 110] on td at bounding box center [368, 113] width 117 height 29
click at [166, 116] on td "[US_STATE] Auto Law" at bounding box center [232, 113] width 155 height 29
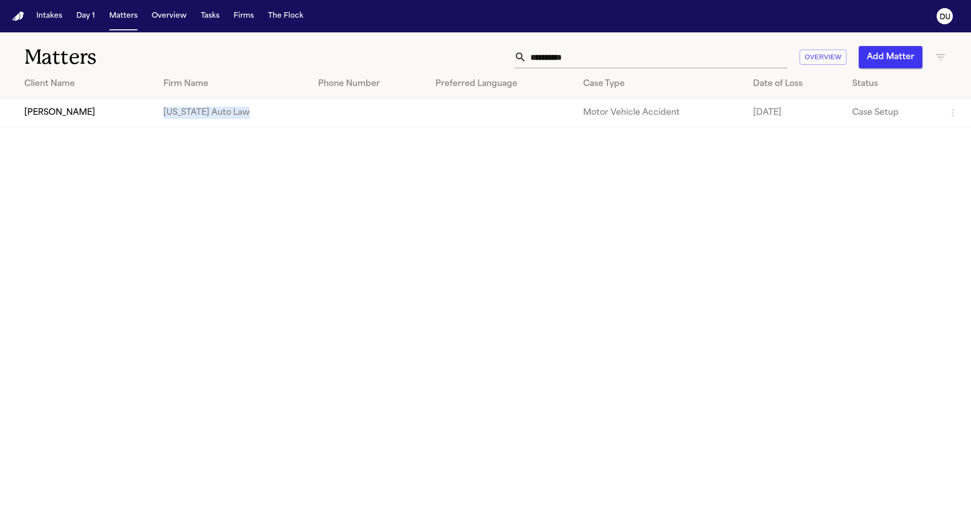
click at [166, 116] on td "[US_STATE] Auto Law" at bounding box center [232, 113] width 155 height 29
click at [80, 119] on td "[PERSON_NAME]" at bounding box center [77, 113] width 155 height 29
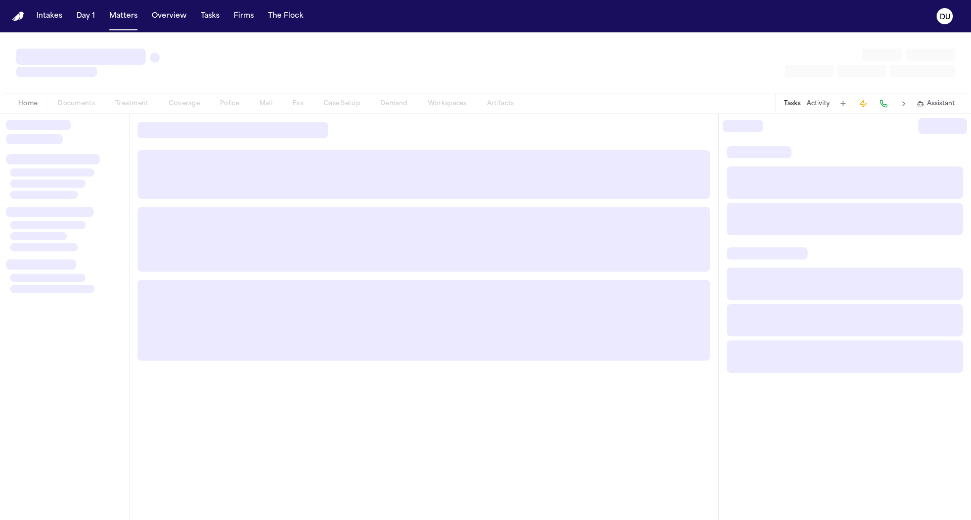
click at [80, 119] on div at bounding box center [64, 317] width 129 height 406
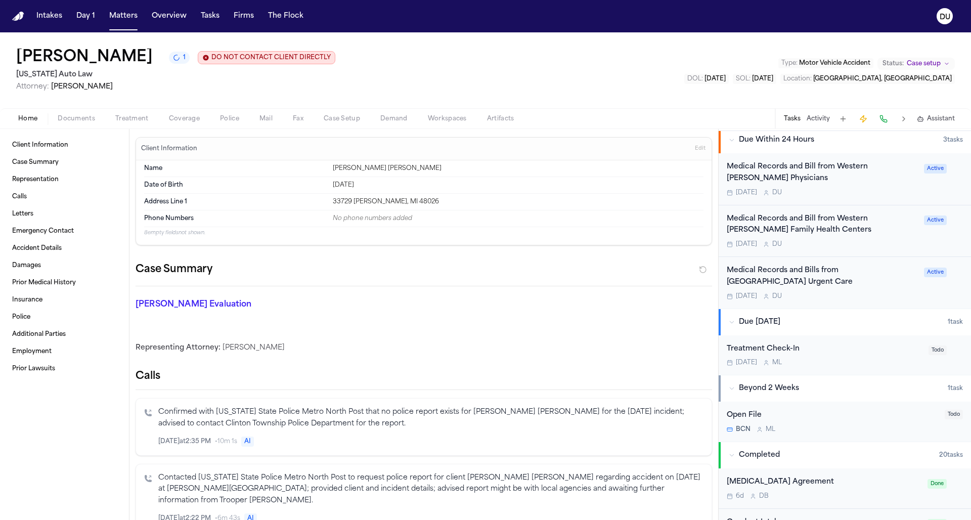
scroll to position [208, 0]
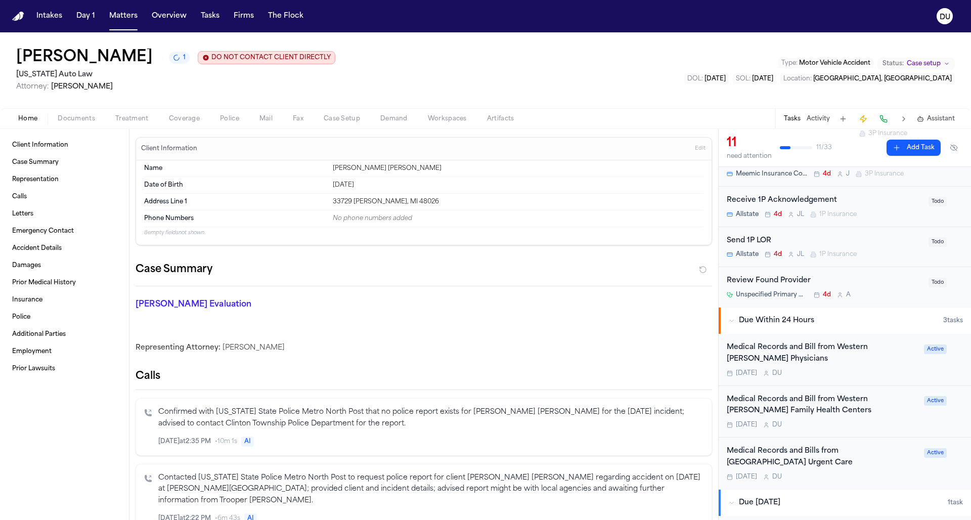
click at [781, 407] on div "Medical Records and Bill from Western Wayne Family Health Centers" at bounding box center [822, 405] width 191 height 23
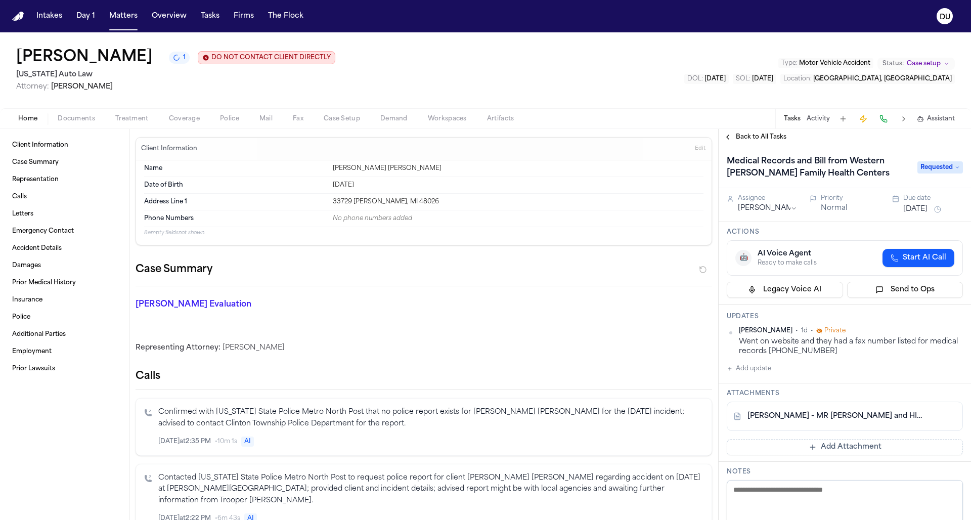
click at [853, 419] on link "S. Smith - MR Request and HIPAA Auth to Western Wayne Family Health - 8.25.25" at bounding box center [834, 416] width 174 height 10
click at [746, 140] on span "Back to All Tasks" at bounding box center [761, 137] width 51 height 8
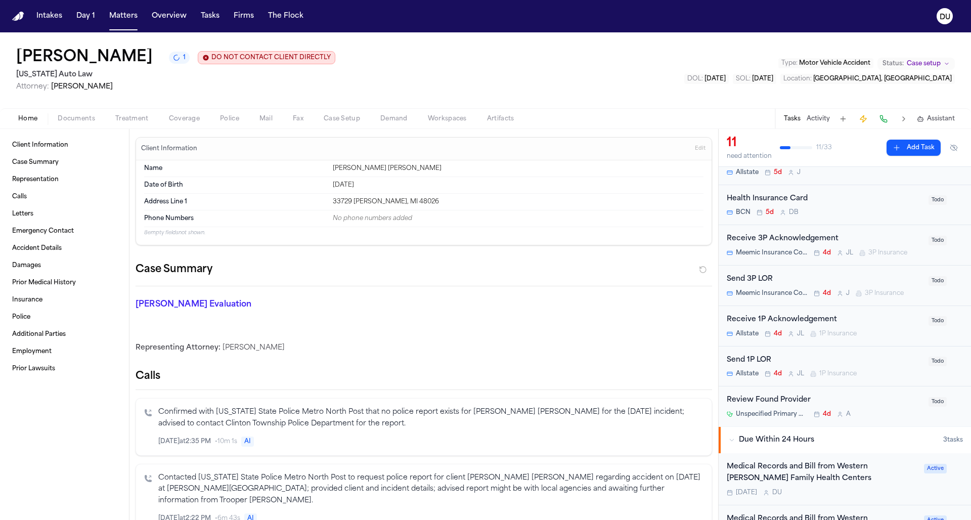
scroll to position [168, 0]
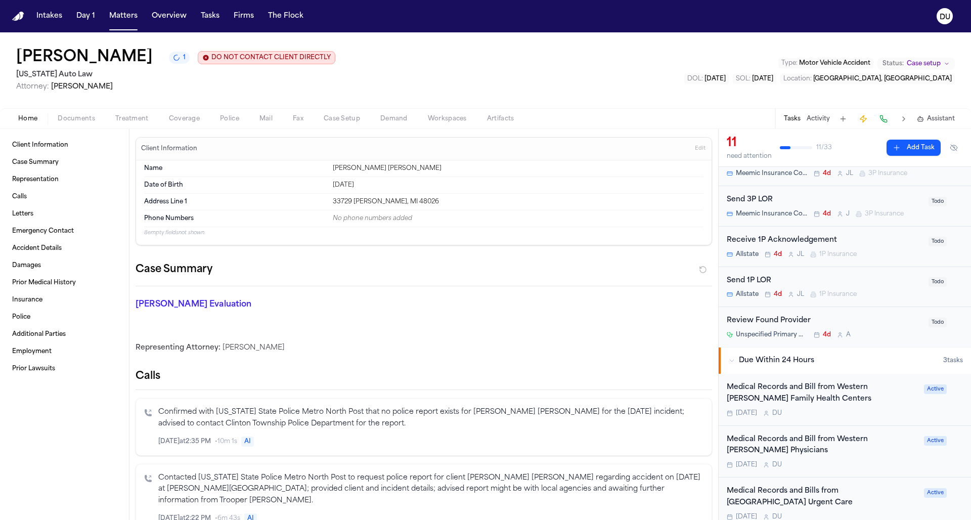
click at [784, 398] on div "Medical Records and Bill from Western Wayne Family Health Centers" at bounding box center [822, 393] width 191 height 23
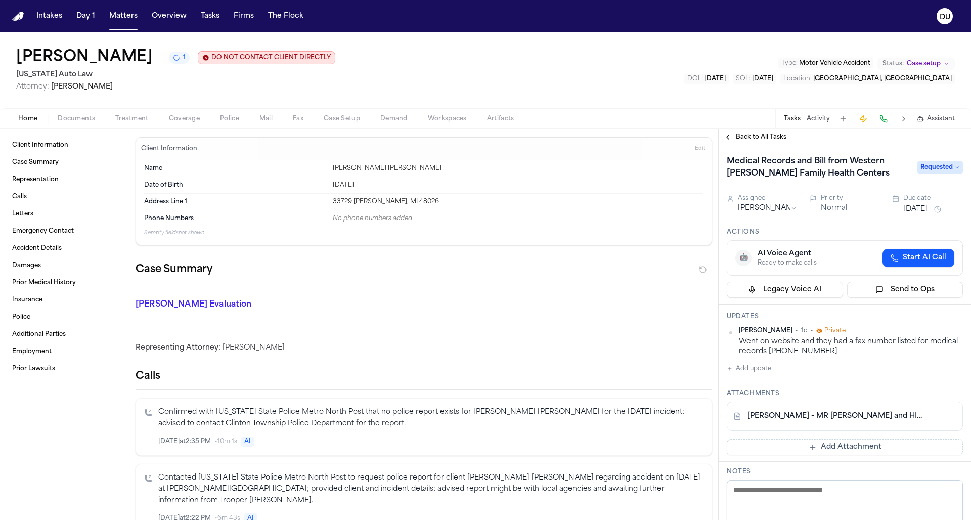
click at [835, 413] on link "S. Smith - MR Request and HIPAA Auth to Western Wayne Family Health - 8.25.25" at bounding box center [834, 416] width 174 height 10
click at [766, 141] on span "Back to All Tasks" at bounding box center [761, 137] width 51 height 8
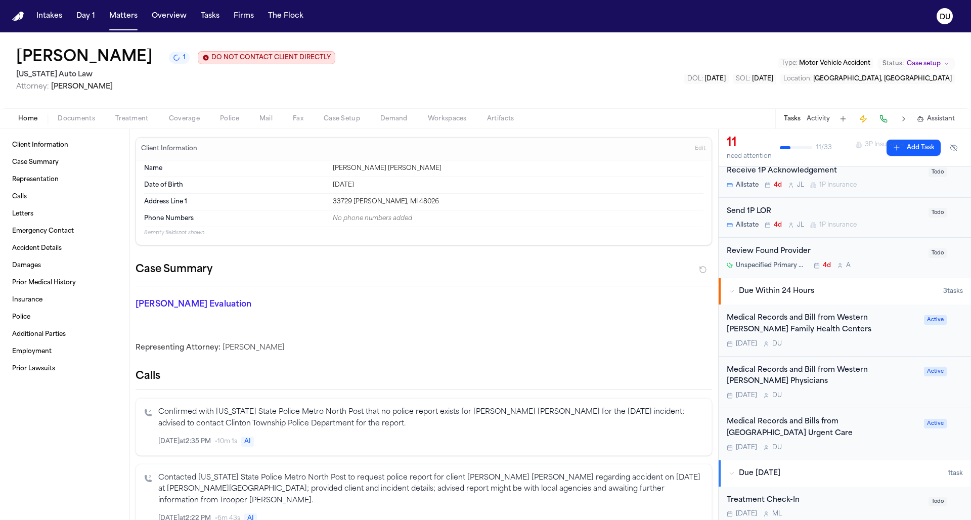
scroll to position [330, 0]
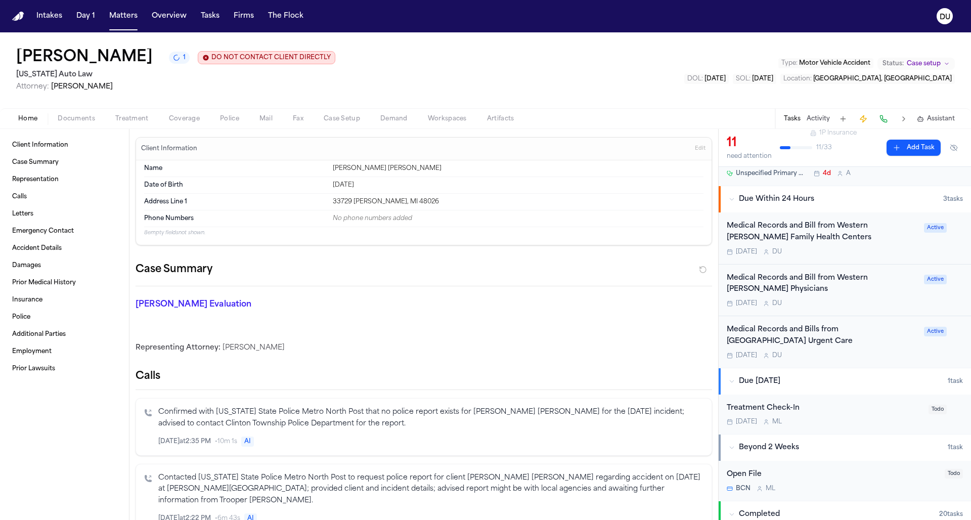
click at [762, 283] on div "Medical Records and Bill from Western Wayne Physicians" at bounding box center [822, 284] width 191 height 23
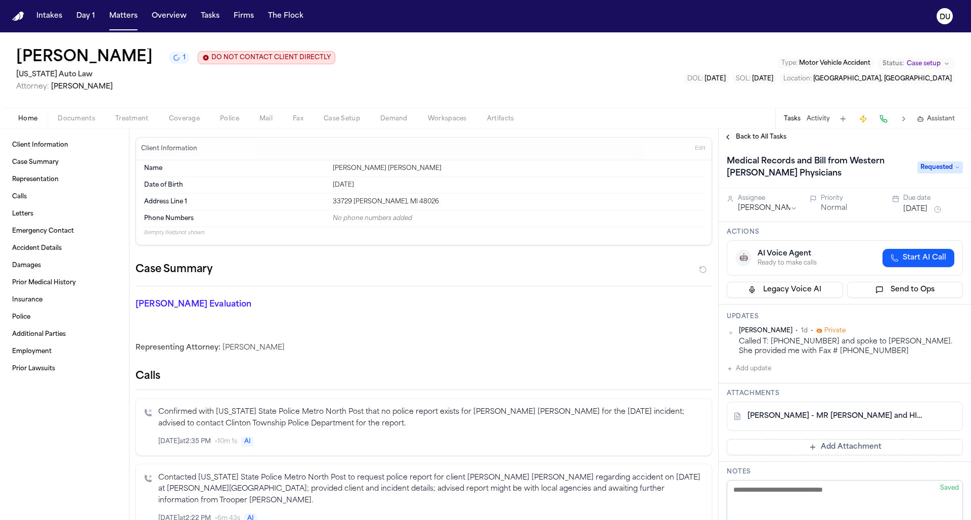
click at [752, 367] on button "Add update" at bounding box center [749, 369] width 44 height 12
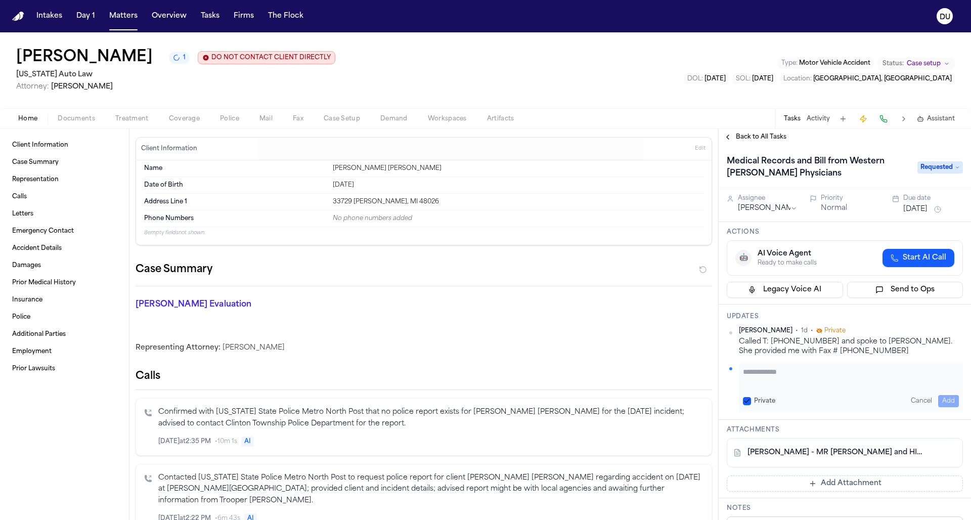
click at [767, 374] on textarea "Add your update" at bounding box center [851, 377] width 216 height 20
paste textarea "**********"
click at [941, 402] on button "Add" at bounding box center [948, 401] width 21 height 12
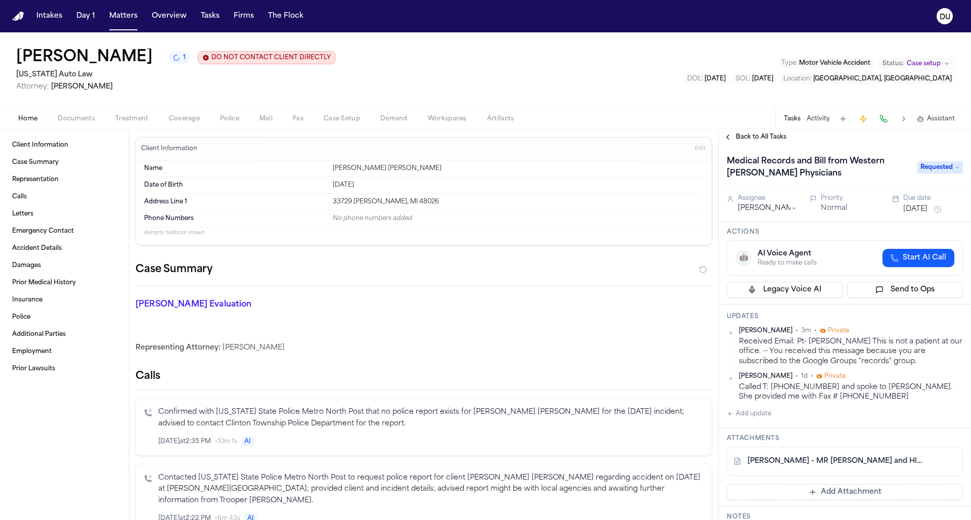
click at [19, 17] on img "Home" at bounding box center [18, 17] width 12 height 10
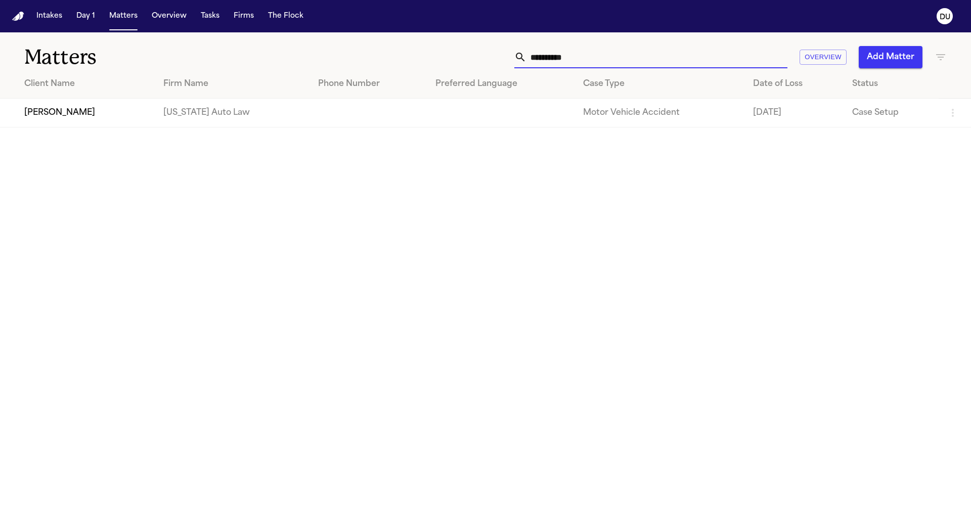
drag, startPoint x: 589, startPoint y: 56, endPoint x: 517, endPoint y: 57, distance: 71.8
click at [517, 57] on div "**********" at bounding box center [650, 57] width 273 height 22
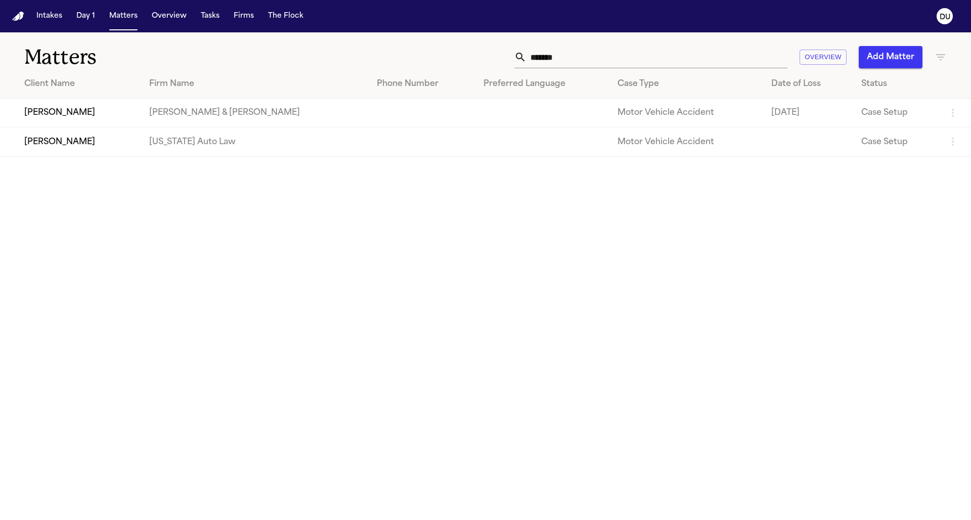
click at [206, 153] on td "[US_STATE] Auto Law" at bounding box center [255, 141] width 228 height 29
click at [131, 139] on td "[PERSON_NAME]" at bounding box center [70, 141] width 141 height 29
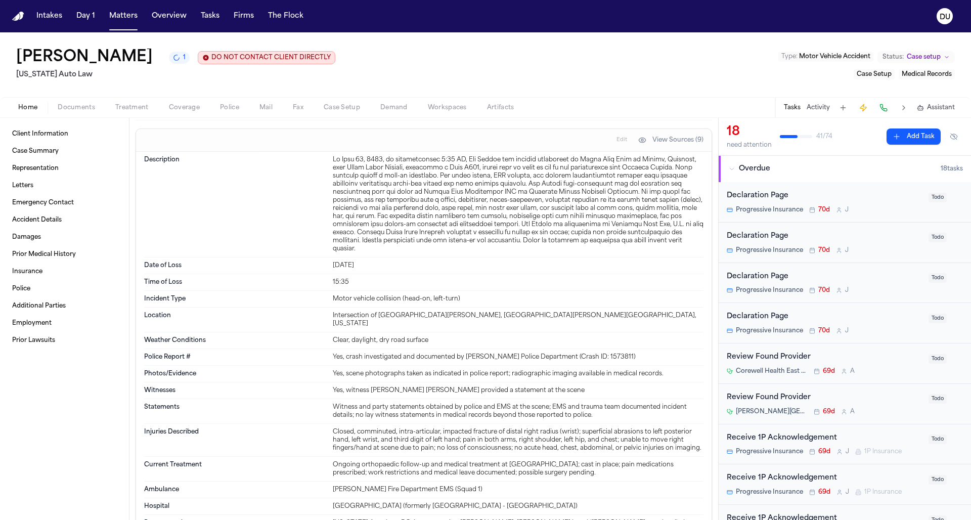
scroll to position [248, 0]
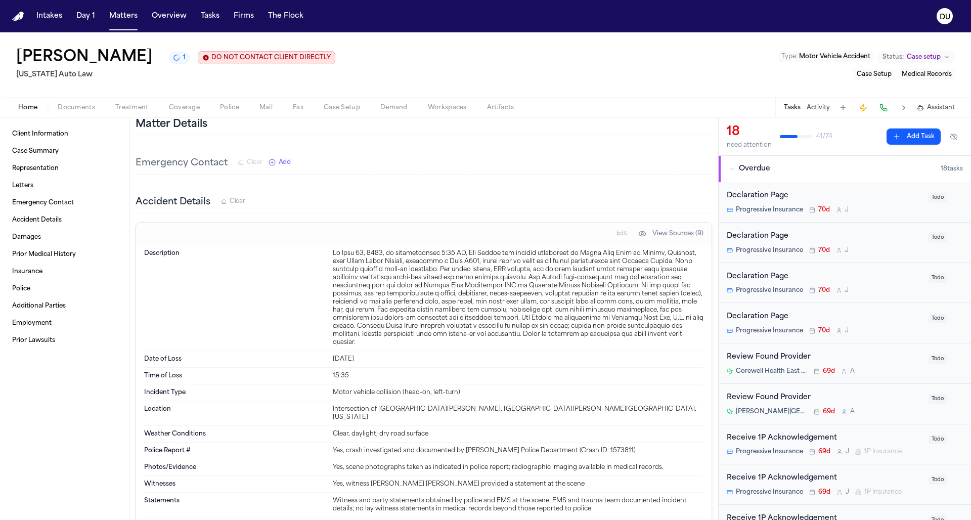
click at [20, 19] on img "Home" at bounding box center [18, 17] width 12 height 10
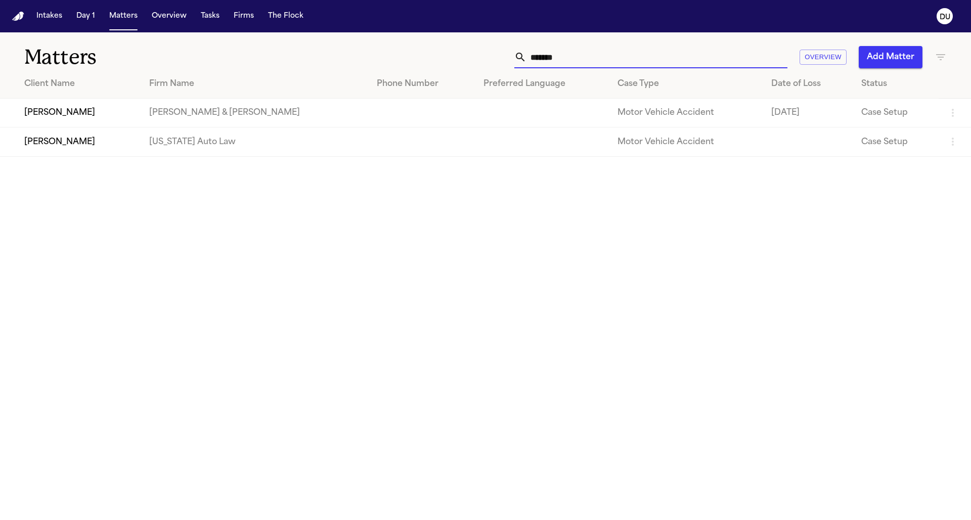
drag, startPoint x: 572, startPoint y: 56, endPoint x: 523, endPoint y: 56, distance: 49.5
click at [523, 56] on div "*******" at bounding box center [650, 57] width 273 height 22
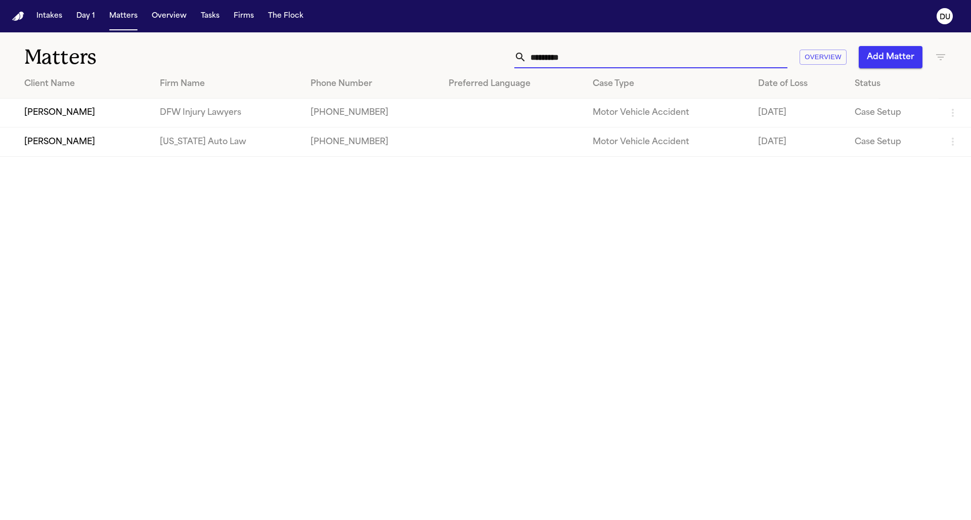
click at [122, 108] on td "[PERSON_NAME]" at bounding box center [76, 113] width 152 height 29
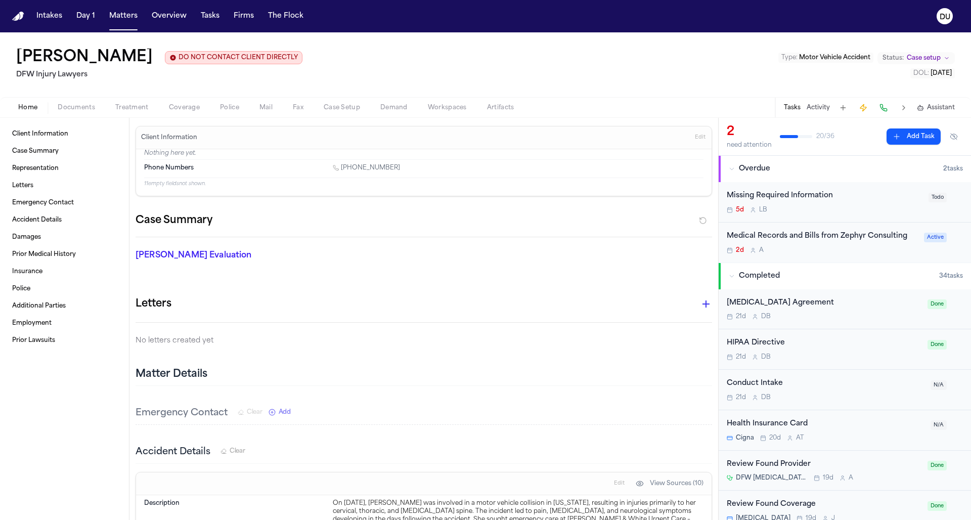
click at [849, 240] on div "Medical Records and Bills from Zephyr Consulting" at bounding box center [822, 237] width 191 height 12
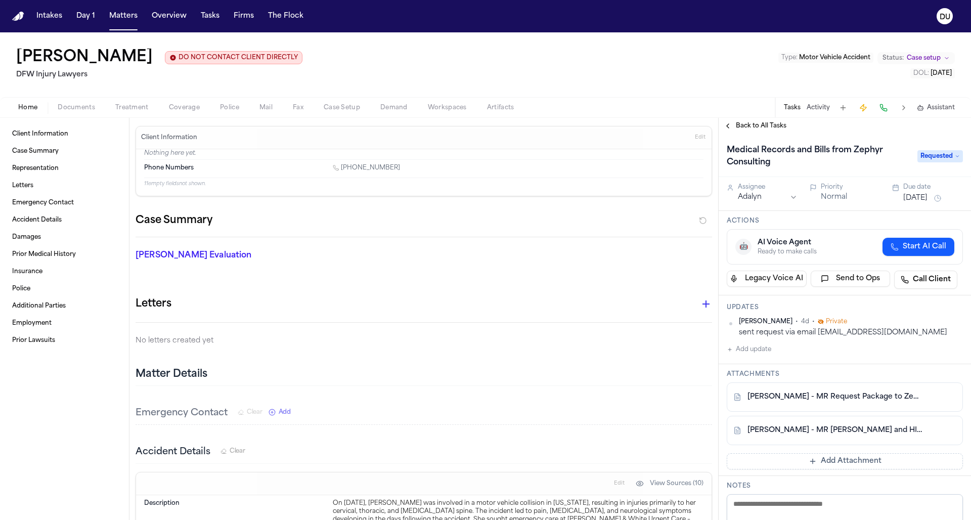
scroll to position [18, 0]
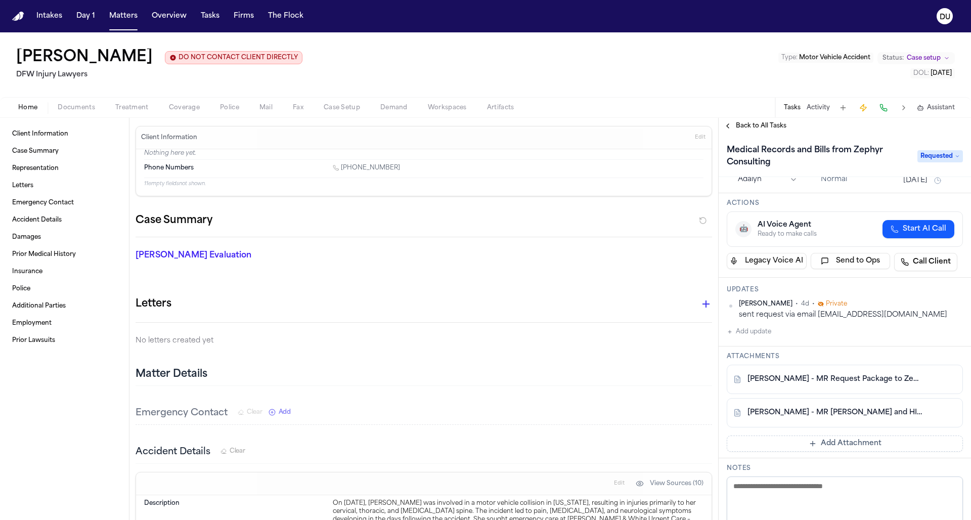
click at [942, 156] on span "Requested" at bounding box center [940, 156] width 46 height 12
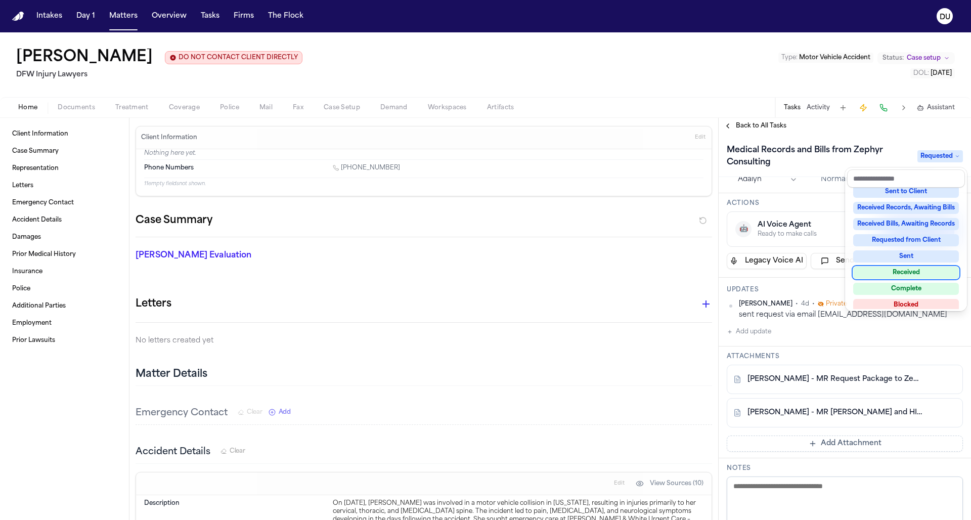
click at [922, 268] on div "Received" at bounding box center [906, 272] width 106 height 12
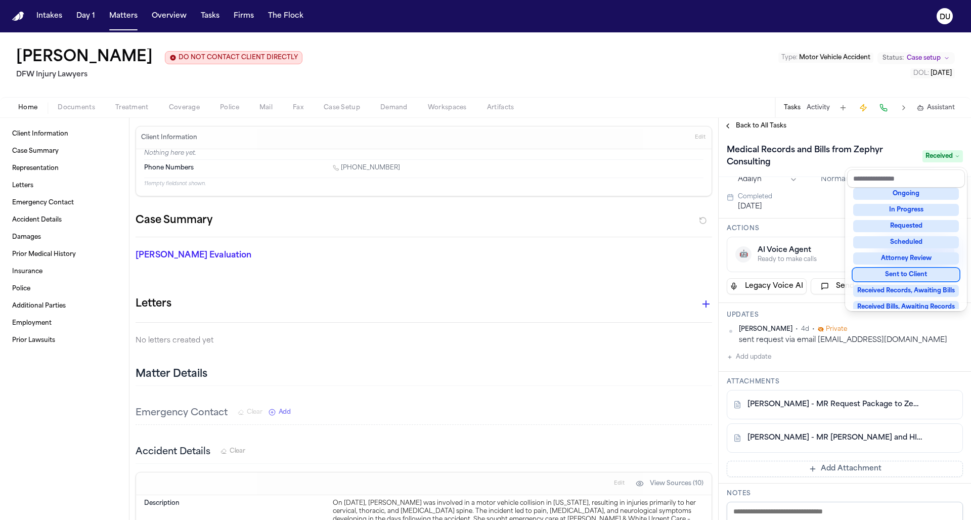
click at [803, 202] on div "Medical Records and Bills from Zephyr Consulting Received Assignee Adalyn Prior…" at bounding box center [844, 327] width 252 height 386
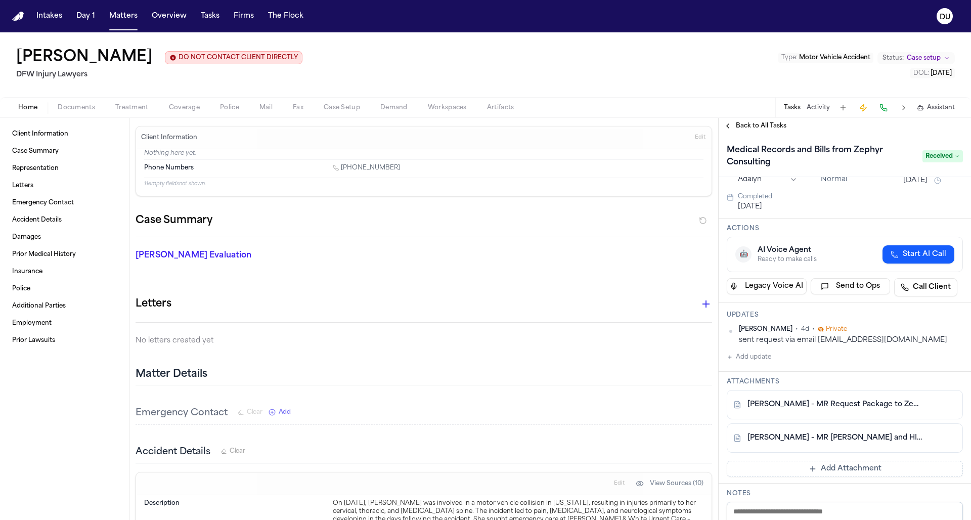
scroll to position [37, 0]
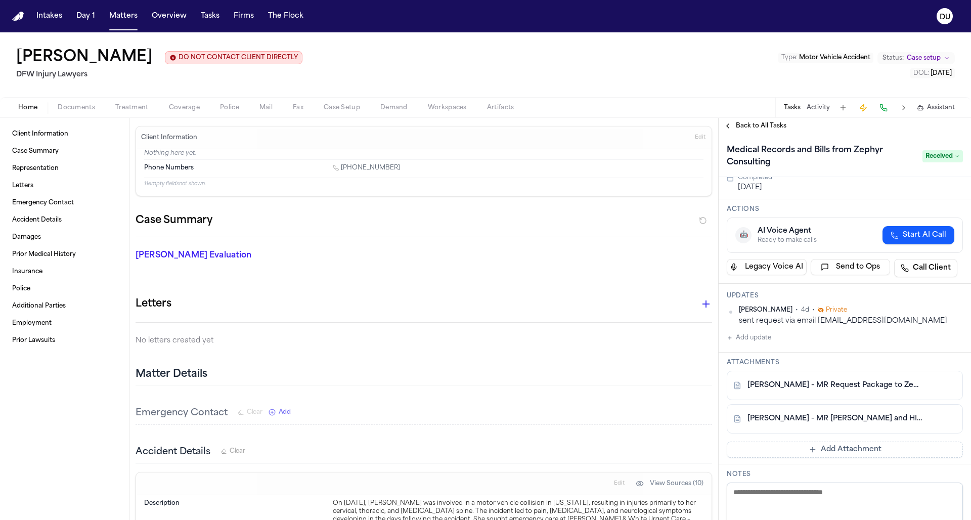
click at [824, 448] on button "Add Attachment" at bounding box center [845, 449] width 236 height 16
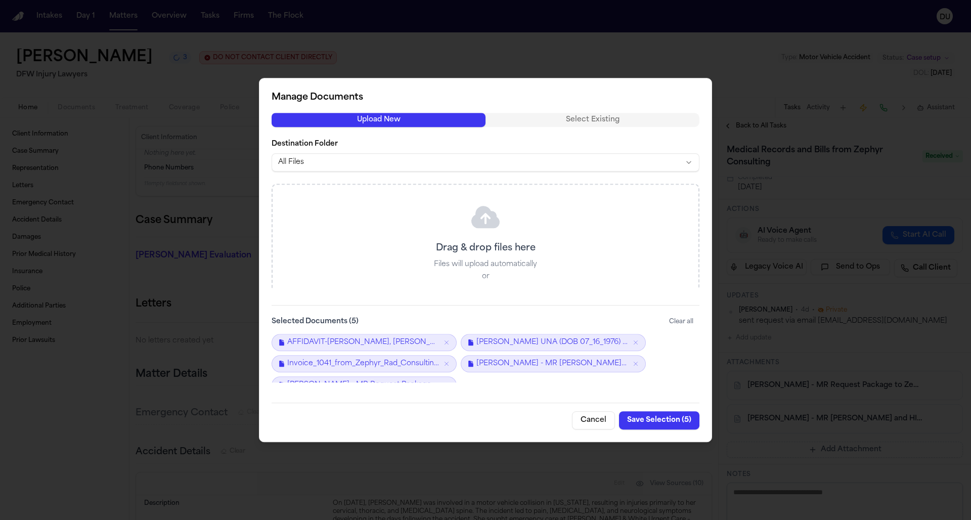
click at [656, 418] on button "Save Selection ( 5 )" at bounding box center [659, 420] width 80 height 18
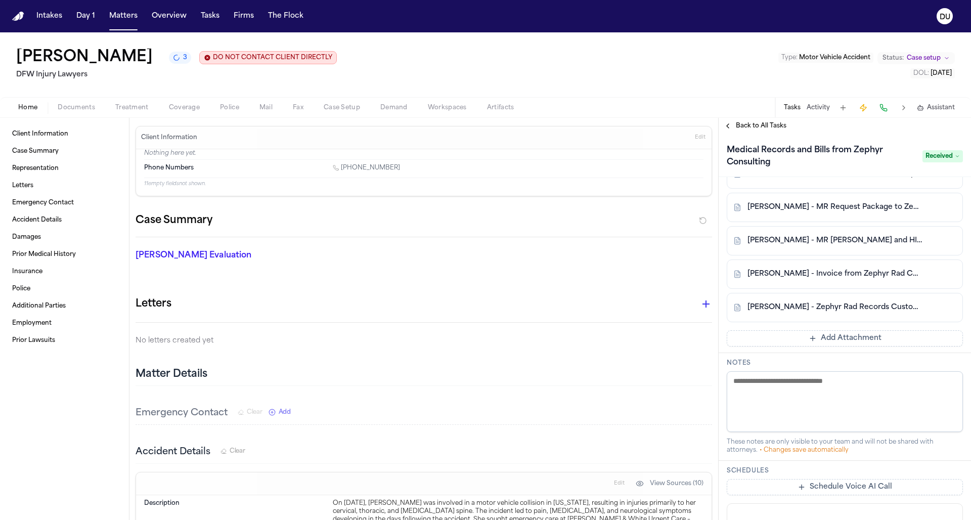
scroll to position [169, 0]
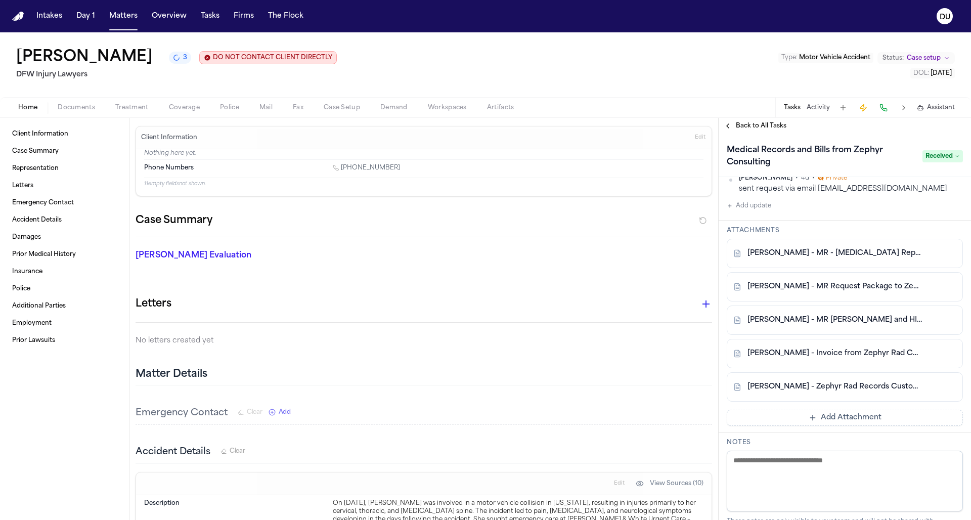
click at [739, 129] on span "Back to All Tasks" at bounding box center [761, 126] width 51 height 8
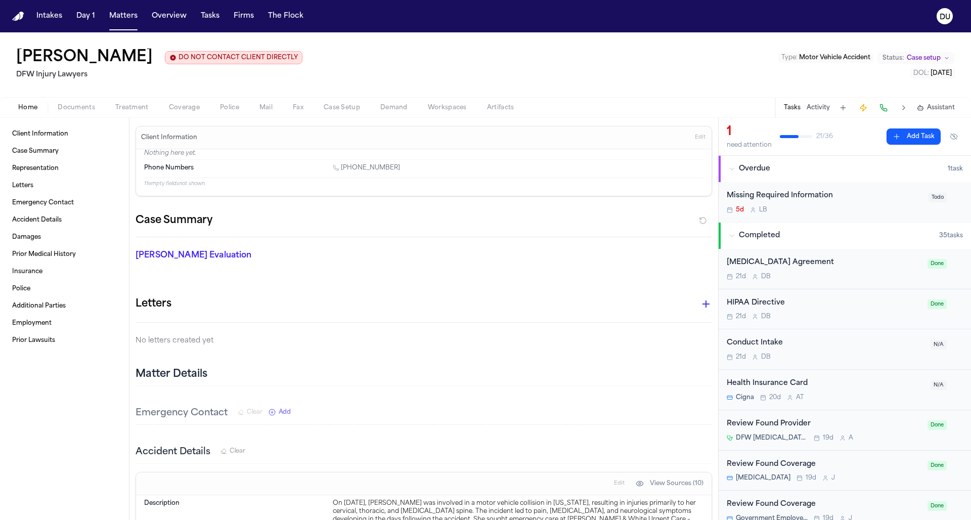
click at [18, 20] on img "Home" at bounding box center [18, 17] width 12 height 10
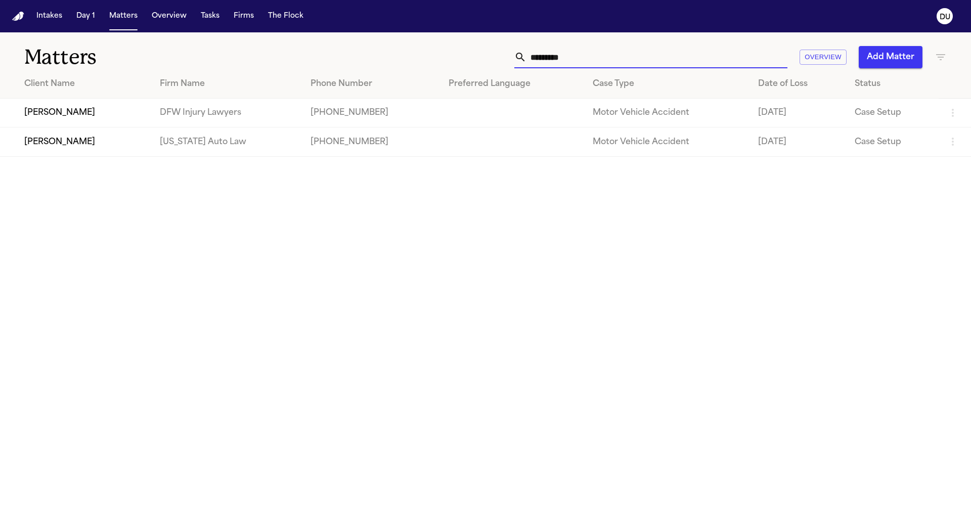
drag, startPoint x: 632, startPoint y: 56, endPoint x: 512, endPoint y: 64, distance: 120.6
click at [523, 61] on div "********" at bounding box center [650, 57] width 273 height 22
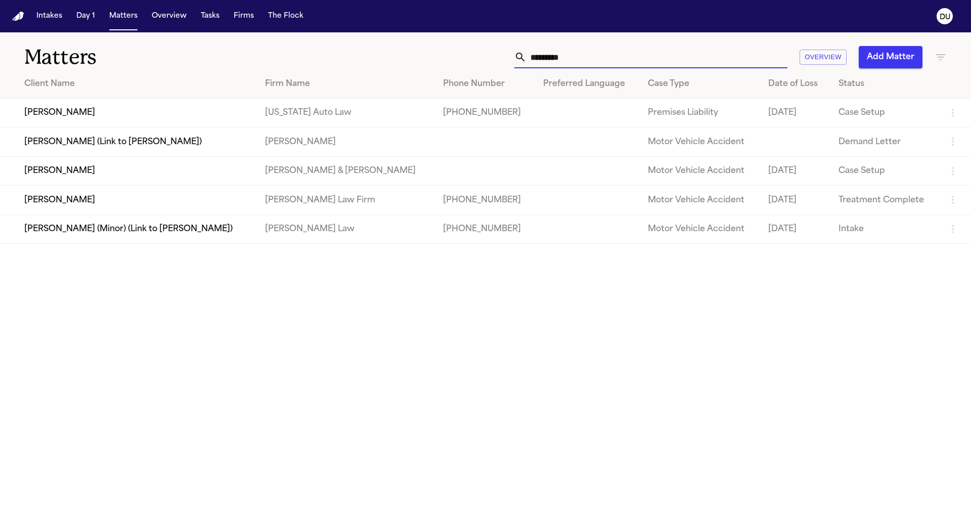
click at [193, 120] on td "[PERSON_NAME]" at bounding box center [128, 113] width 257 height 29
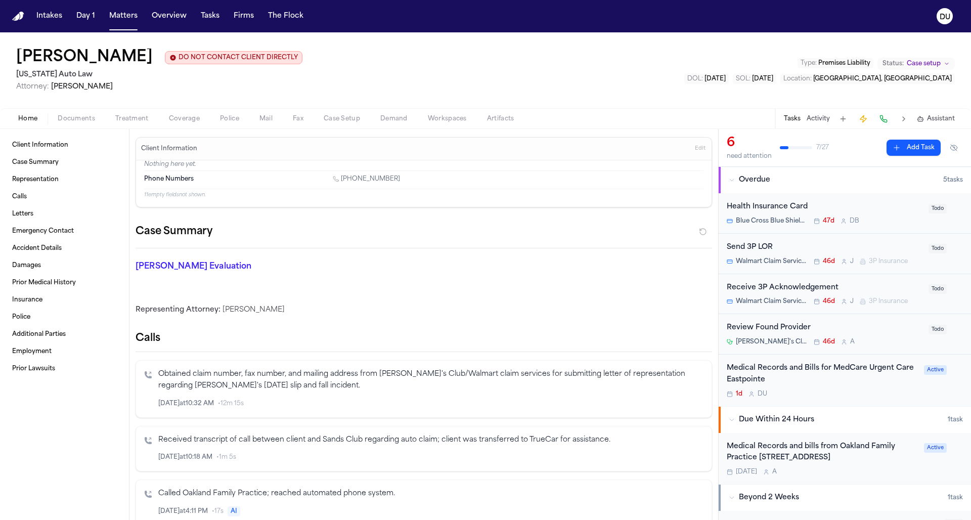
scroll to position [79, 0]
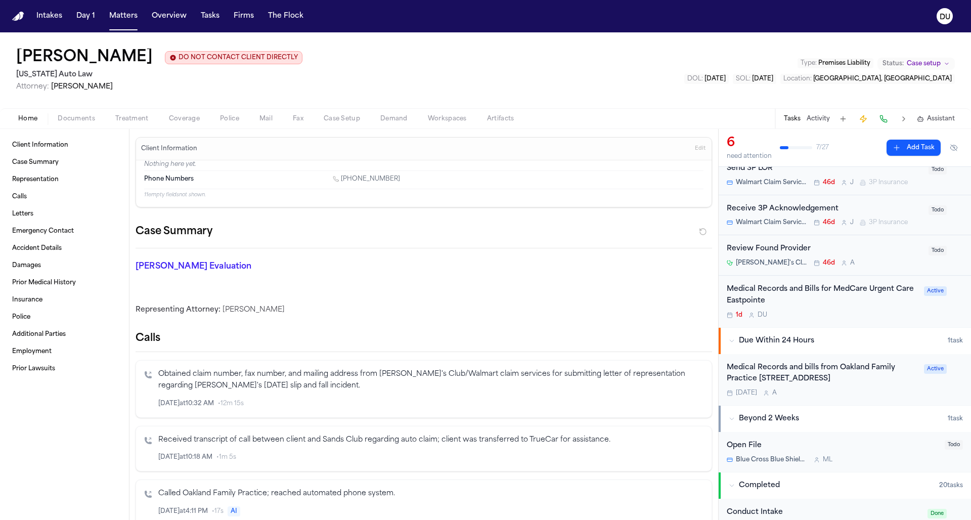
click at [803, 373] on div "Medical Records and bills from Oakland Family Practice 1385 E. 12 Mile Road, Su…" at bounding box center [822, 373] width 191 height 23
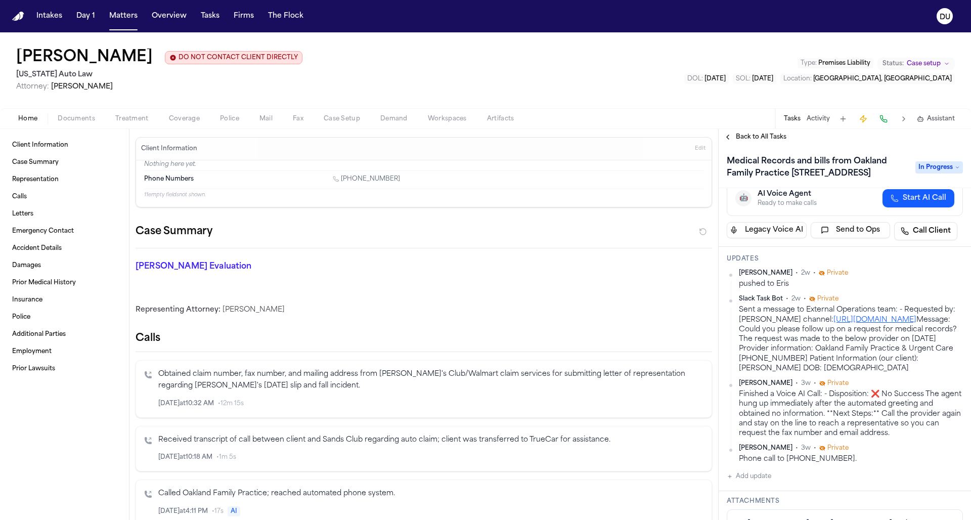
scroll to position [124, 0]
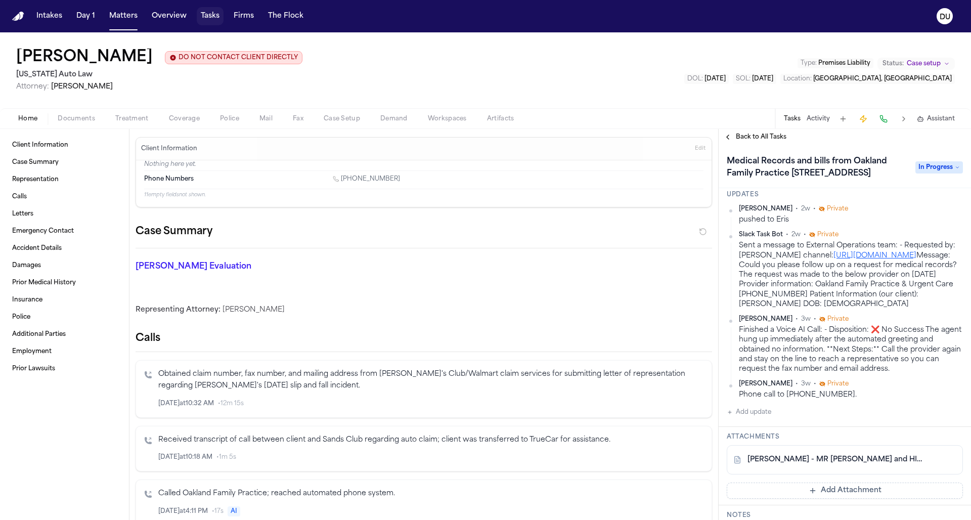
click at [206, 15] on button "Tasks" at bounding box center [210, 16] width 27 height 18
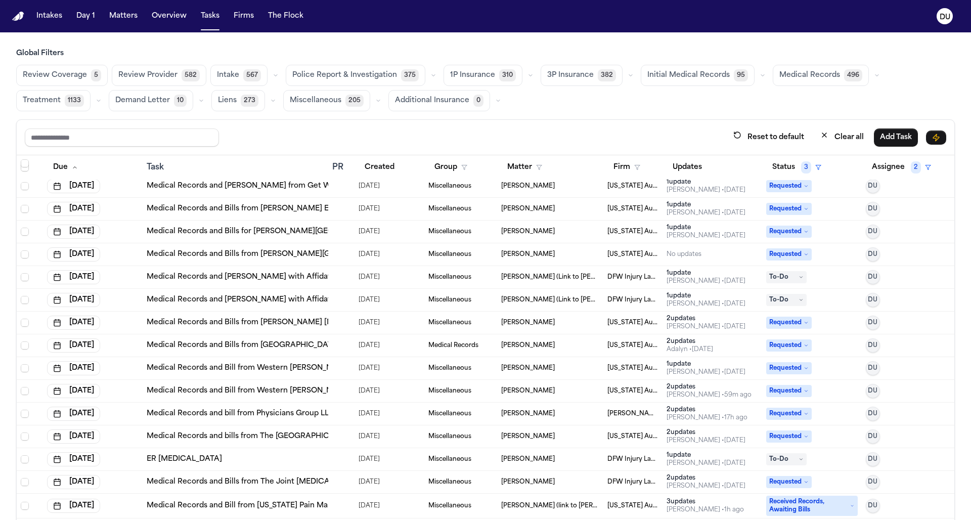
scroll to position [60, 0]
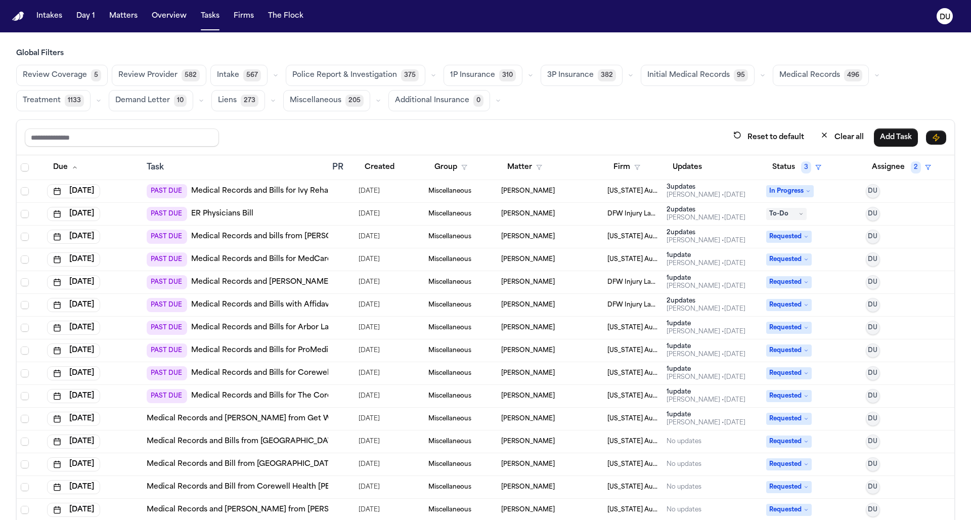
click at [227, 213] on link "ER Physicians Bill" at bounding box center [222, 214] width 62 height 10
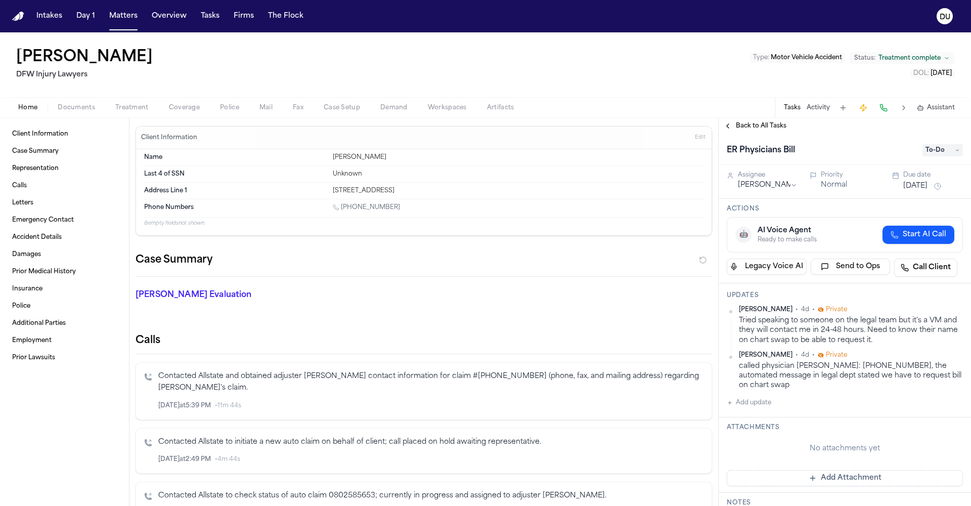
click at [764, 127] on span "Back to All Tasks" at bounding box center [761, 126] width 51 height 8
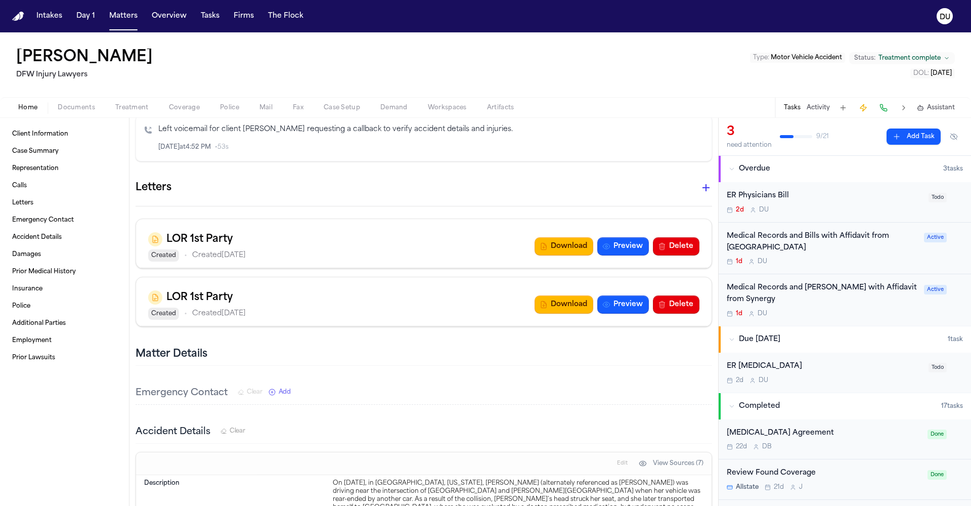
scroll to position [1044, 0]
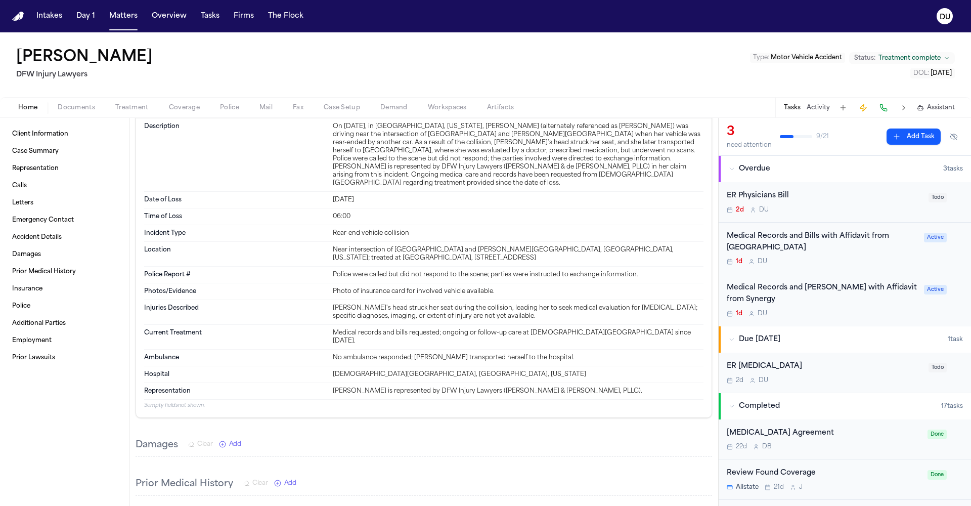
click at [25, 17] on nav "Intakes Day 1 Matters Overview Tasks Firms The Flock DU" at bounding box center [485, 16] width 971 height 32
click at [14, 17] on img "Home" at bounding box center [18, 17] width 12 height 10
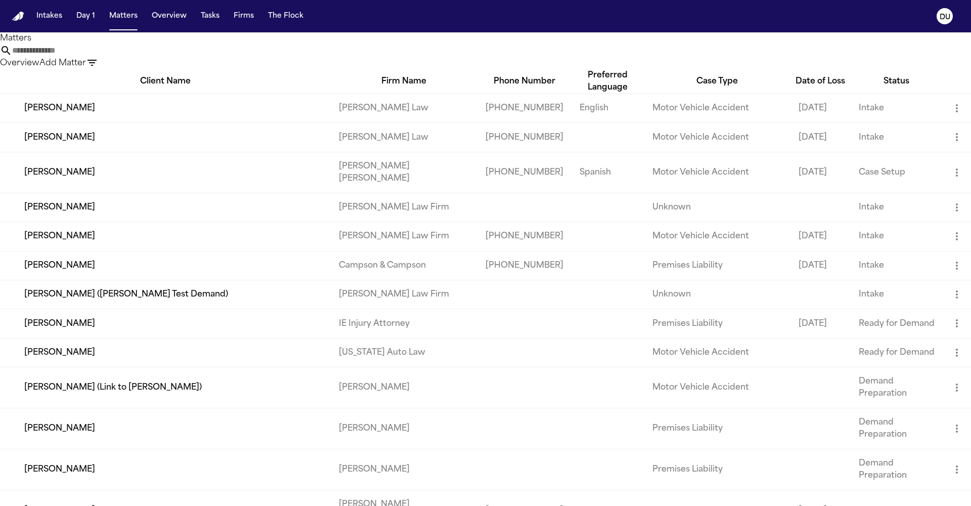
click at [93, 57] on input "text" at bounding box center [52, 50] width 81 height 12
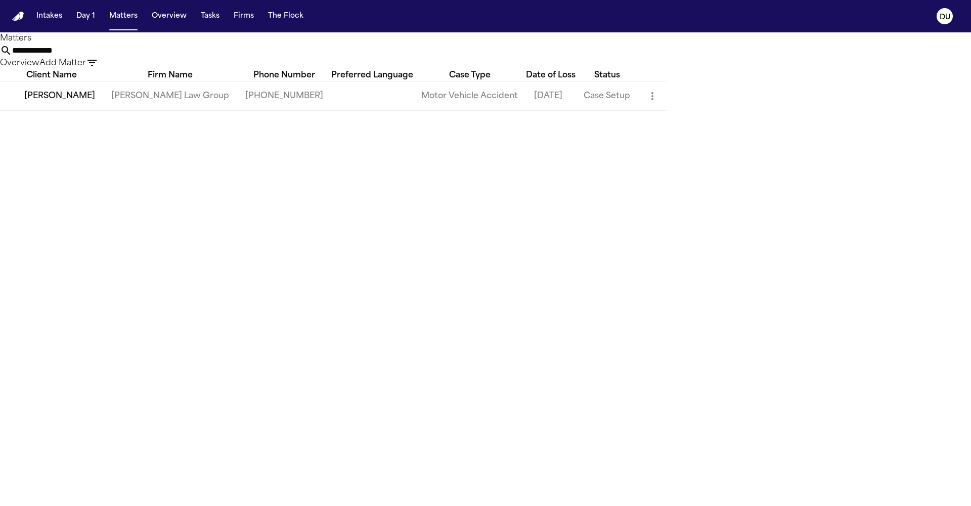
type input "**********"
click at [211, 110] on td "[PERSON_NAME] Law Group" at bounding box center [170, 95] width 134 height 29
click at [103, 110] on td "[PERSON_NAME]" at bounding box center [51, 95] width 103 height 29
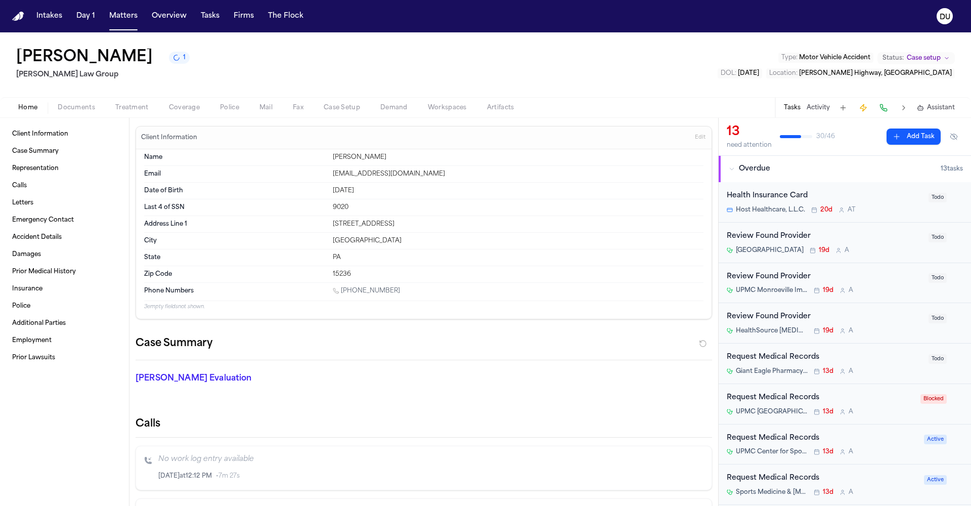
click at [776, 239] on div "Review Found Provider" at bounding box center [825, 237] width 196 height 12
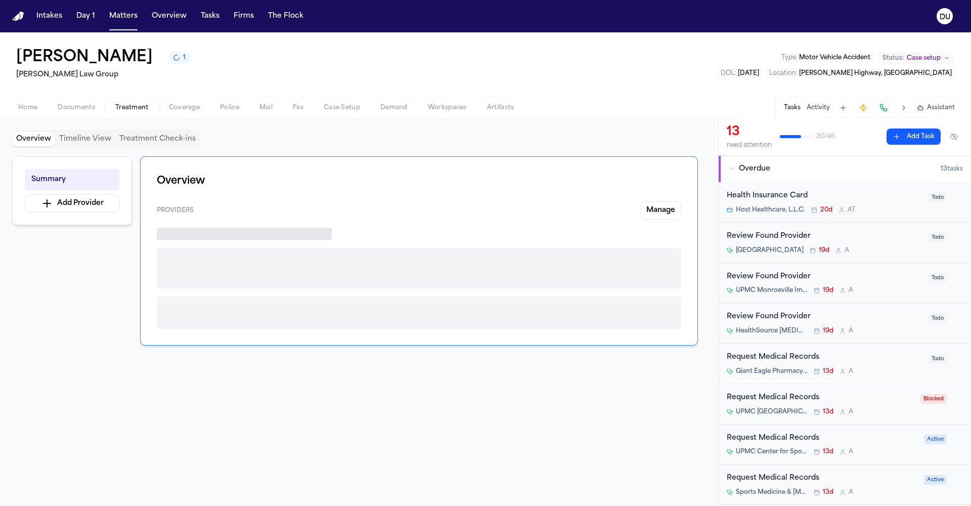
click at [128, 109] on span "Treatment" at bounding box center [131, 108] width 33 height 8
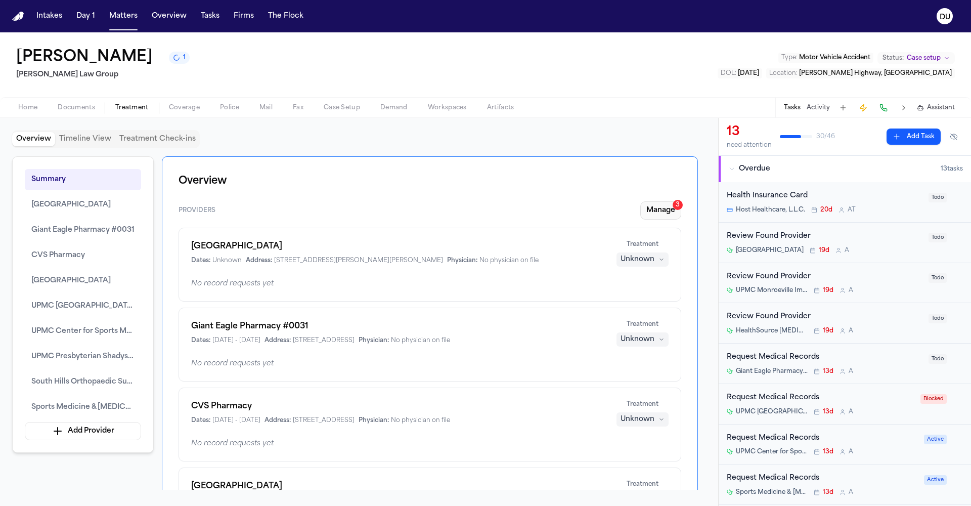
click at [651, 214] on button "Manage 3" at bounding box center [660, 210] width 41 height 18
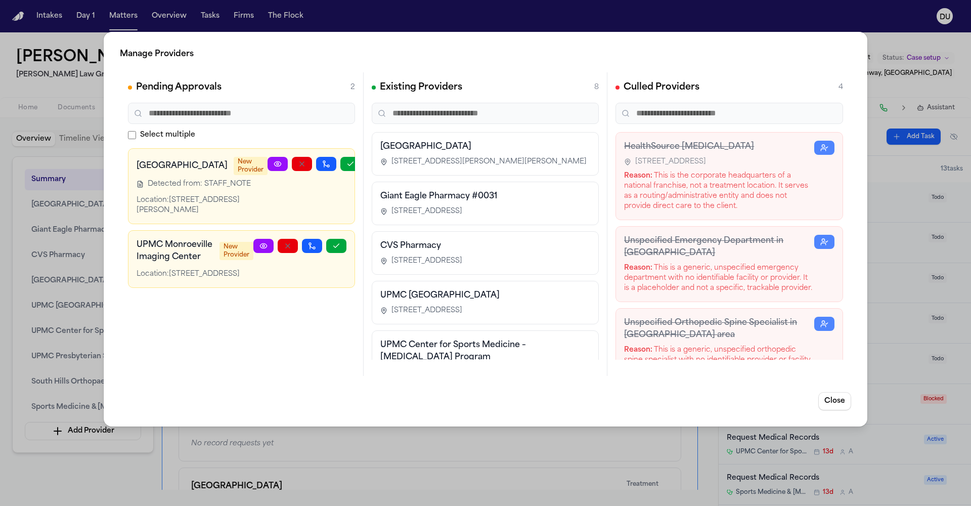
click at [277, 165] on circle at bounding box center [278, 164] width 2 height 2
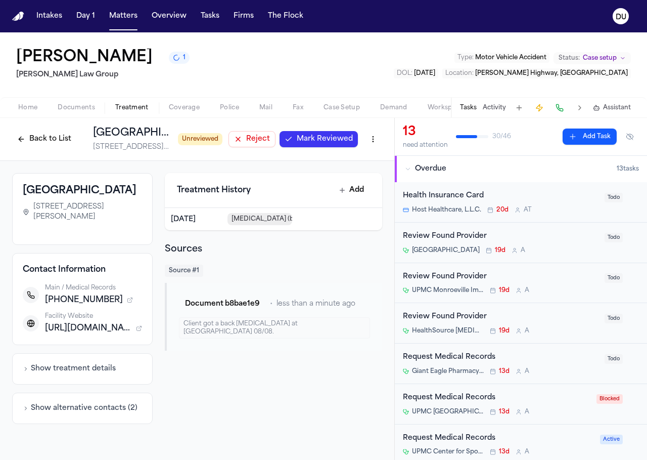
click at [456, 320] on div "Review Found Provider" at bounding box center [501, 317] width 196 height 12
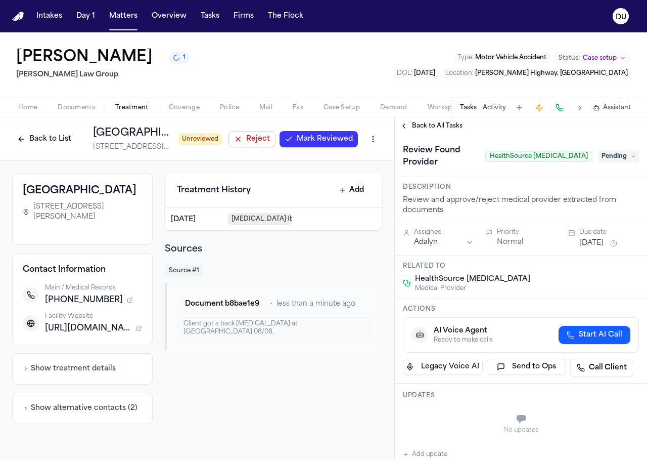
click at [31, 138] on button "Back to List" at bounding box center [44, 139] width 64 height 16
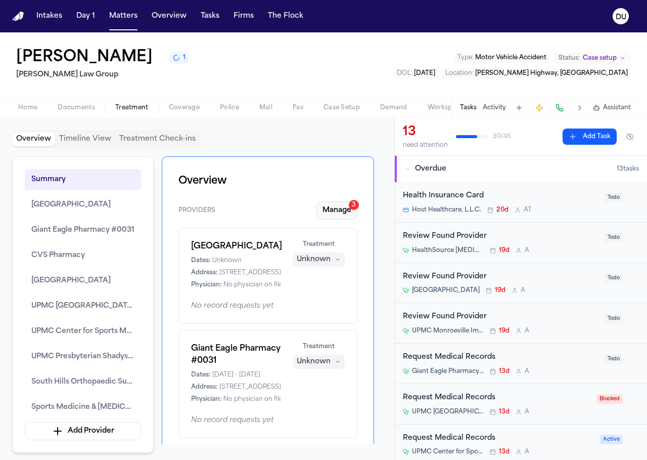
click at [338, 214] on button "Manage 3" at bounding box center [336, 210] width 41 height 18
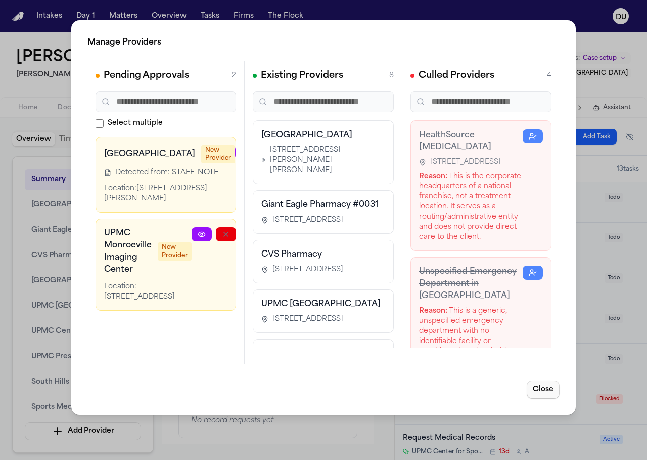
click at [549, 394] on button "Close" at bounding box center [543, 389] width 33 height 18
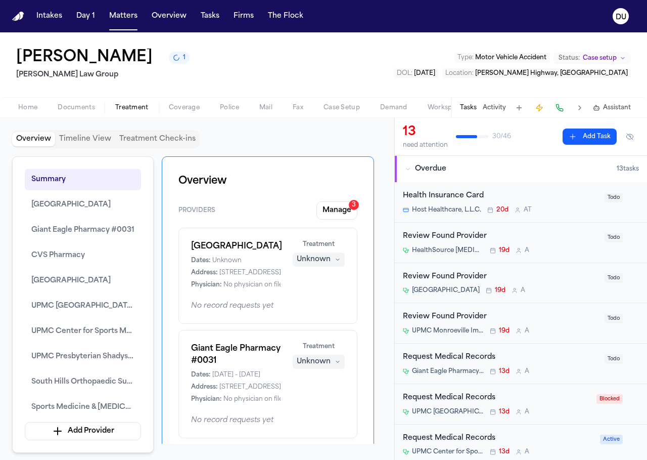
click at [454, 240] on div "Review Found Provider" at bounding box center [501, 237] width 196 height 12
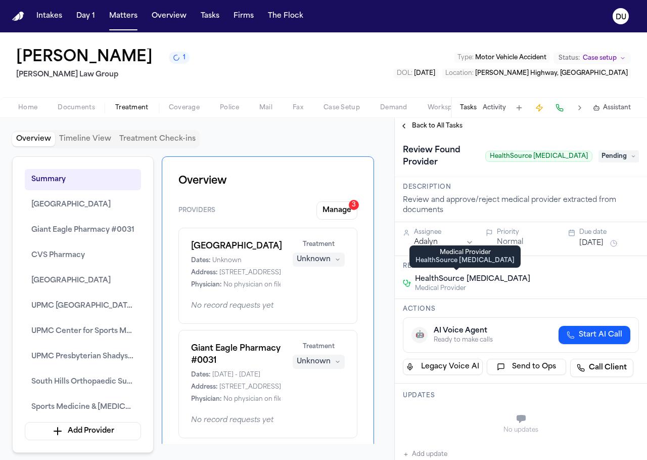
click at [475, 277] on span "HealthSource Chiropractic" at bounding box center [472, 279] width 115 height 10
click at [471, 285] on span "Medical Provider" at bounding box center [472, 288] width 115 height 8
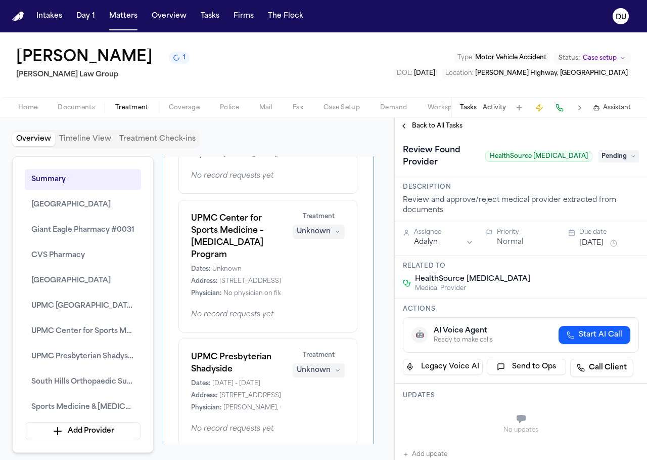
scroll to position [215, 0]
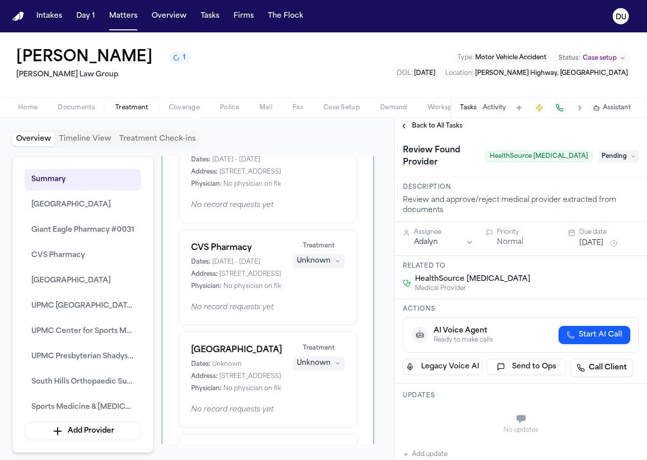
click at [441, 123] on span "Back to All Tasks" at bounding box center [437, 126] width 51 height 8
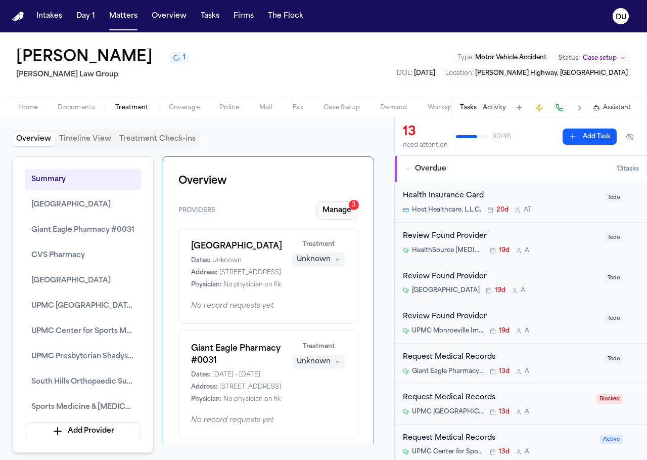
click at [341, 209] on button "Manage 3" at bounding box center [336, 210] width 41 height 18
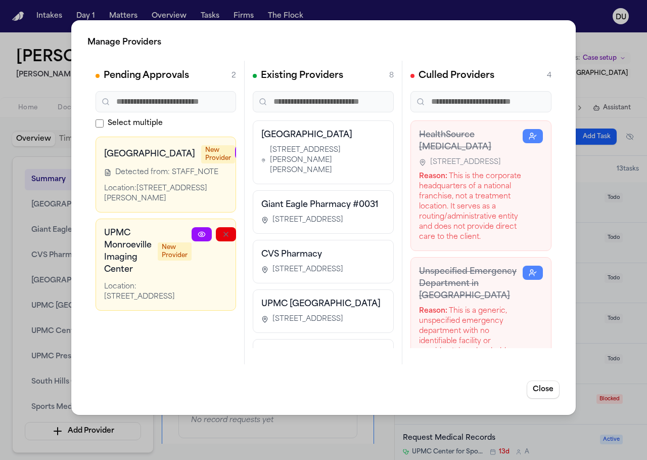
click at [449, 180] on div "36901 American Way Ste 7, Avon, OH 44011 Reason: This is the corporate headquar…" at bounding box center [471, 199] width 104 height 85
click at [491, 201] on div "Reason: This is the corporate headquarters of a national franchise, not a treat…" at bounding box center [471, 206] width 104 height 71
click at [476, 142] on h3 "HealthSource Chiropractic" at bounding box center [471, 141] width 104 height 24
click at [457, 145] on h3 "HealthSource Chiropractic" at bounding box center [471, 141] width 104 height 24
click at [540, 388] on button "Close" at bounding box center [543, 389] width 33 height 18
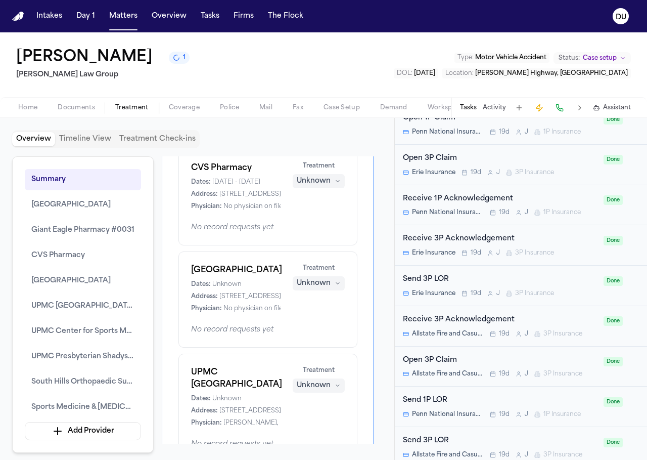
scroll to position [509, 0]
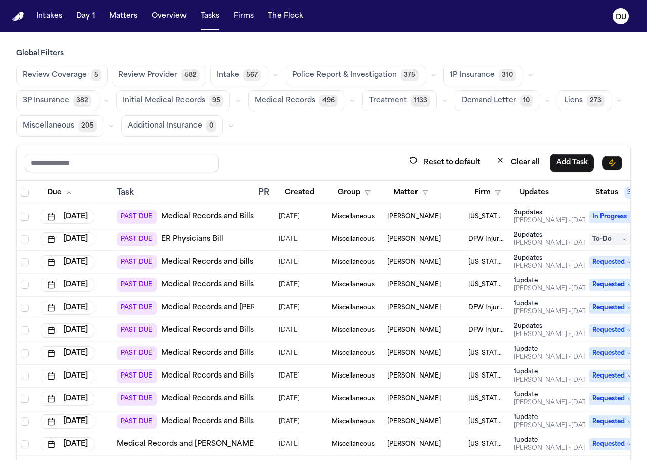
click at [195, 244] on div "PAST DUE ER Physicians Bill" at bounding box center [170, 239] width 107 height 14
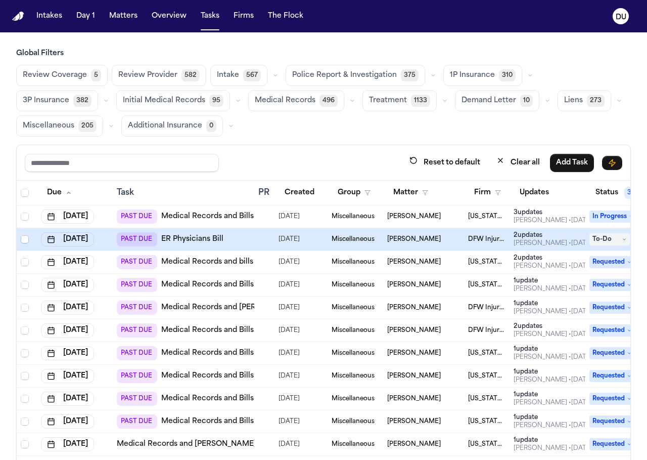
click at [197, 241] on link "ER Physicians Bill" at bounding box center [192, 239] width 62 height 10
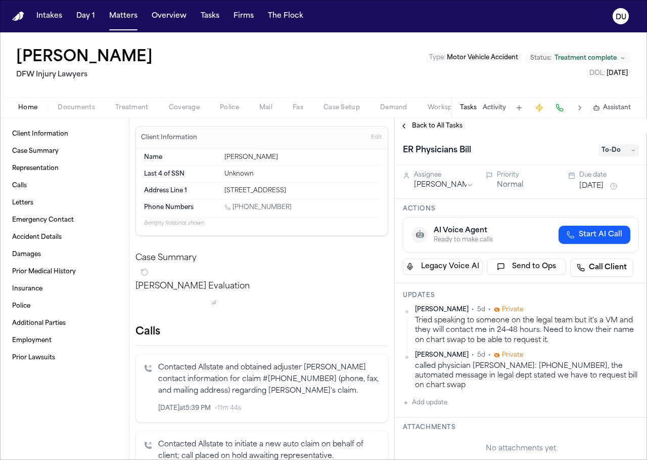
click at [622, 154] on span "To-Do" at bounding box center [619, 150] width 40 height 12
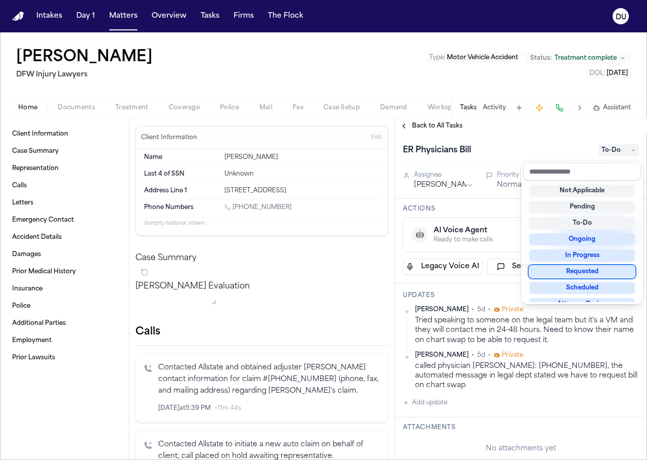
click at [593, 270] on div "Requested" at bounding box center [582, 271] width 106 height 12
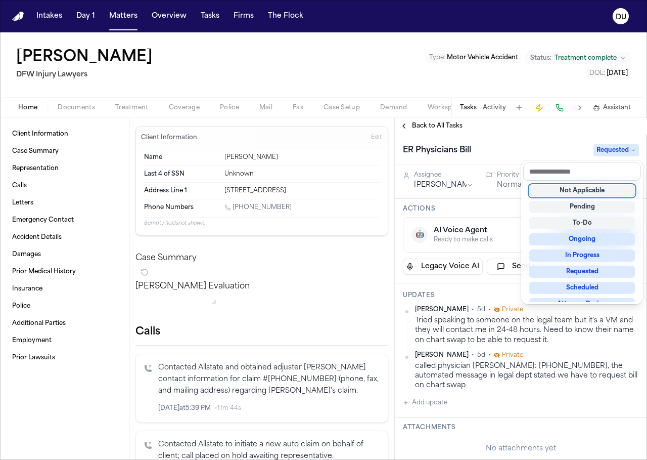
drag, startPoint x: 561, startPoint y: 130, endPoint x: 566, endPoint y: 141, distance: 11.8
click at [561, 130] on div "Back to All Tasks ER Physicians Bill Requested Assignee Daniela Uribe Priority …" at bounding box center [521, 289] width 252 height 342
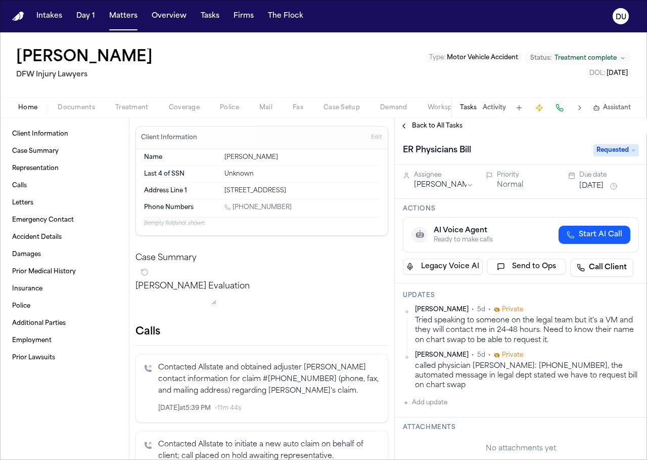
click at [596, 184] on button "[DATE]" at bounding box center [591, 186] width 24 height 10
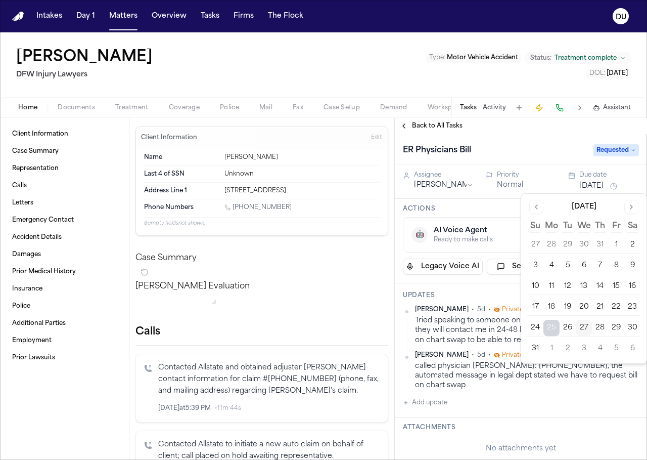
click at [613, 326] on button "29" at bounding box center [616, 328] width 16 height 16
click at [486, 361] on div "called physician billing T: 817-451-4208, the automated message in legal dept s…" at bounding box center [527, 375] width 224 height 29
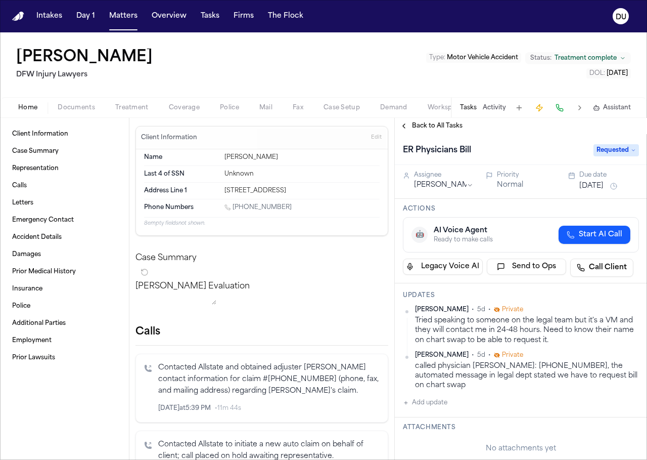
click at [433, 399] on button "Add update" at bounding box center [425, 402] width 44 height 12
click at [455, 409] on textarea "Add your update" at bounding box center [527, 410] width 216 height 20
type textarea "**********"
click at [620, 430] on button "Add" at bounding box center [624, 435] width 21 height 12
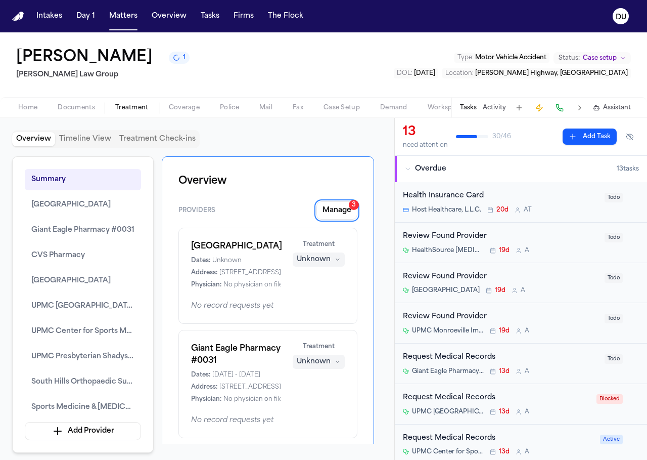
scroll to position [1421, 0]
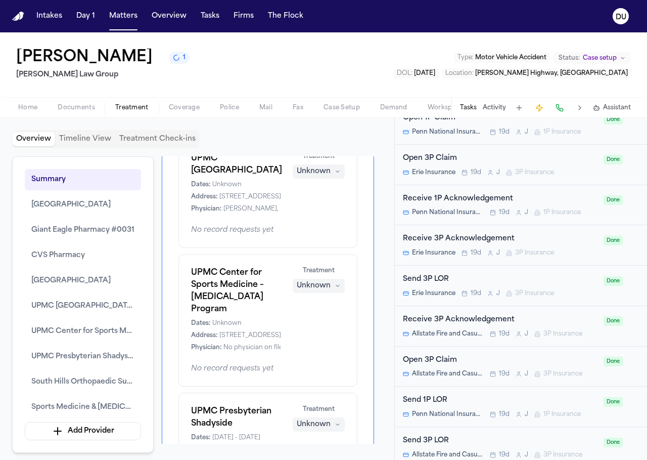
click at [21, 13] on img "Home" at bounding box center [18, 17] width 12 height 10
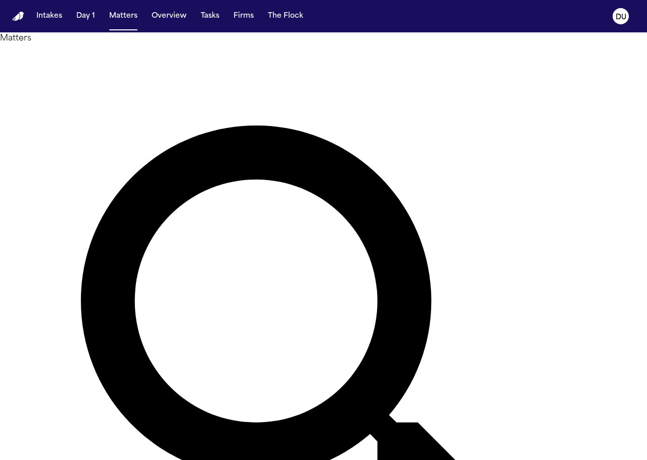
type input "**********"
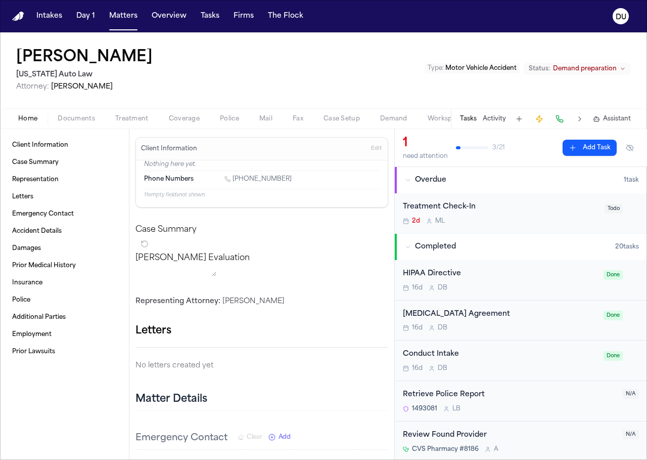
click at [79, 121] on span "Documents" at bounding box center [76, 119] width 37 height 8
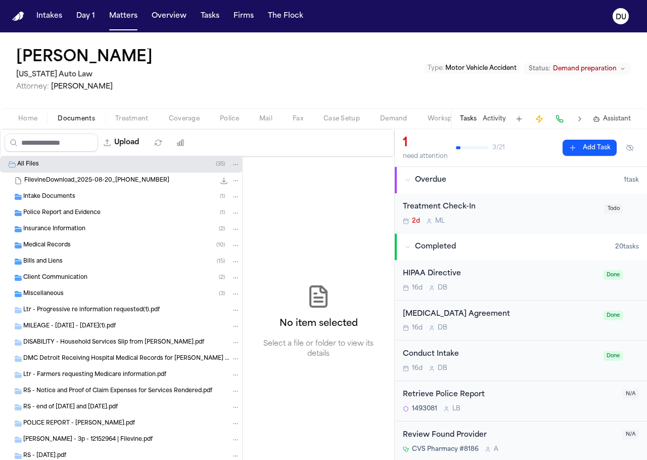
click at [52, 248] on span "Medical Records" at bounding box center [47, 245] width 48 height 9
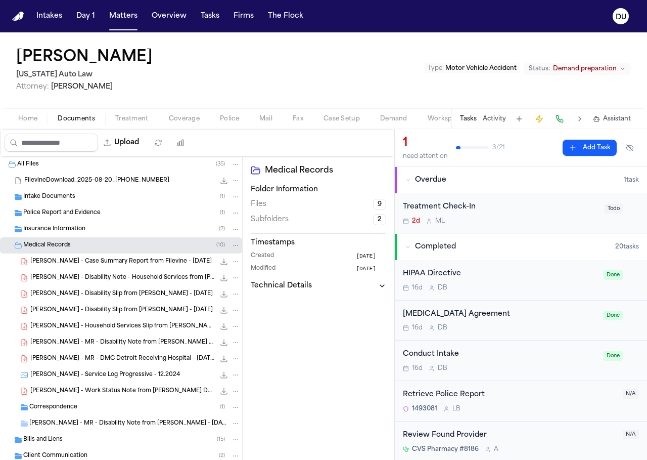
scroll to position [167, 0]
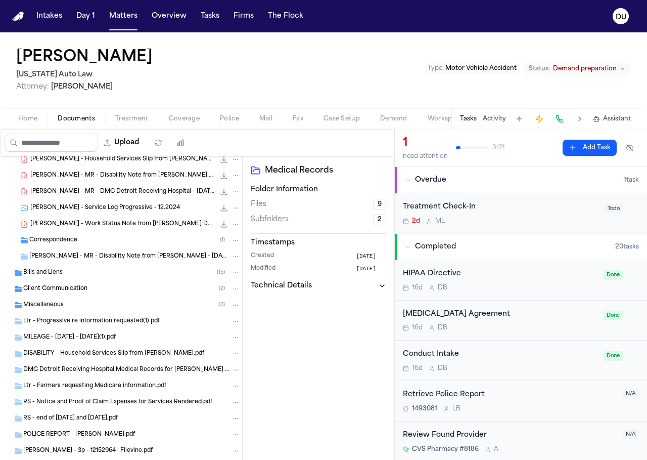
click at [65, 241] on span "Correspondence" at bounding box center [53, 240] width 48 height 9
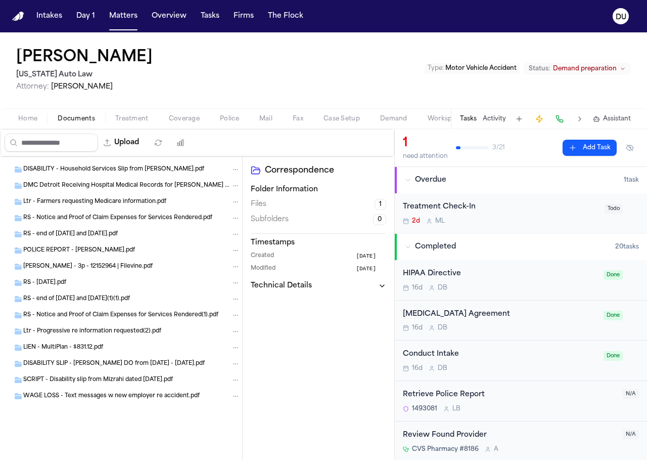
scroll to position [200, 0]
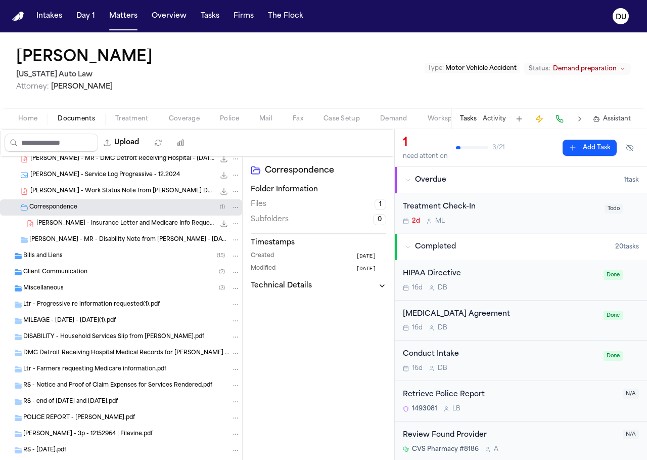
click at [44, 286] on span "Miscellaneous" at bounding box center [43, 288] width 40 height 9
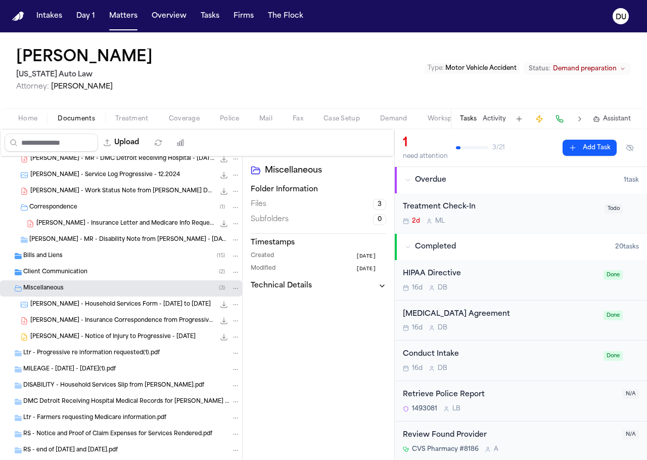
click at [56, 257] on span "Bills and Liens" at bounding box center [42, 256] width 39 height 9
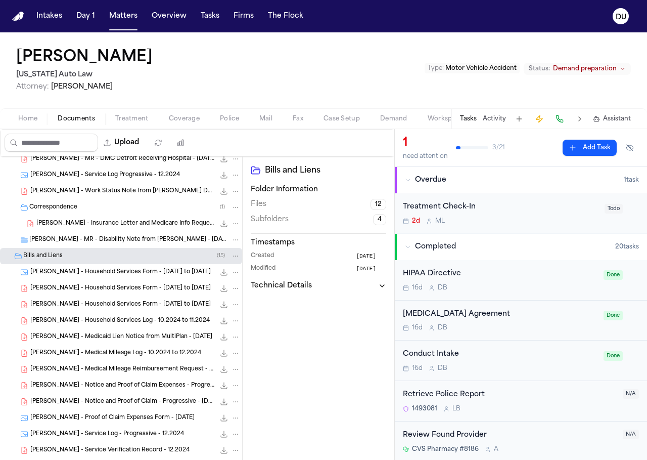
scroll to position [263, 0]
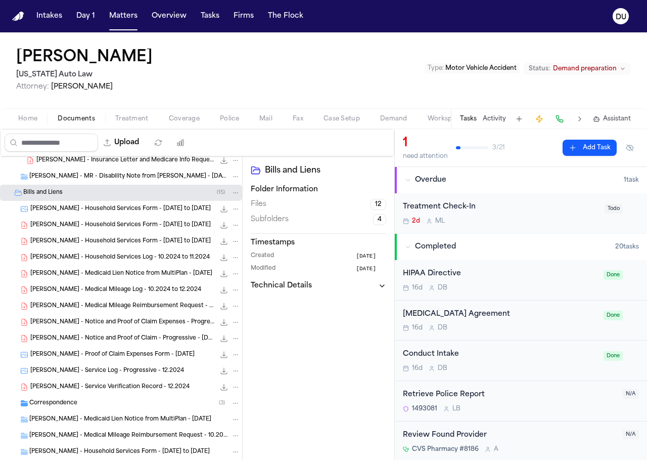
click at [48, 404] on span "Correspondence" at bounding box center [53, 403] width 48 height 9
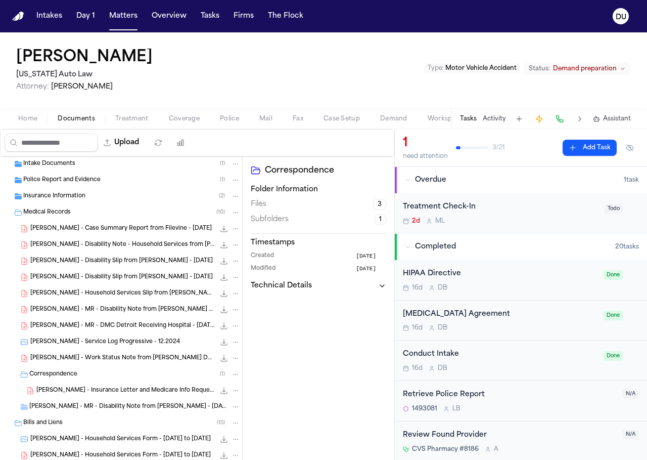
scroll to position [0, 0]
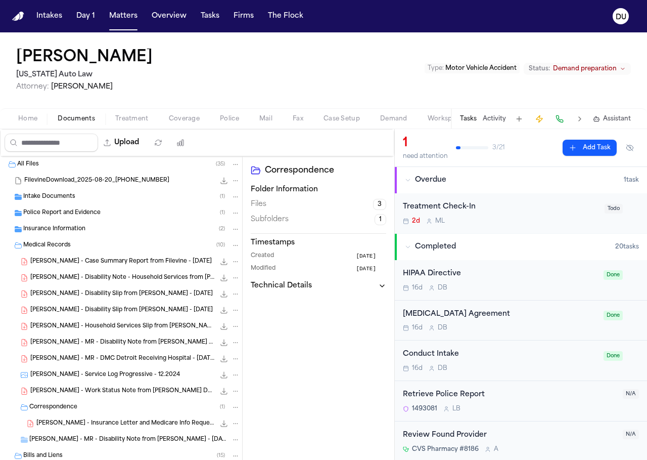
click at [36, 200] on span "Intake Documents" at bounding box center [49, 197] width 52 height 9
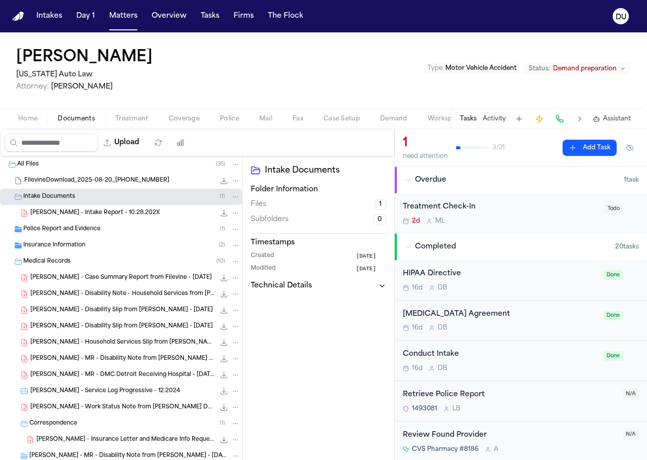
click at [64, 232] on span "Police Report and Evidence" at bounding box center [61, 229] width 77 height 9
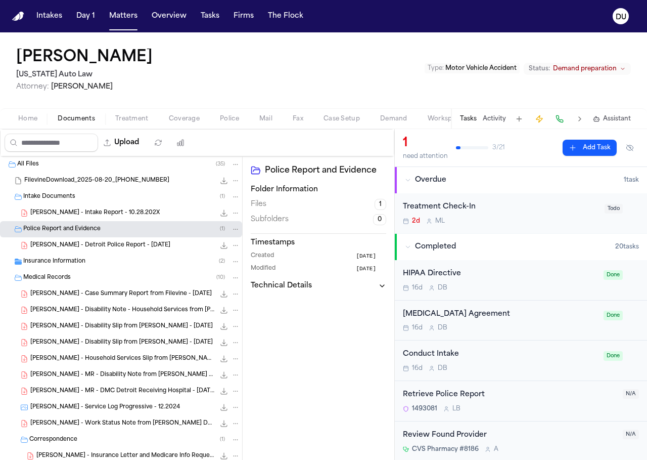
click at [55, 260] on span "Insurance Information" at bounding box center [54, 261] width 62 height 9
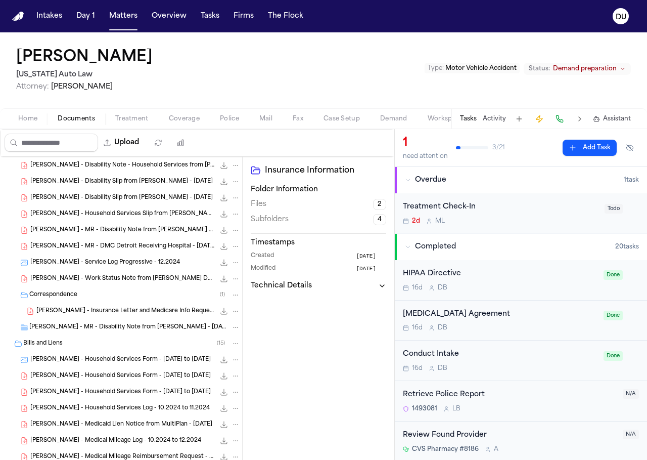
scroll to position [351, 0]
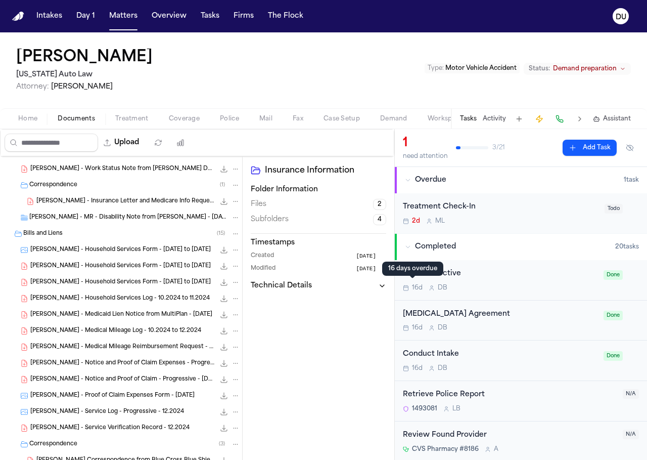
click at [113, 118] on button "Treatment" at bounding box center [132, 119] width 54 height 12
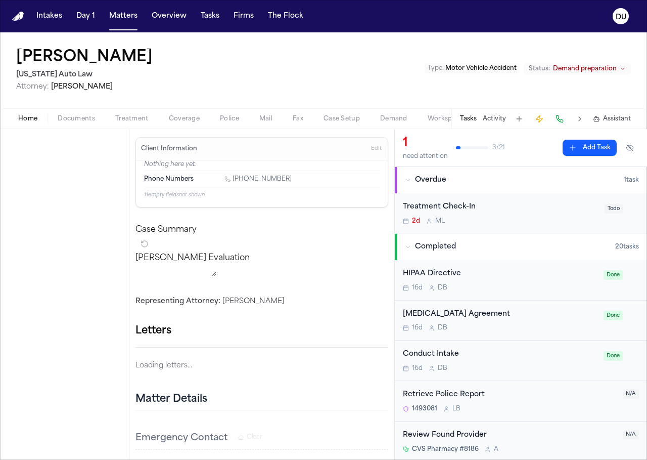
click at [27, 119] on span "Home" at bounding box center [27, 119] width 19 height 8
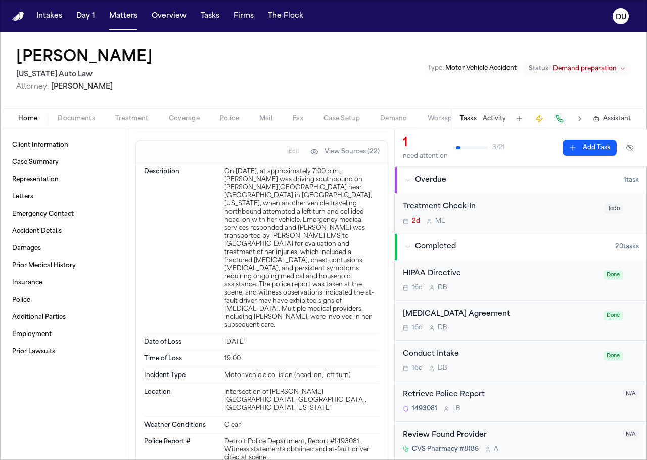
scroll to position [509, 0]
